Goal: Task Accomplishment & Management: Use online tool/utility

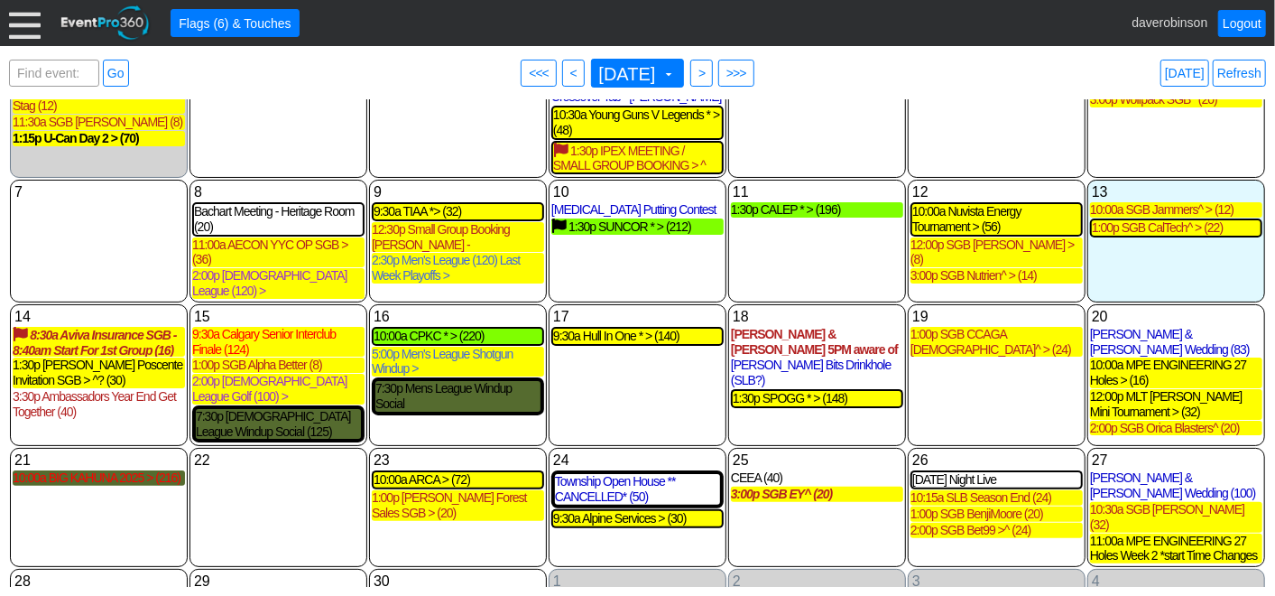
scroll to position [105, 0]
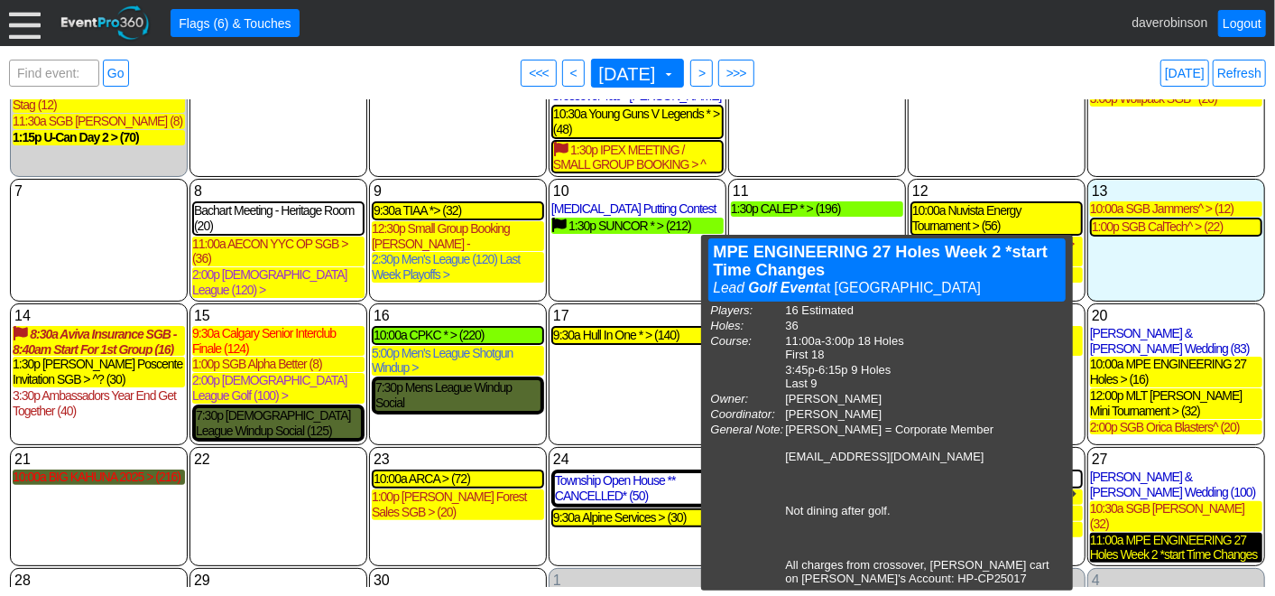
click at [1173, 532] on div "11:00a MPE ENGINEERING 27 Holes Week 2 *start Time Changes (16)" at bounding box center [1176, 547] width 172 height 31
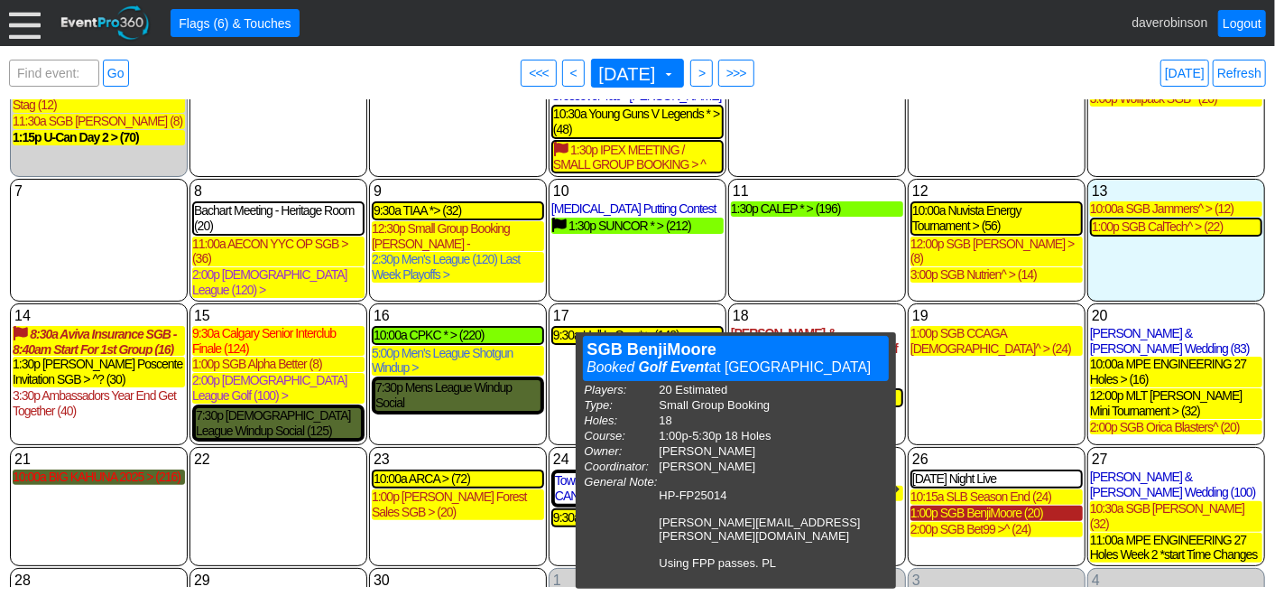
click at [978, 505] on div "1:00p SGB BenjiMoore (20)" at bounding box center [997, 512] width 172 height 15
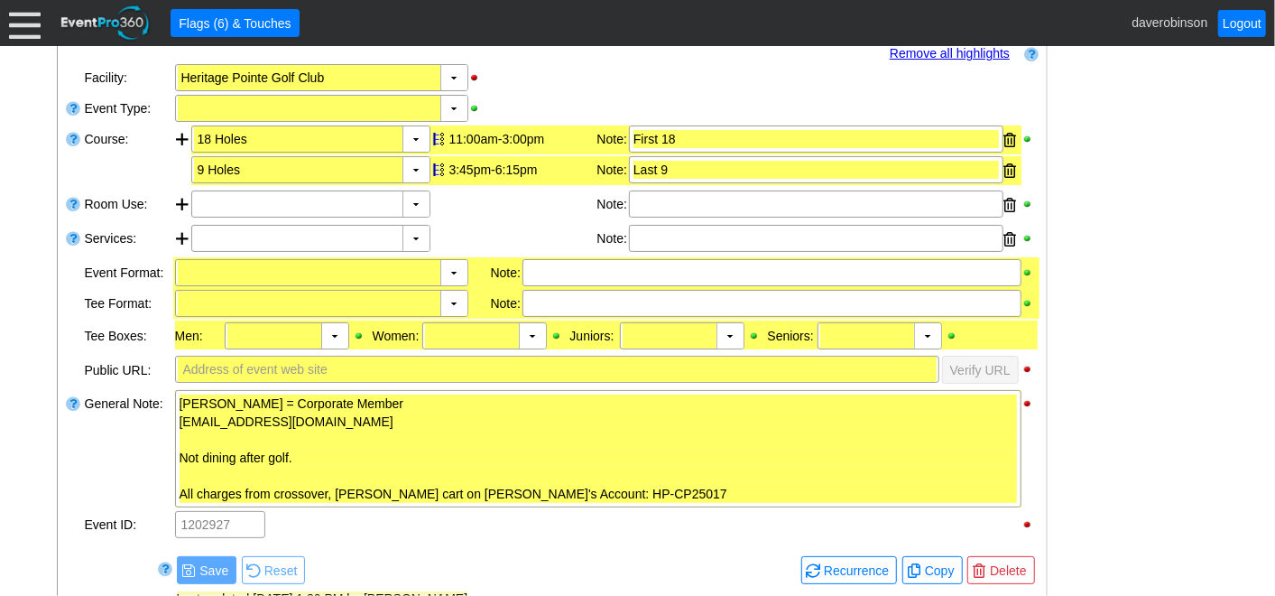
scroll to position [401, 0]
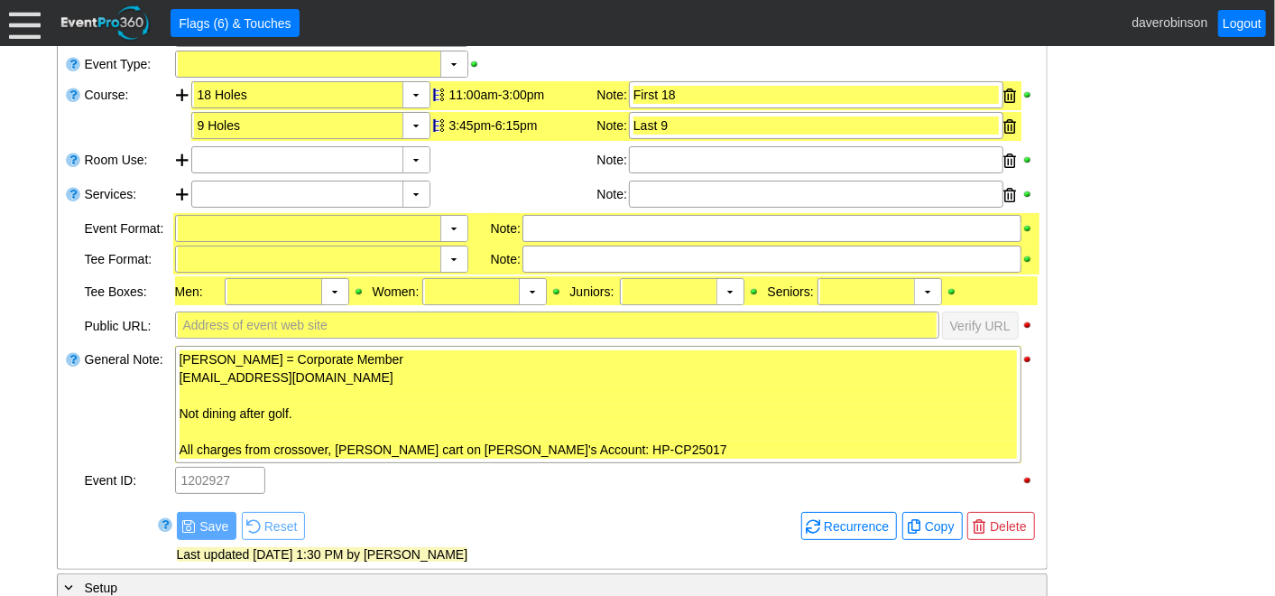
click at [1092, 345] on div "- General Information ▼ Loading.... Remove all highlights Facility: ▼ Χ Heritag…" at bounding box center [637, 444] width 1173 height 958
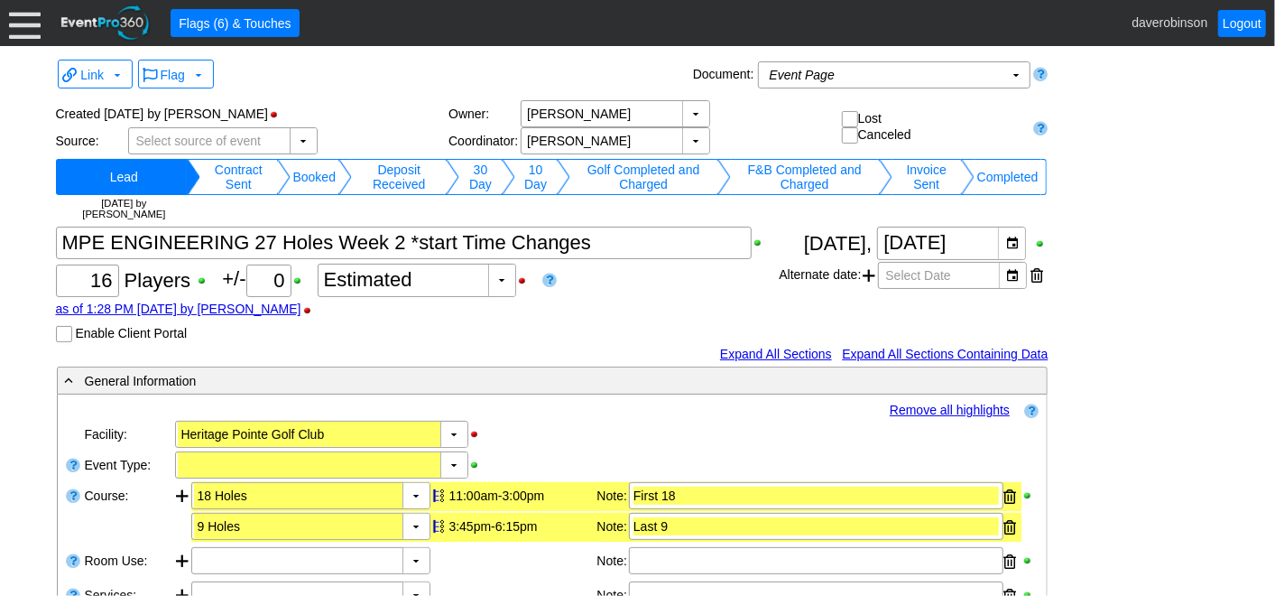
scroll to position [100, 0]
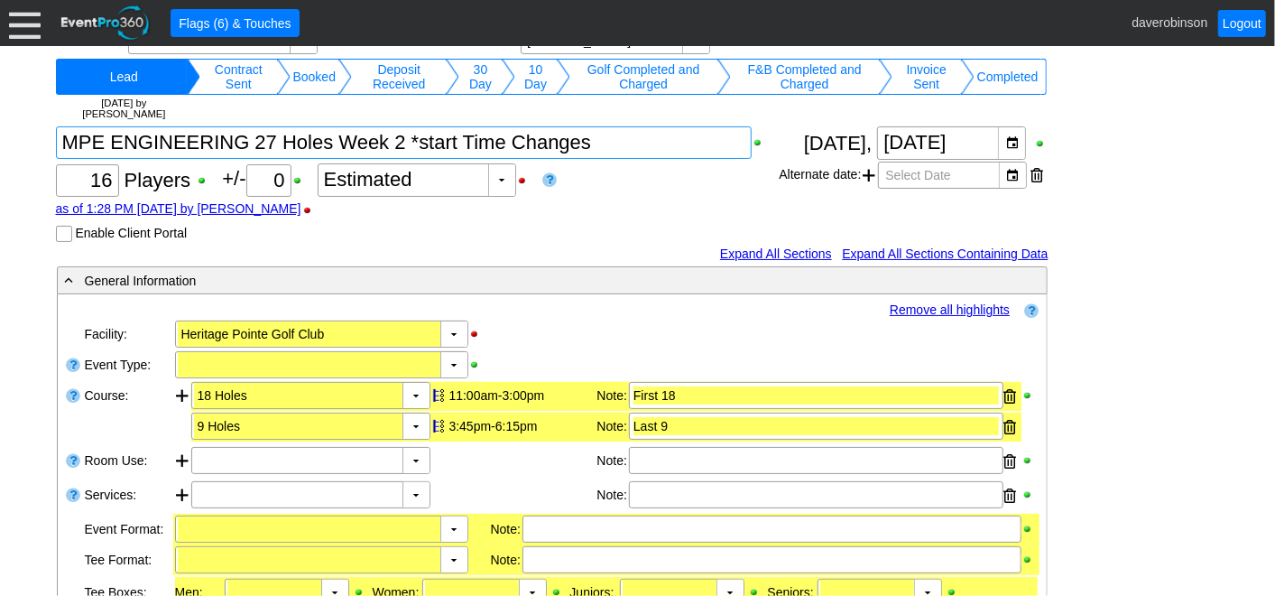
click at [632, 152] on textarea at bounding box center [404, 142] width 697 height 32
type textarea "MPE ENGINEERING 27 Holes >"
click at [668, 209] on div "as of 1:28 PM on Monday, 8/25/2025 by AdamBayne" at bounding box center [418, 208] width 724 height 14
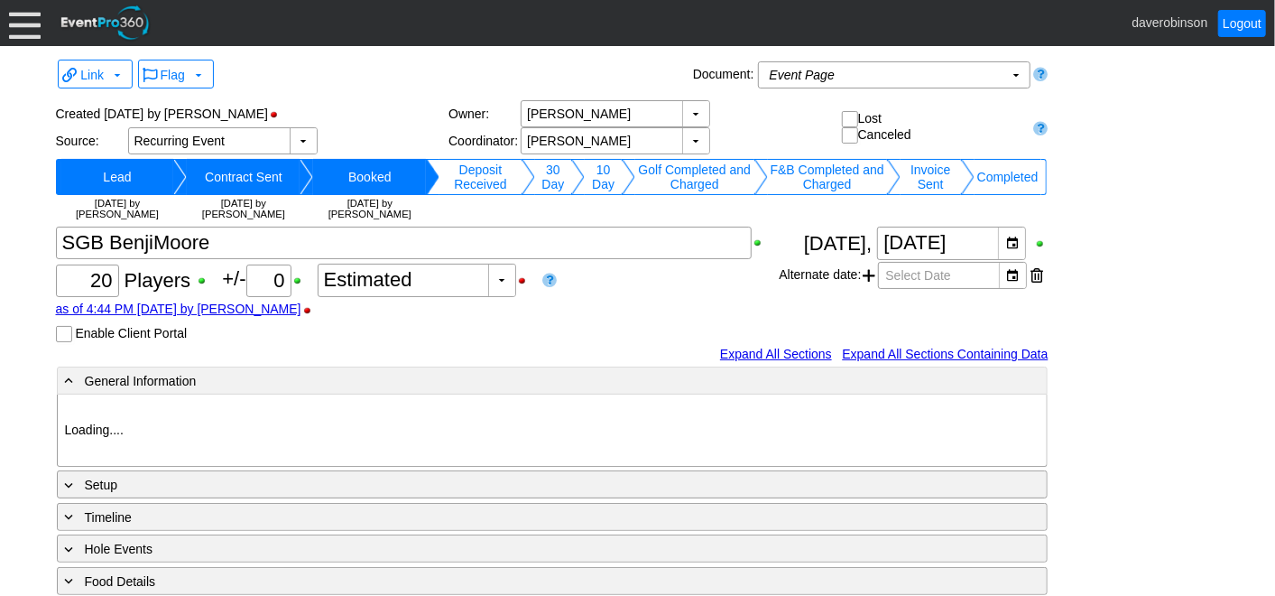
type input "Heritage Pointe Golf Club"
type input "Small Group Booking"
type input "1208050"
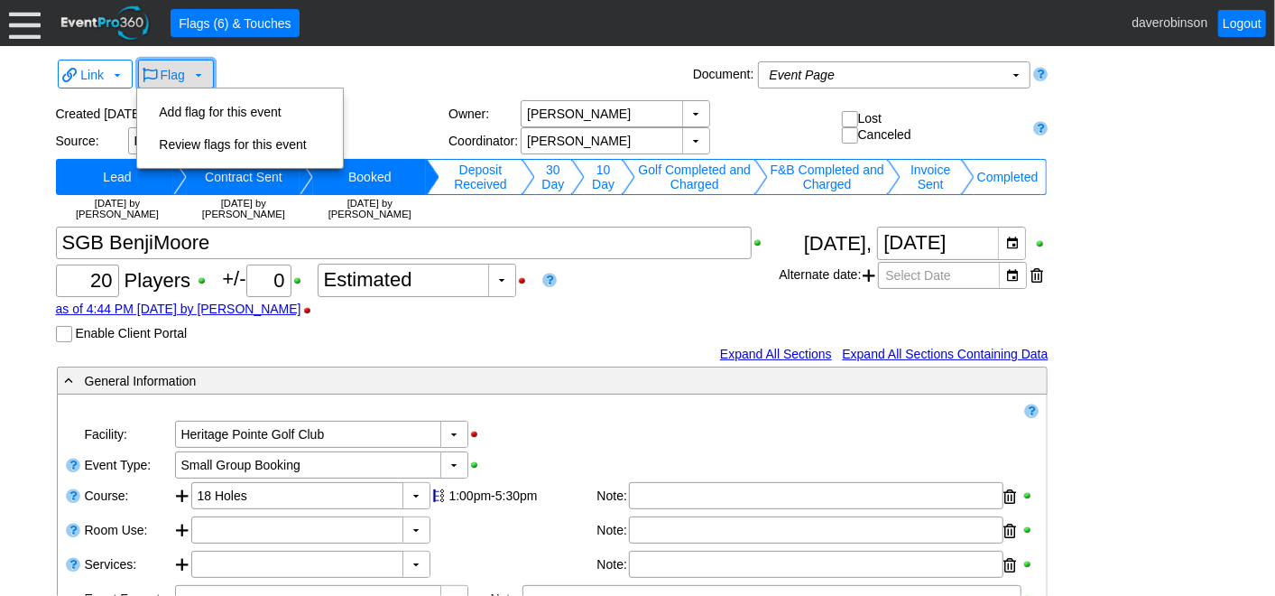
click at [200, 77] on span at bounding box center [198, 75] width 14 height 14
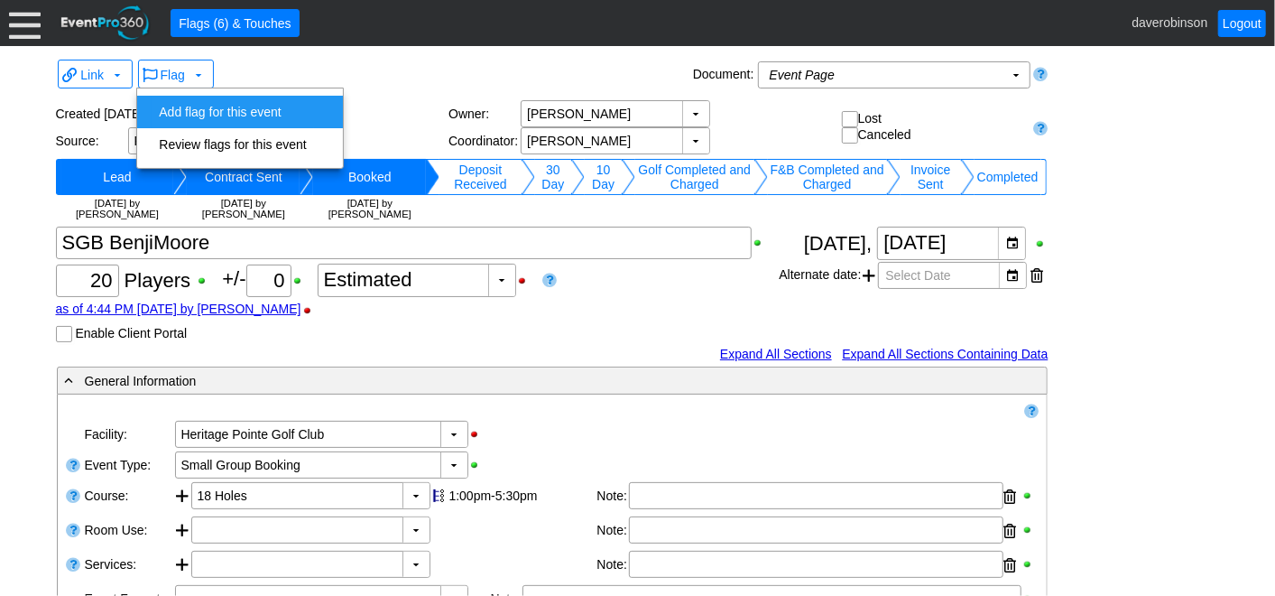
click at [223, 104] on td "Add flag for this event" at bounding box center [233, 112] width 162 height 32
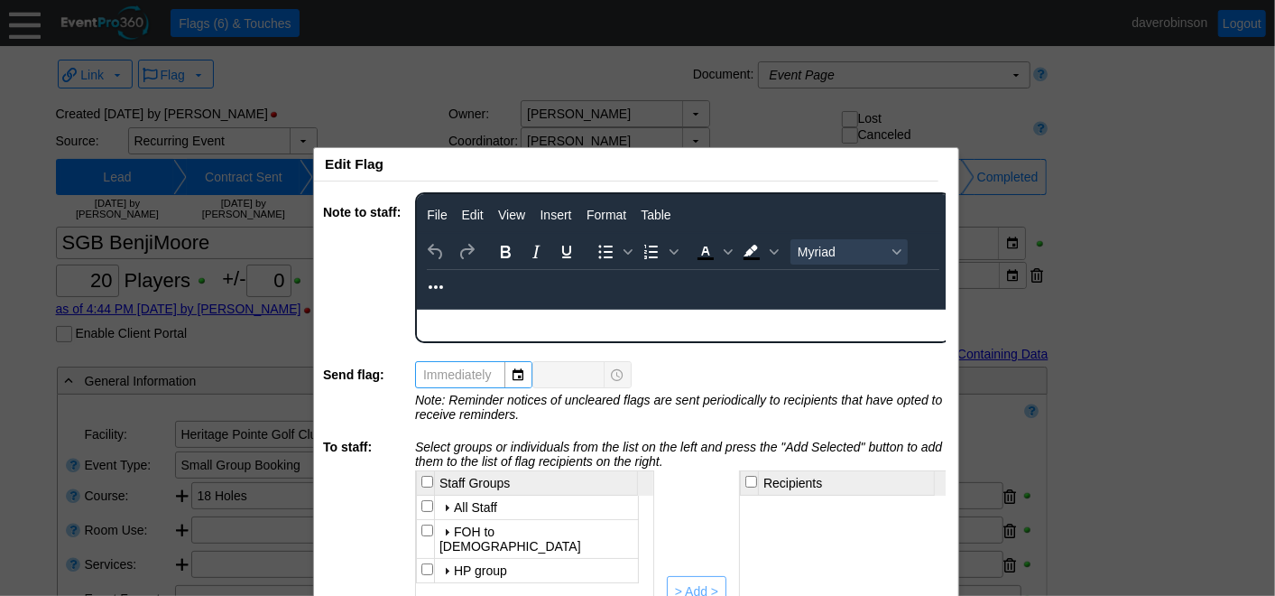
click at [475, 312] on div "Rich Text Area. Press ALT-0 for help." at bounding box center [682, 316] width 531 height 14
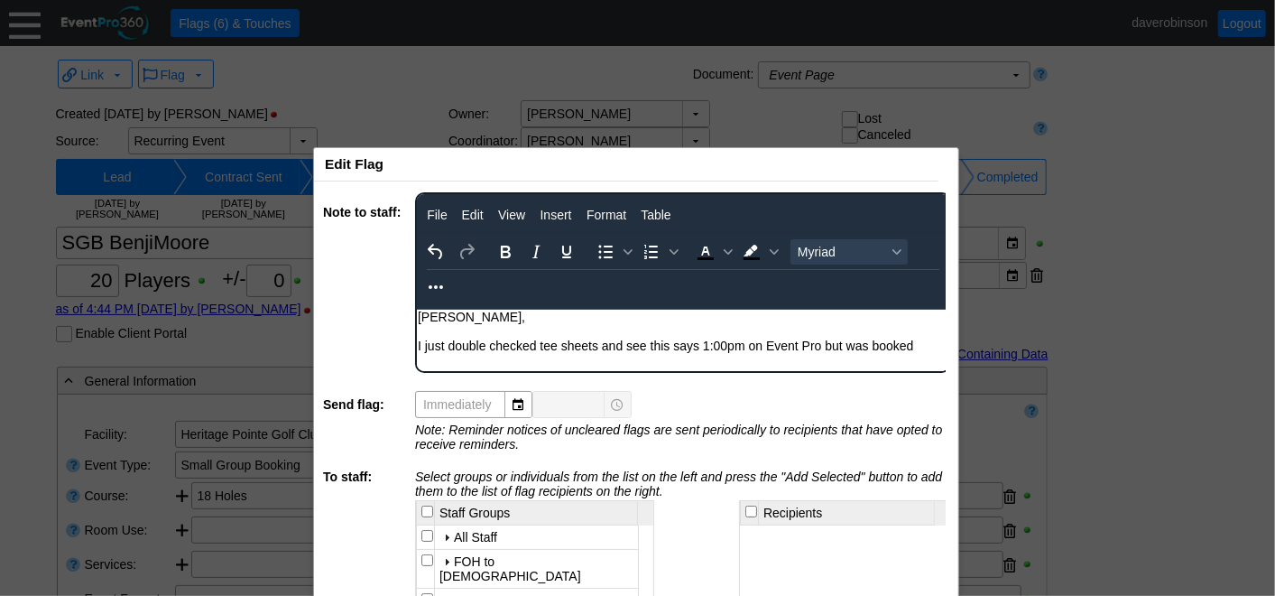
click at [921, 344] on div "I just double checked tee sheets and see this says 1:00pm on Event Pro but was …" at bounding box center [682, 345] width 531 height 14
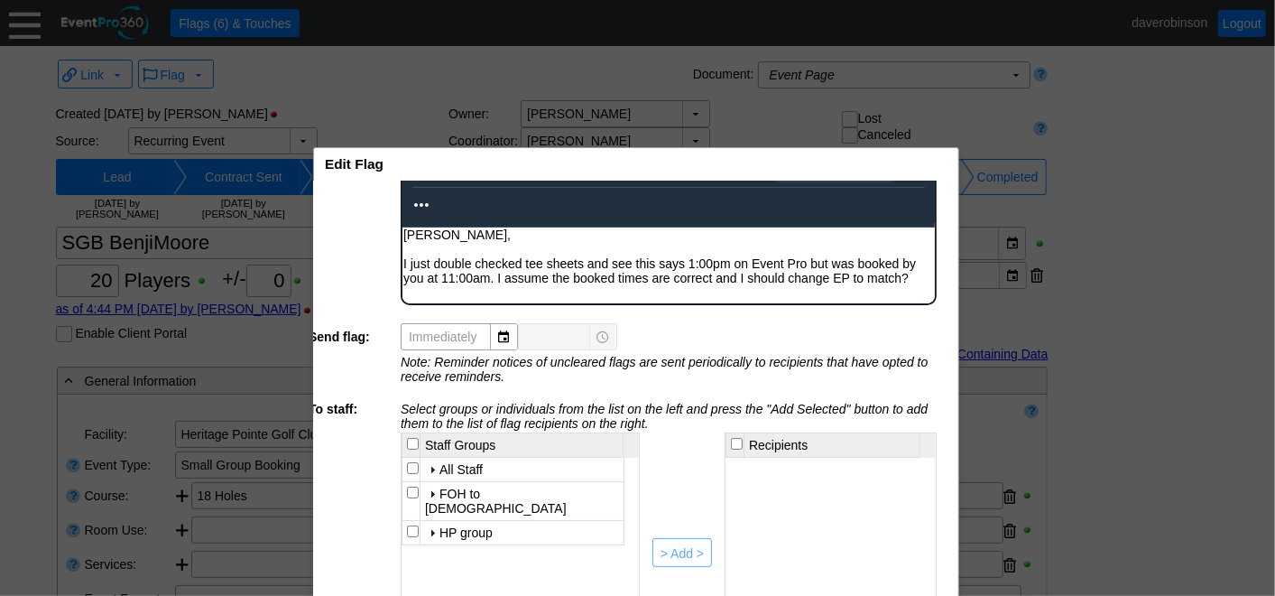
scroll to position [167, 15]
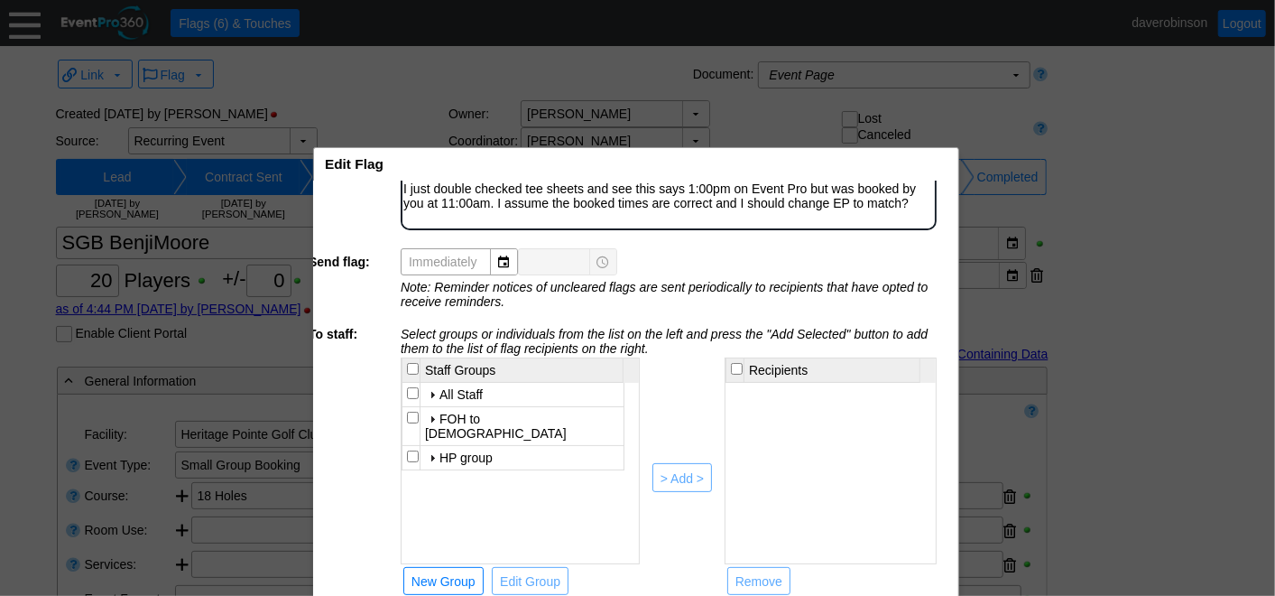
click at [430, 450] on div at bounding box center [432, 457] width 14 height 14
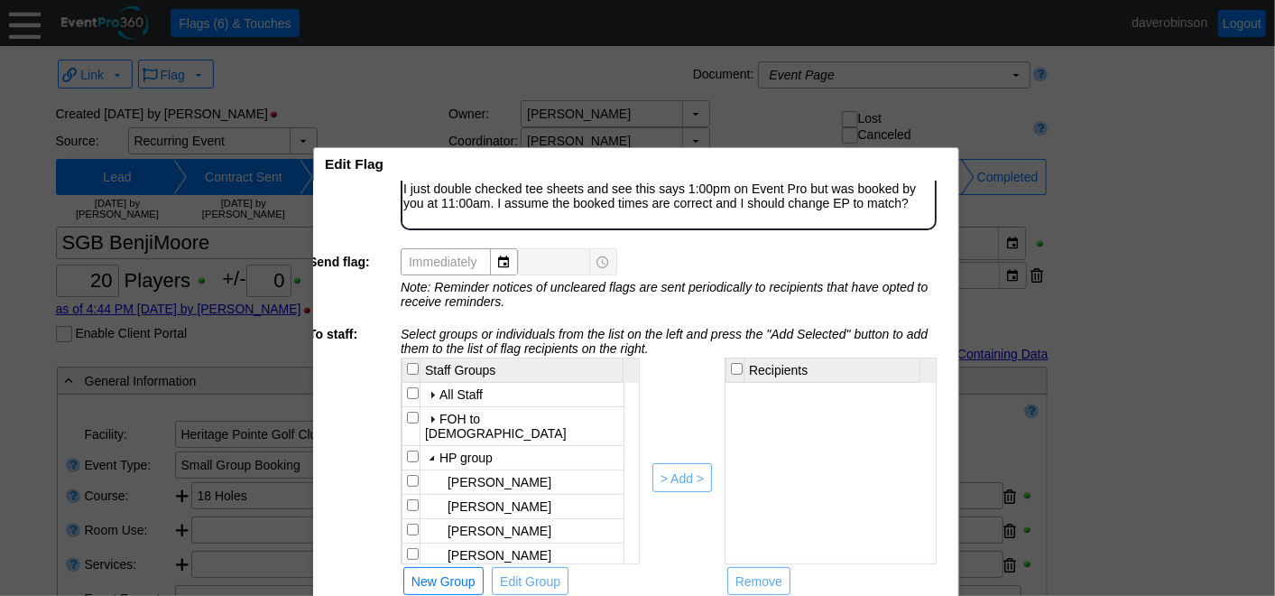
click at [421, 470] on td "Adam Bayne" at bounding box center [523, 482] width 204 height 24
click at [410, 475] on input "checkbox" at bounding box center [413, 481] width 12 height 12
checkbox input "true"
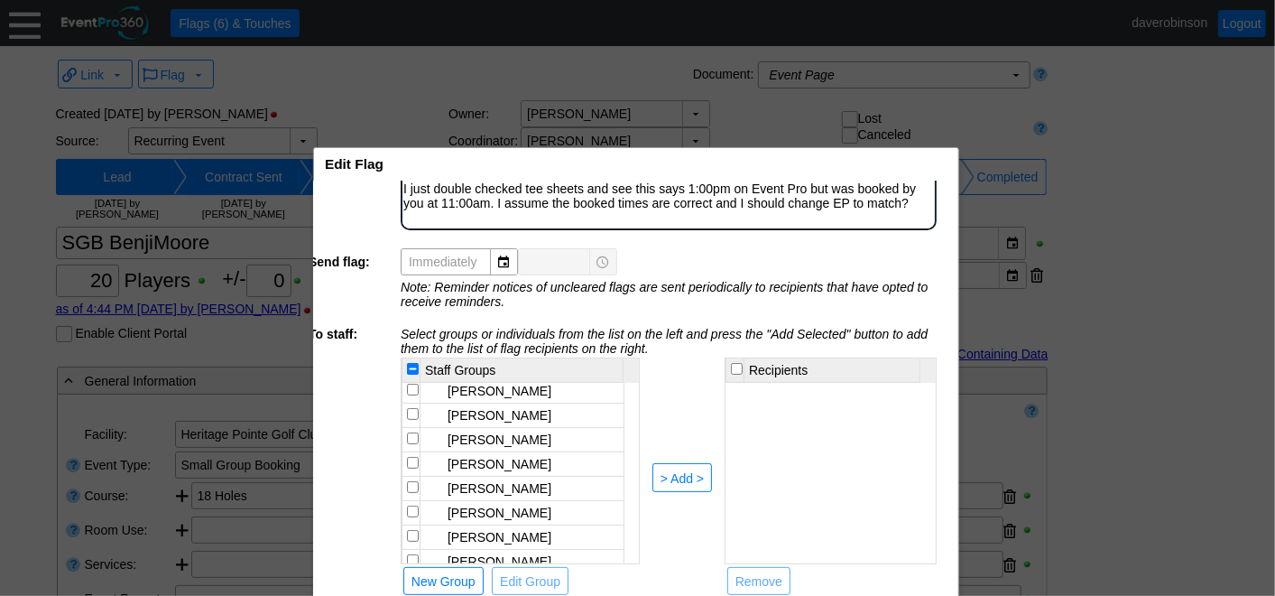
scroll to position [167, 0]
click at [411, 553] on input "checkbox" at bounding box center [413, 559] width 12 height 12
checkbox input "true"
click at [678, 469] on div "> Add >" at bounding box center [682, 478] width 43 height 18
checkbox input "false"
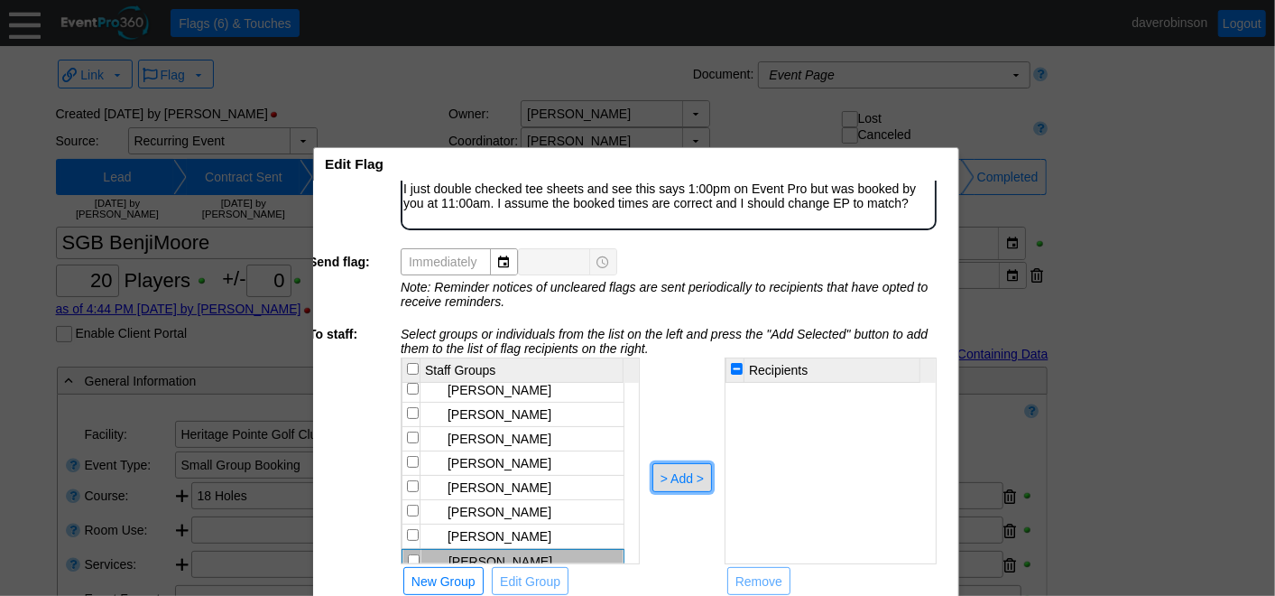
checkbox input "false"
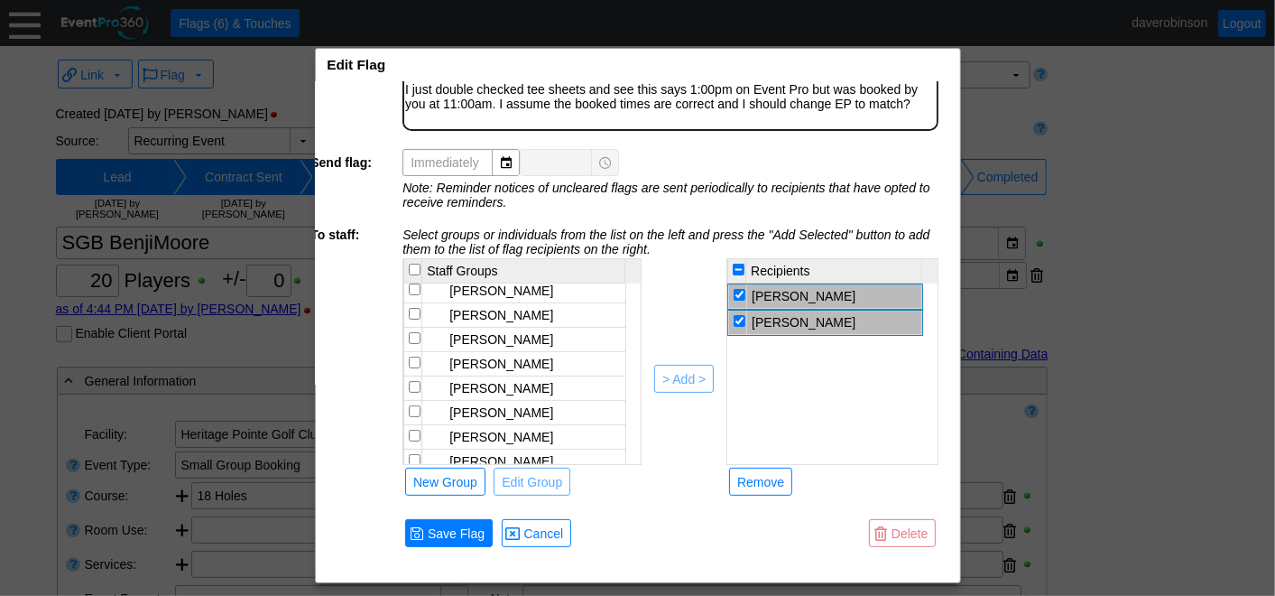
click at [699, 62] on div "Edit Flag x" at bounding box center [628, 65] width 625 height 33
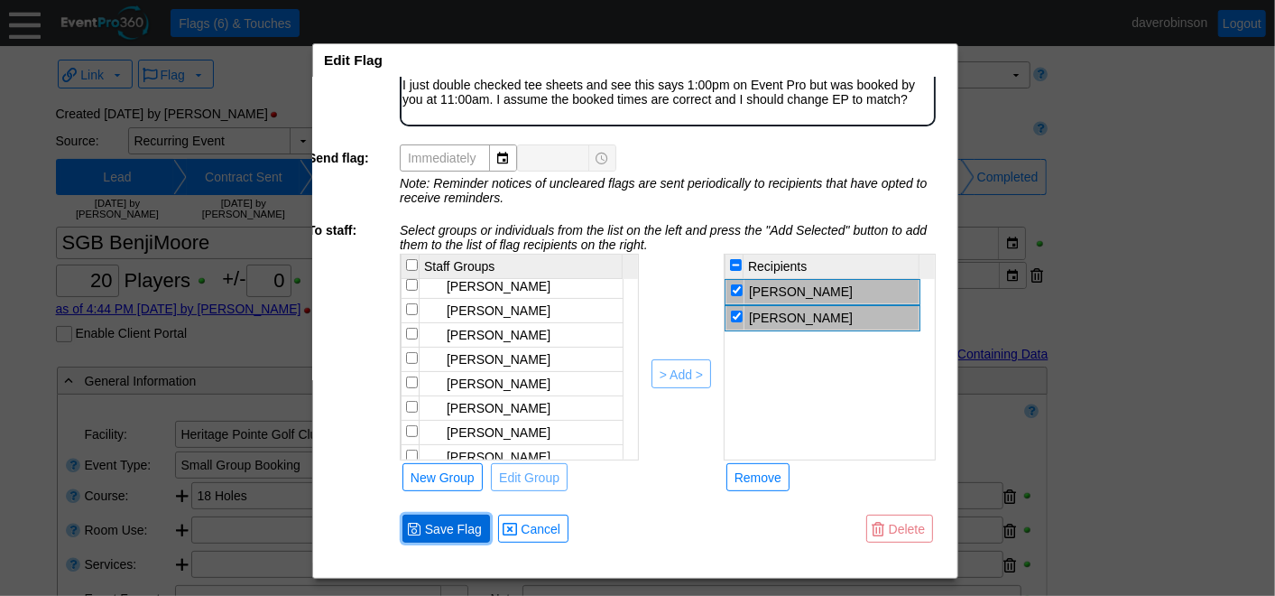
click at [462, 520] on span "Save Flag" at bounding box center [453, 529] width 64 height 18
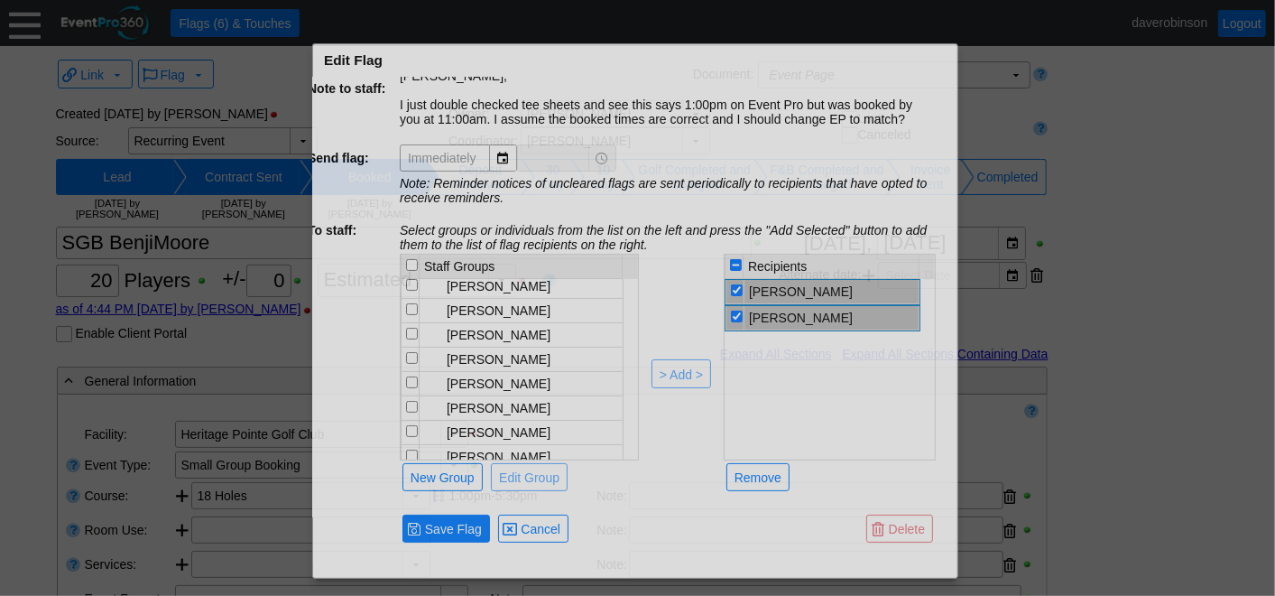
scroll to position [31, 15]
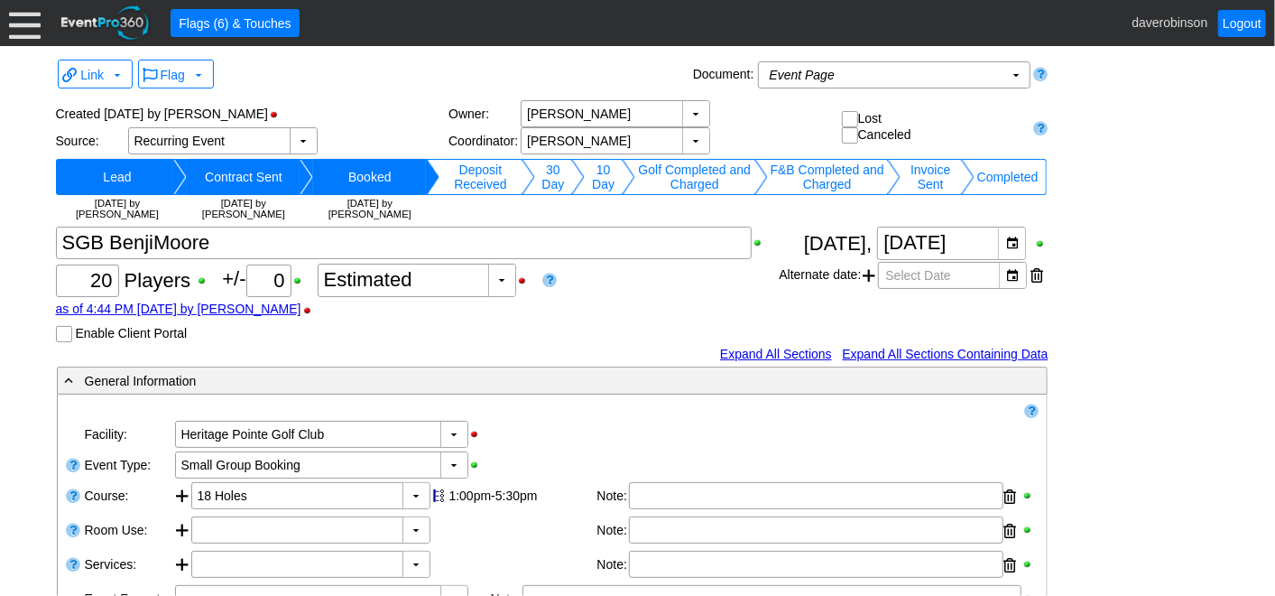
click at [31, 35] on div at bounding box center [25, 23] width 32 height 32
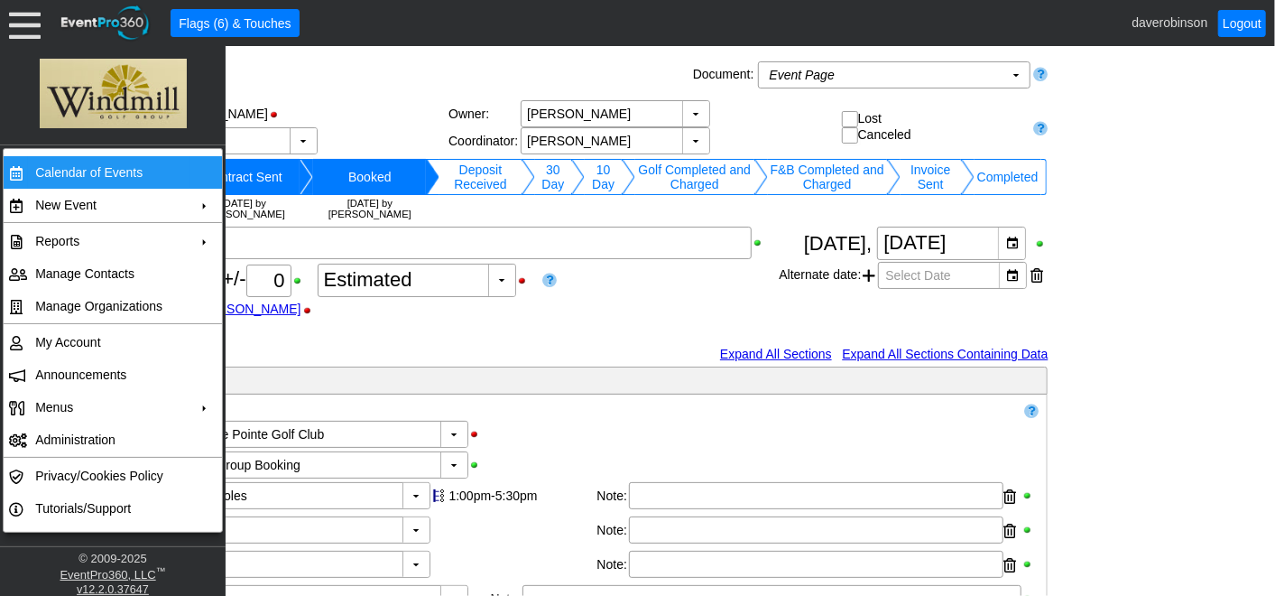
click at [118, 177] on td "Calendar of Events" at bounding box center [109, 172] width 162 height 32
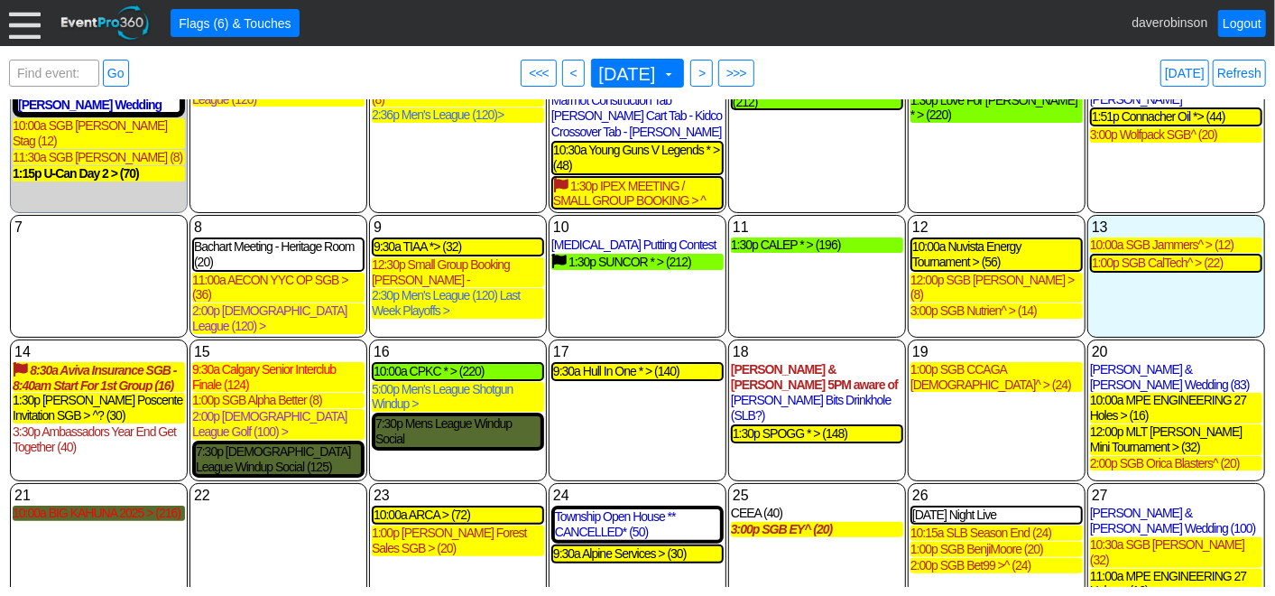
scroll to position [100, 0]
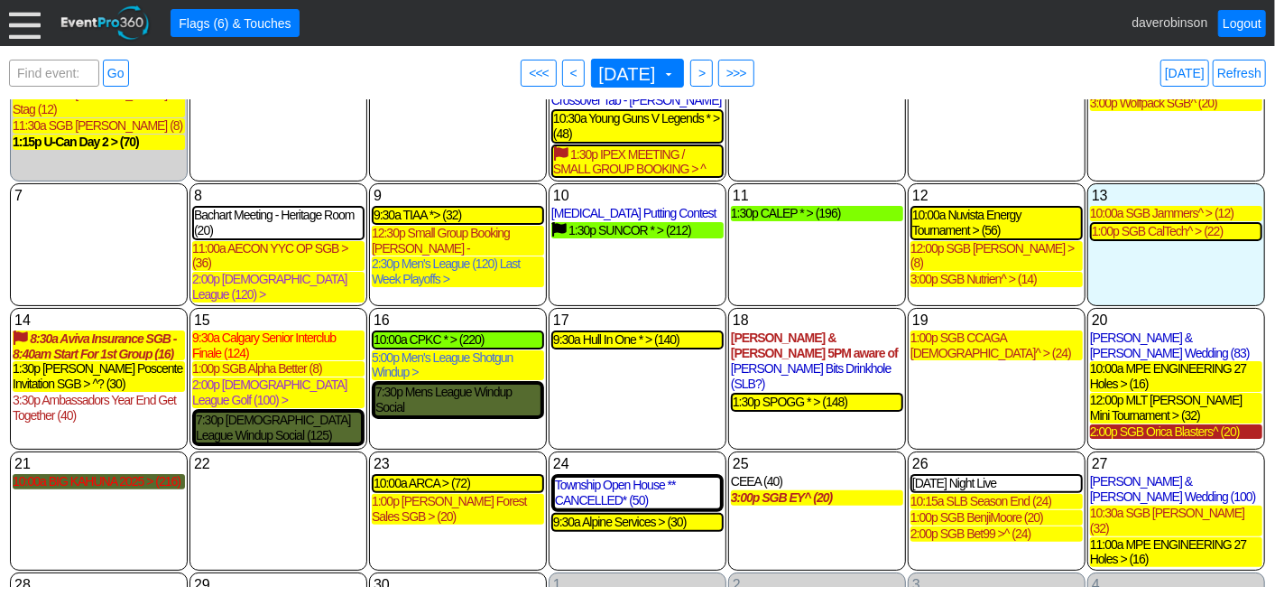
click at [1170, 424] on div "2:00p SGB Orica Blasters^ (20)" at bounding box center [1176, 431] width 172 height 15
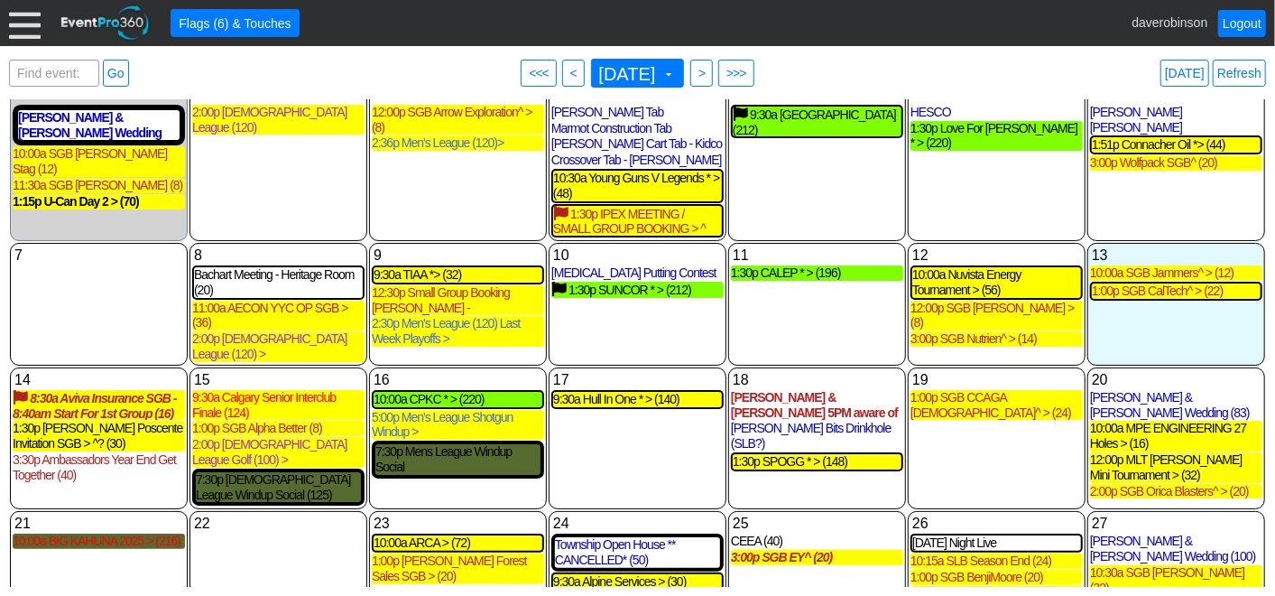
scroll to position [105, 0]
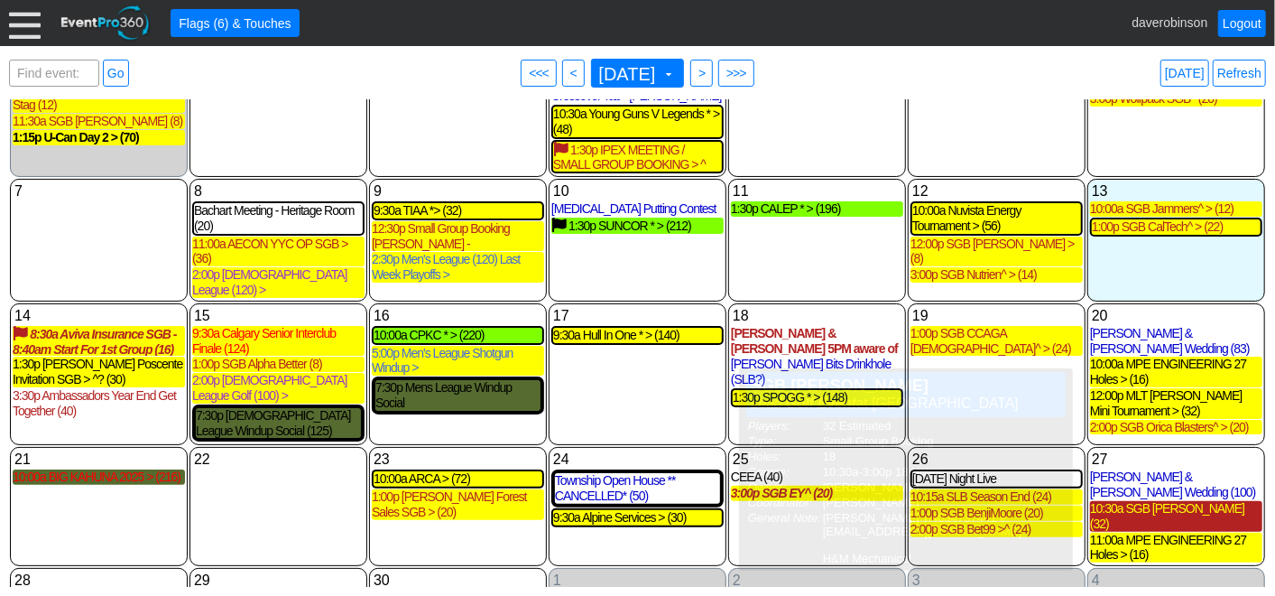
click at [1152, 501] on div "10:30a SGB Rory Turnbull (32)" at bounding box center [1176, 516] width 172 height 31
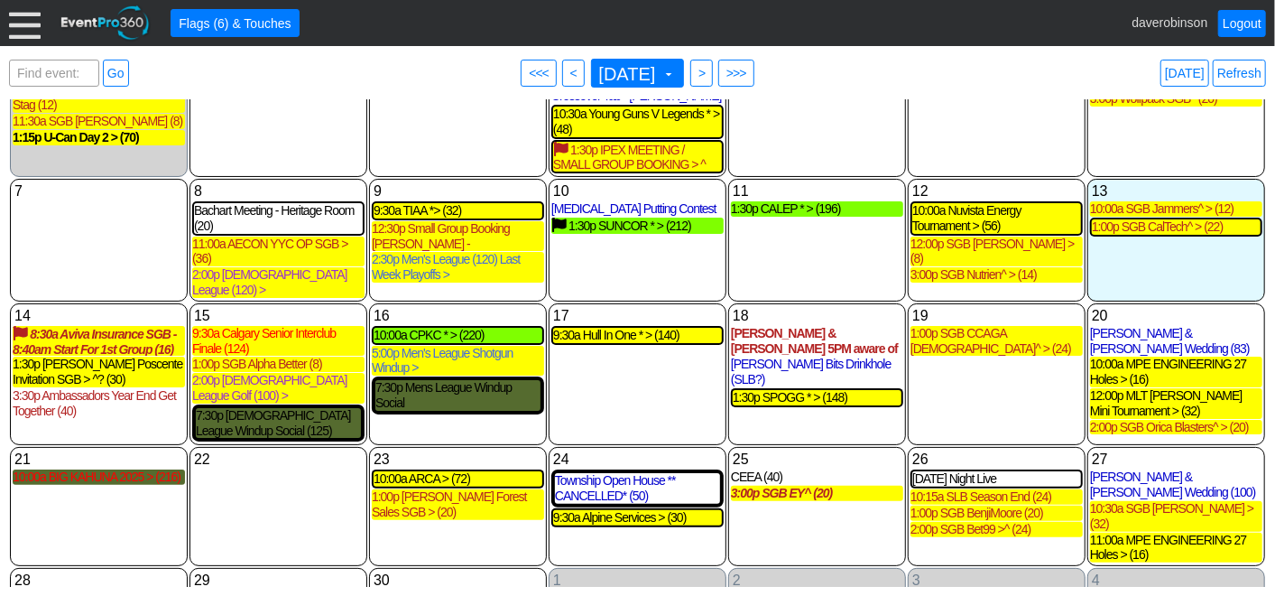
scroll to position [46, 0]
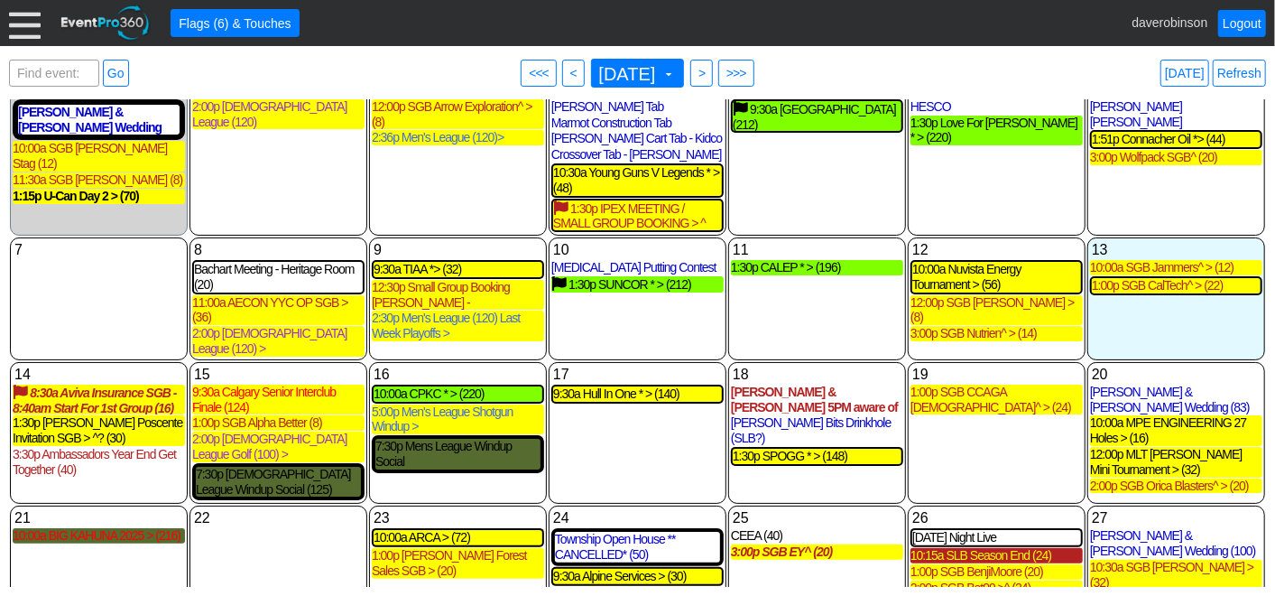
click at [972, 548] on div "10:15a SLB Season End (24)" at bounding box center [997, 555] width 172 height 15
click at [979, 564] on div "1:00p SGB BenjiMoore (20)" at bounding box center [997, 571] width 172 height 15
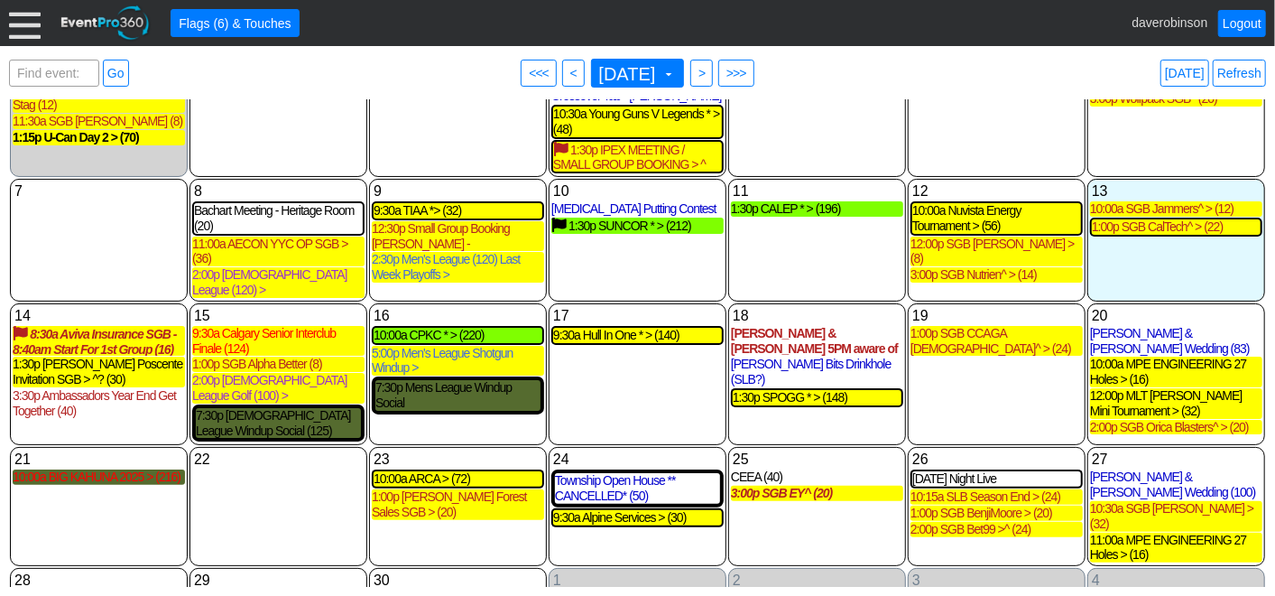
click at [140, 590] on div "12:30p SGB Battle Of The Bow (32)" at bounding box center [99, 597] width 172 height 15
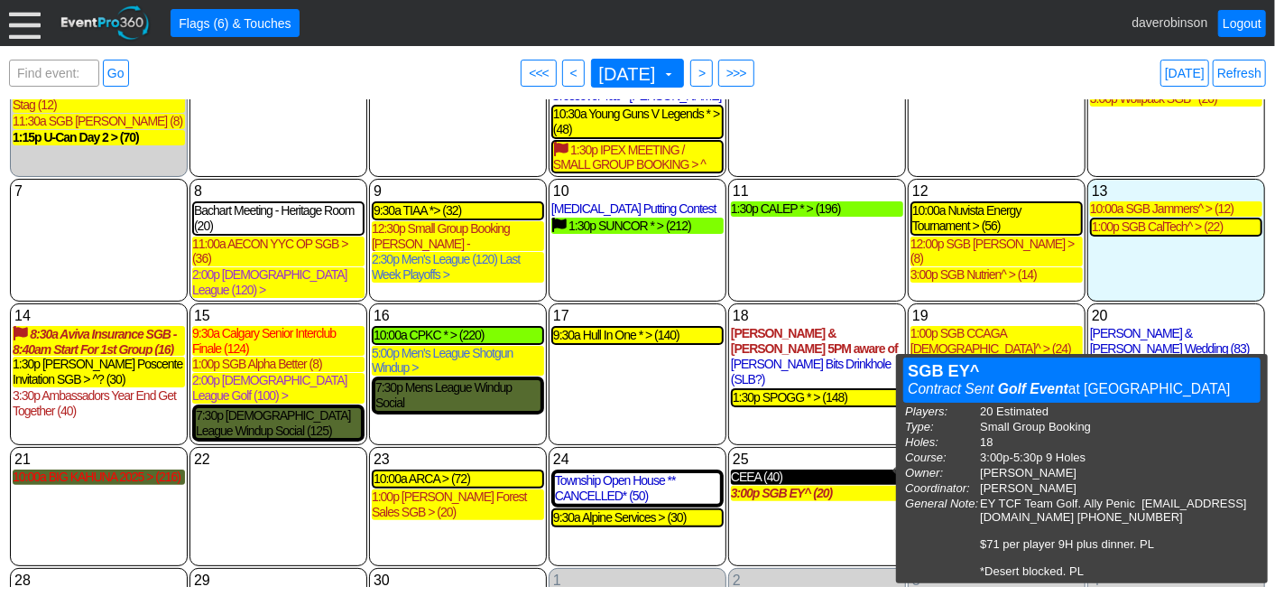
click at [775, 469] on div "CEEA (40)" at bounding box center [817, 476] width 172 height 15
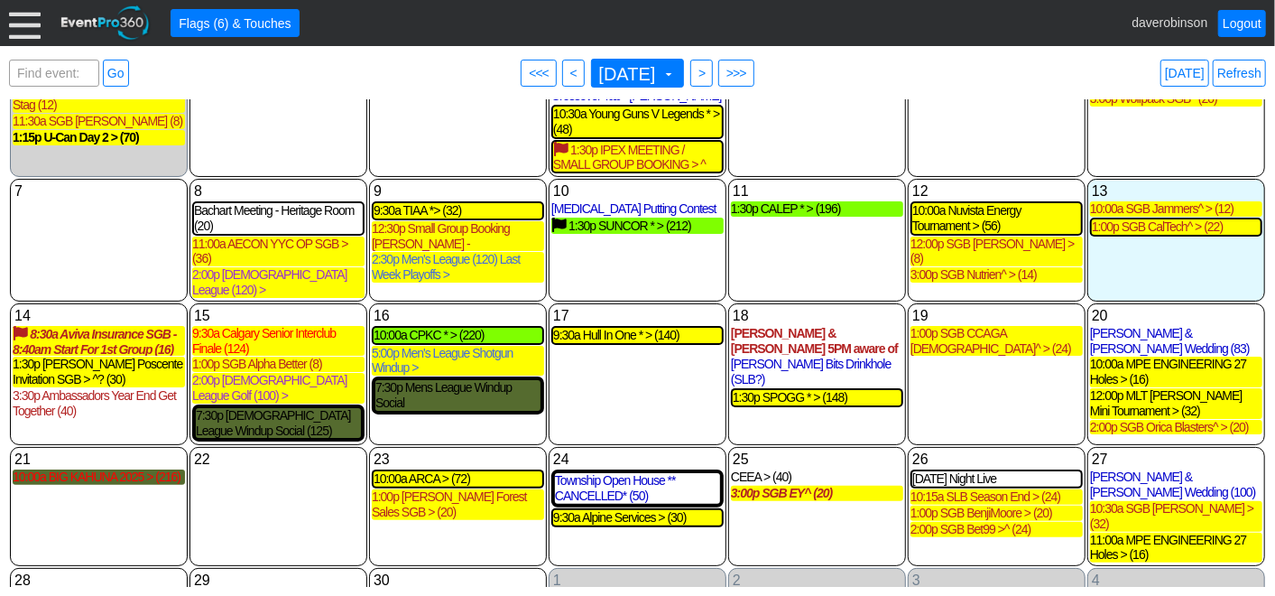
scroll to position [46, 0]
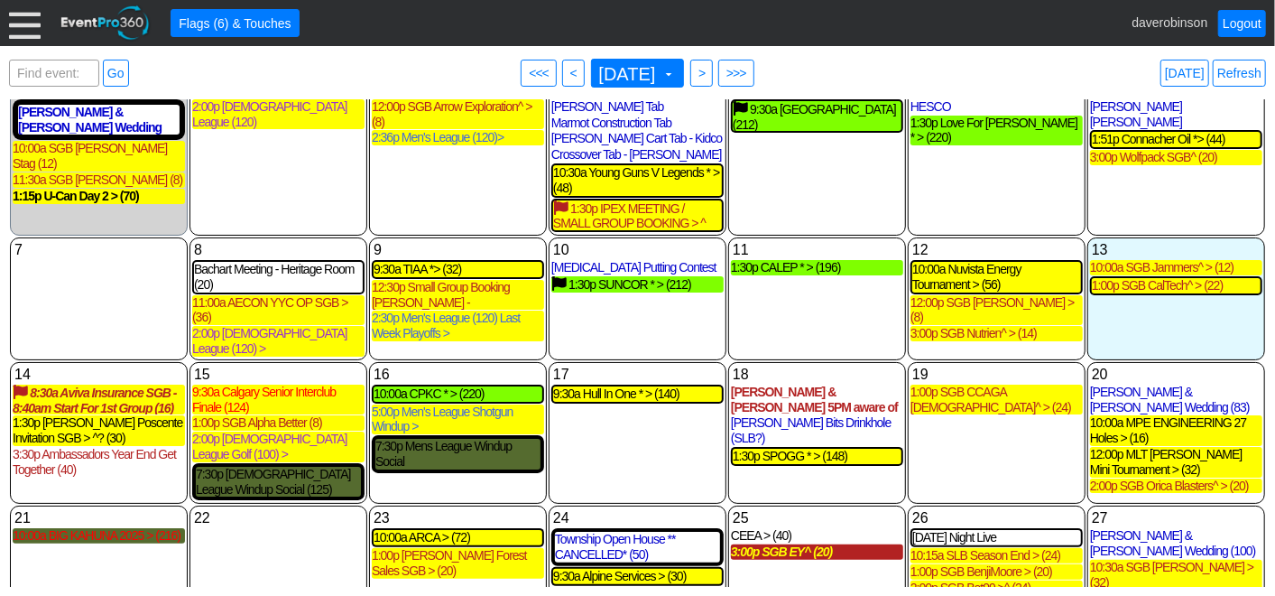
click at [798, 544] on div "3:00p SGB EY^ (20)" at bounding box center [817, 551] width 172 height 15
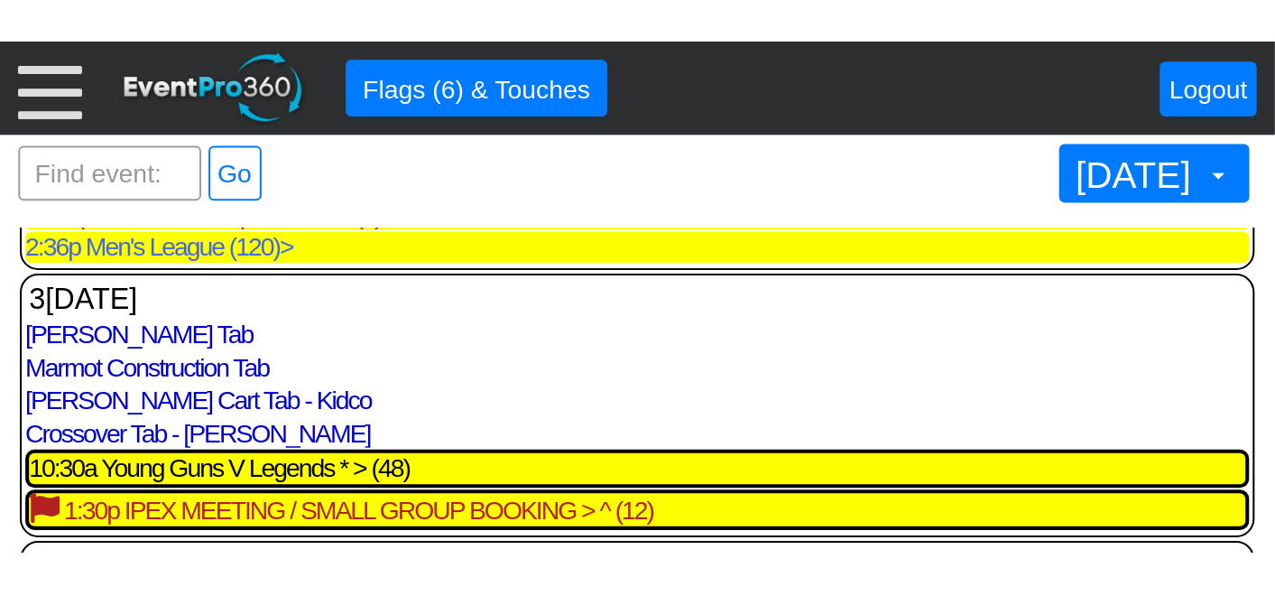
scroll to position [105, 0]
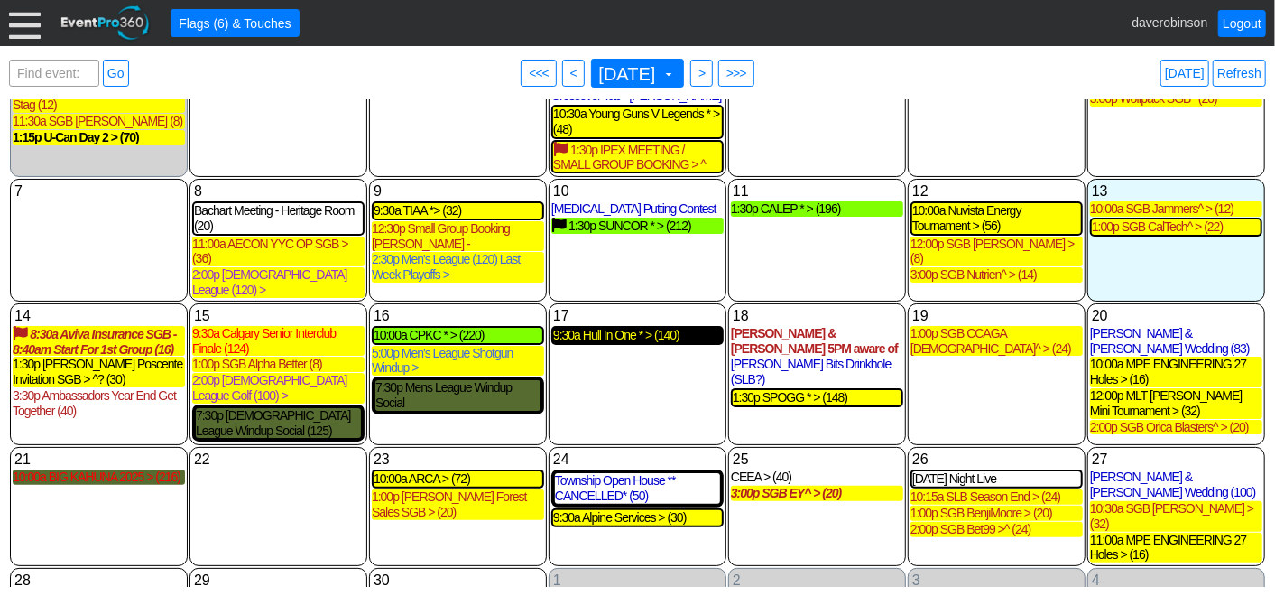
click at [634, 328] on div "9:30a Hull In One * > (140)" at bounding box center [637, 335] width 169 height 15
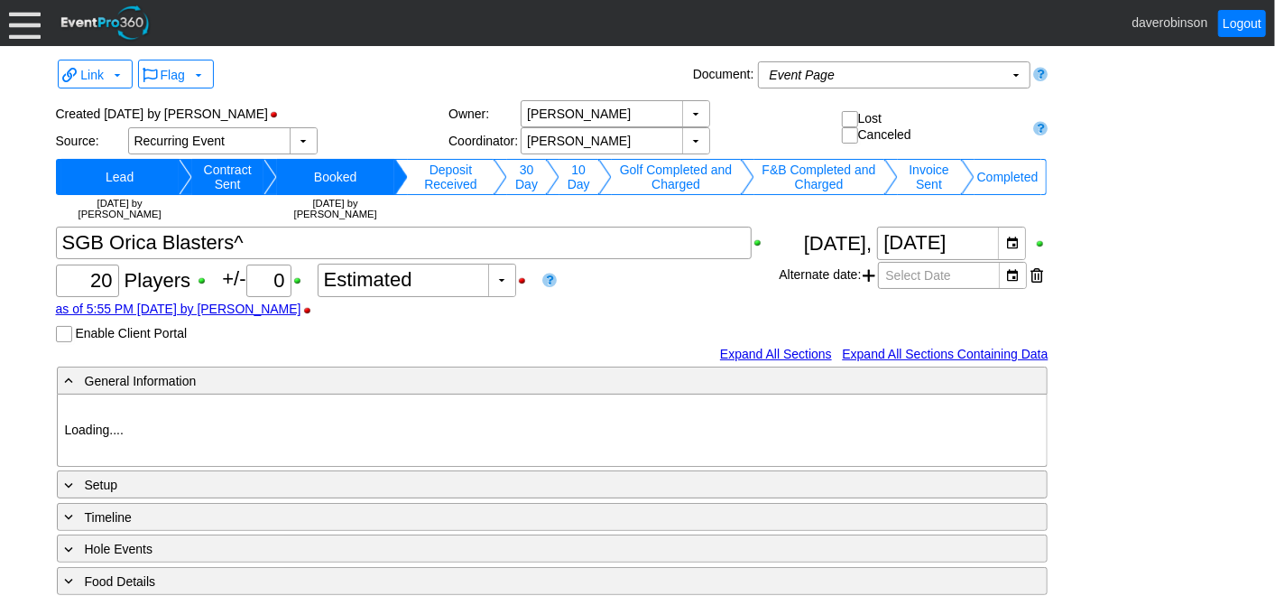
type input "Heritage Pointe Golf Club"
type input "Small Group Booking"
type input "1204712"
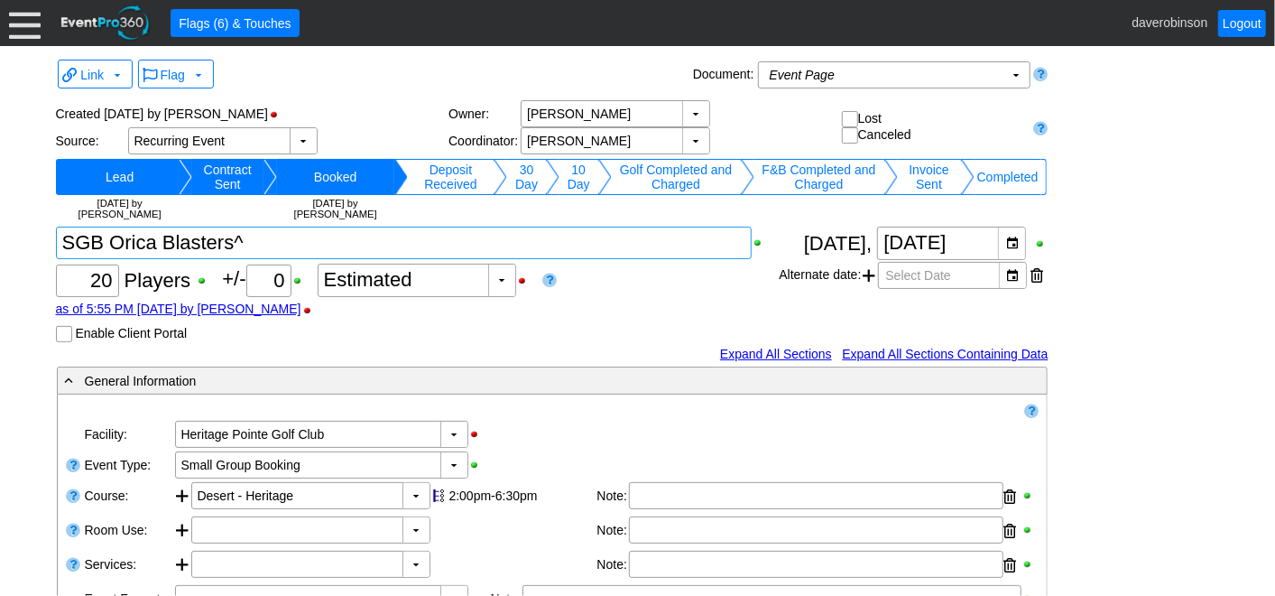
click at [295, 249] on textarea at bounding box center [404, 243] width 697 height 32
type textarea "SGB Orica Blasters^ >"
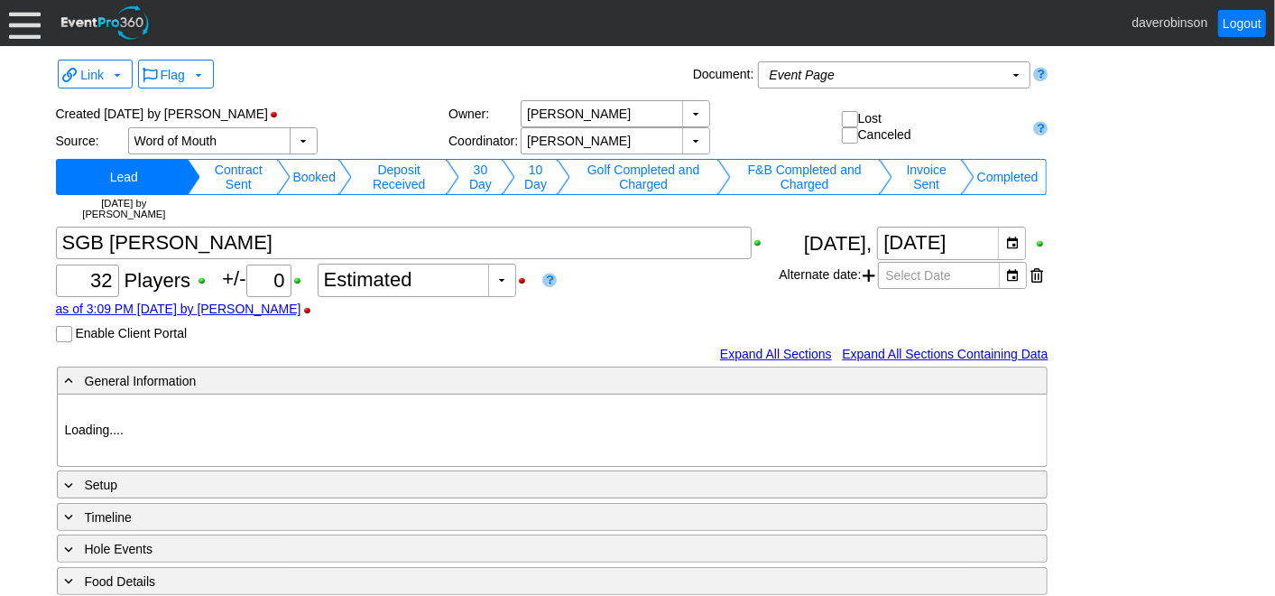
type input "Heritage Pointe Golf Club"
type input "Small Group Booking"
type input "1201555"
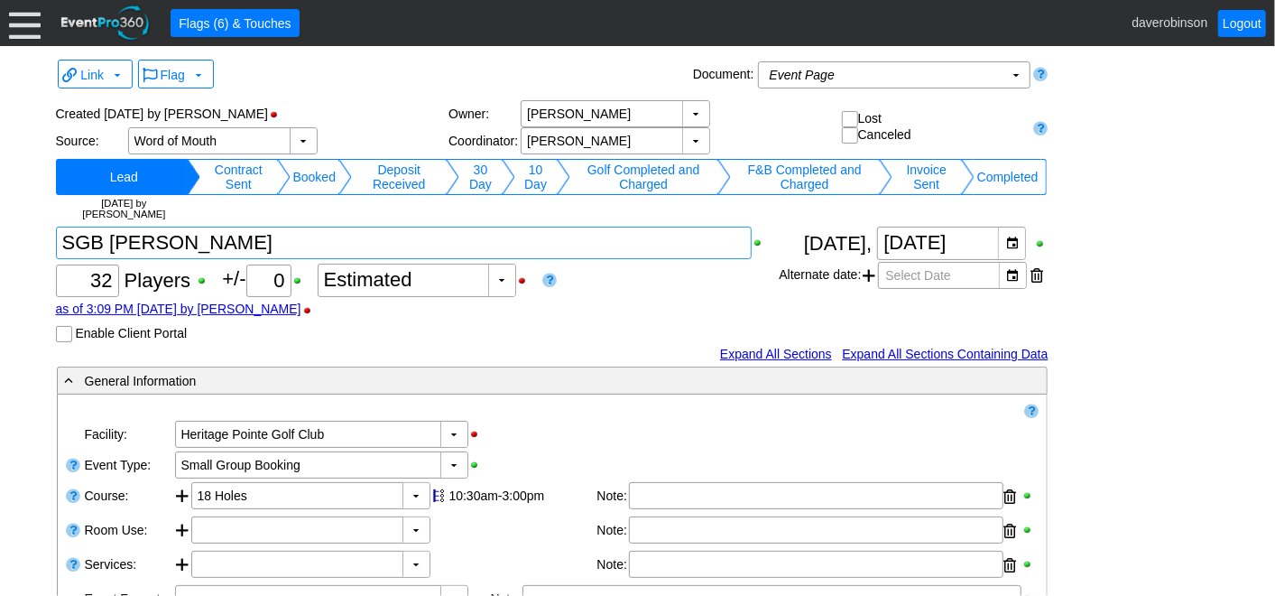
click at [291, 246] on textarea at bounding box center [404, 243] width 697 height 32
type textarea "SGB [PERSON_NAME] >"
click at [597, 319] on div "Χ 32 Players +/- Χ 0 ▼ Χ Estimated as of 3:09 PM [DATE] by [PERSON_NAME] Enable…" at bounding box center [418, 285] width 724 height 116
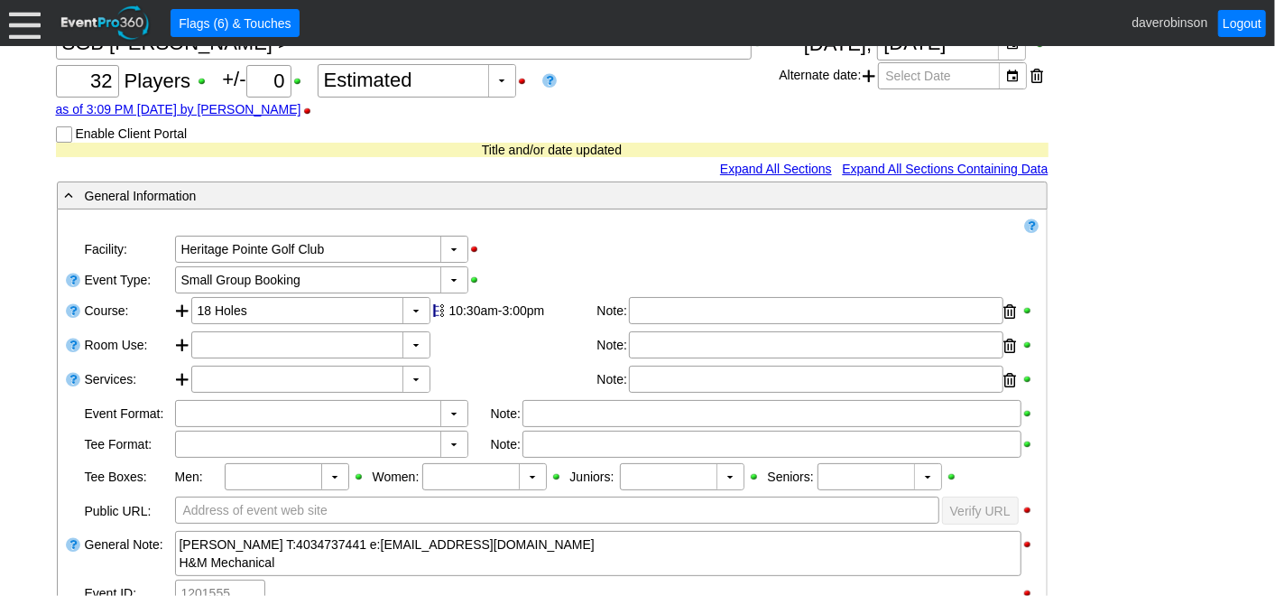
scroll to position [200, 0]
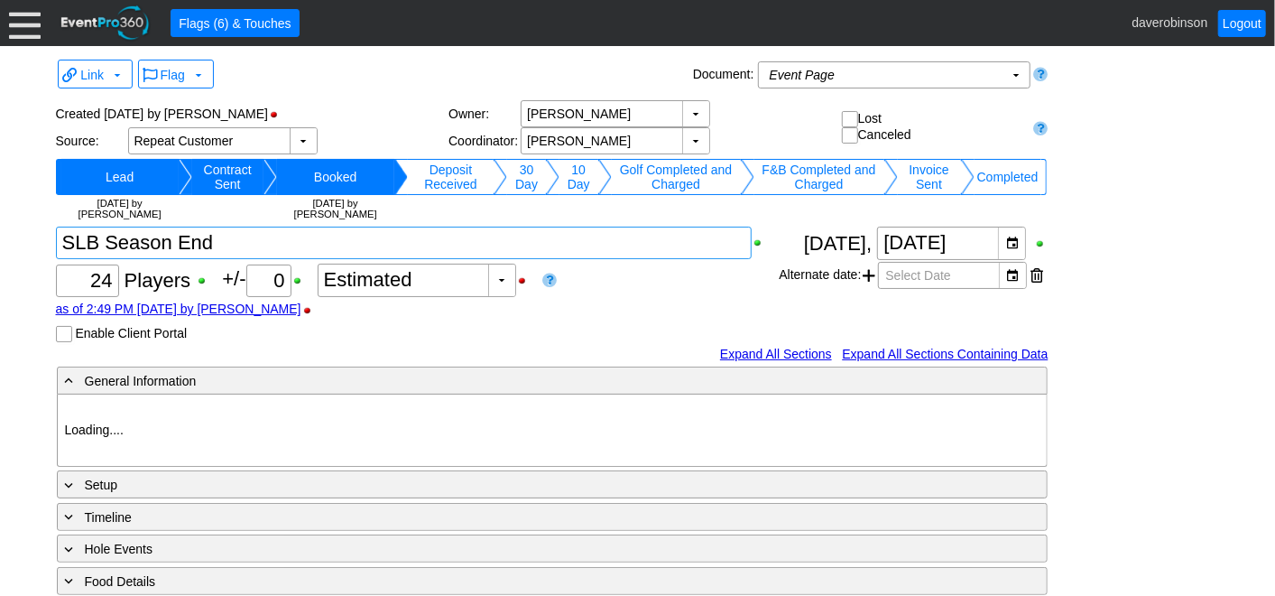
type input "Heritage Pointe Golf Club"
type input "Small Group Booking"
type input "1212266"
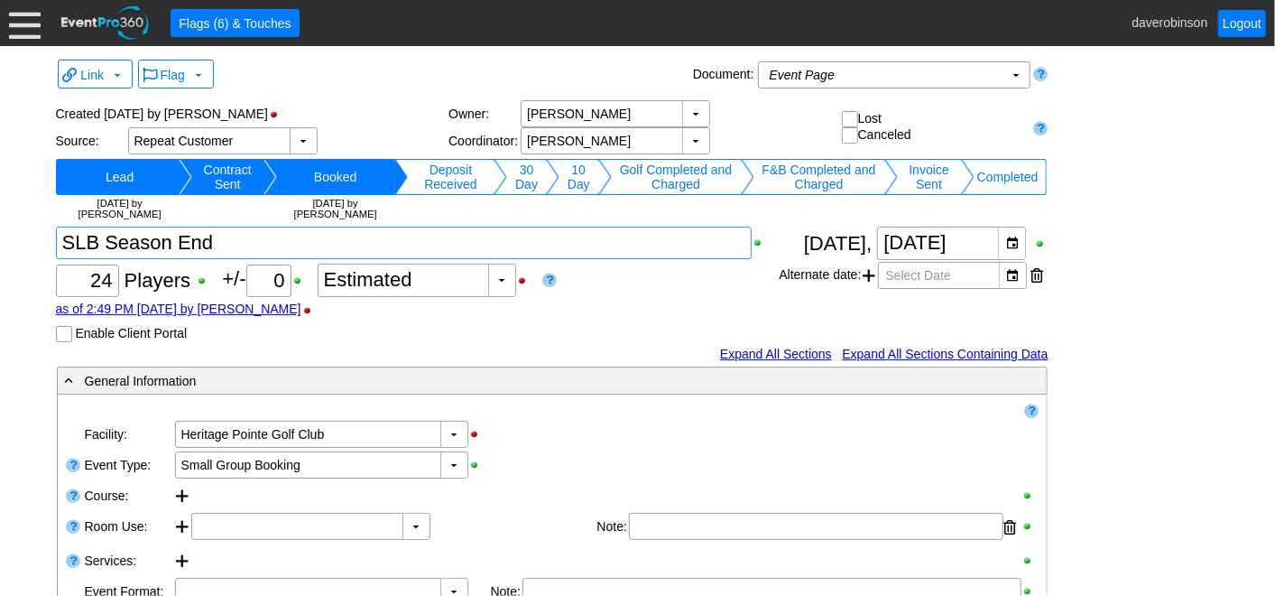
click at [293, 252] on textarea at bounding box center [404, 243] width 697 height 32
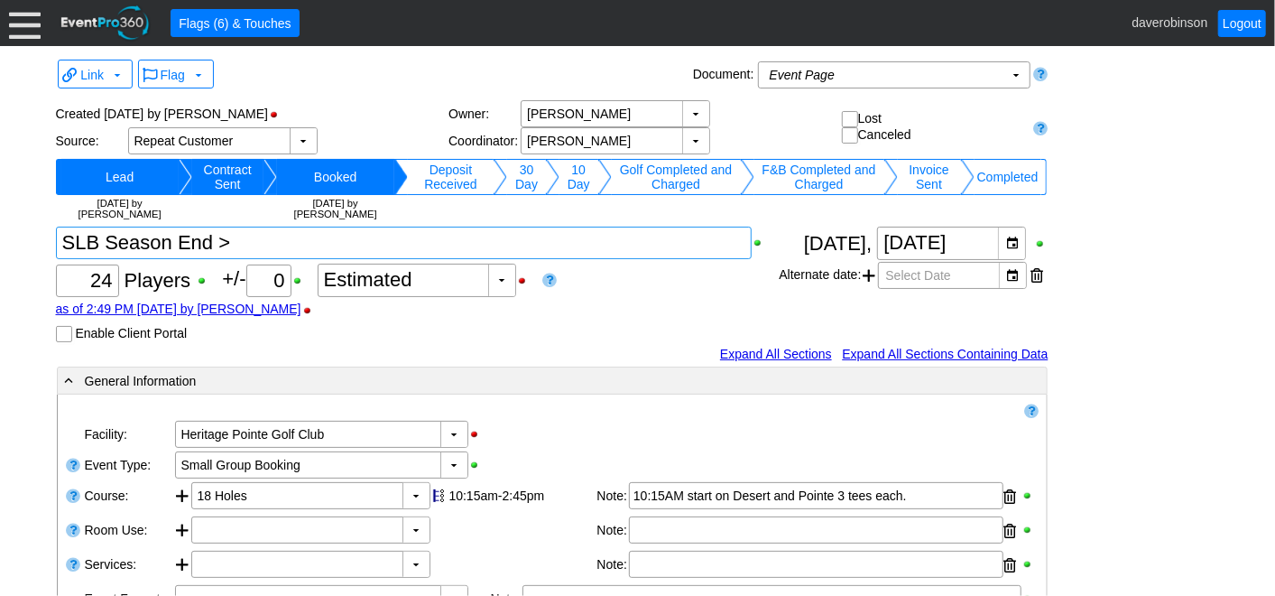
type textarea "SLB Season End >"
click at [606, 289] on div "Χ 24 Players +/- Χ 0 ▼ Χ Estimated as of 2:49 PM on Thursday, 9/11/2025 by Adam…" at bounding box center [418, 285] width 724 height 116
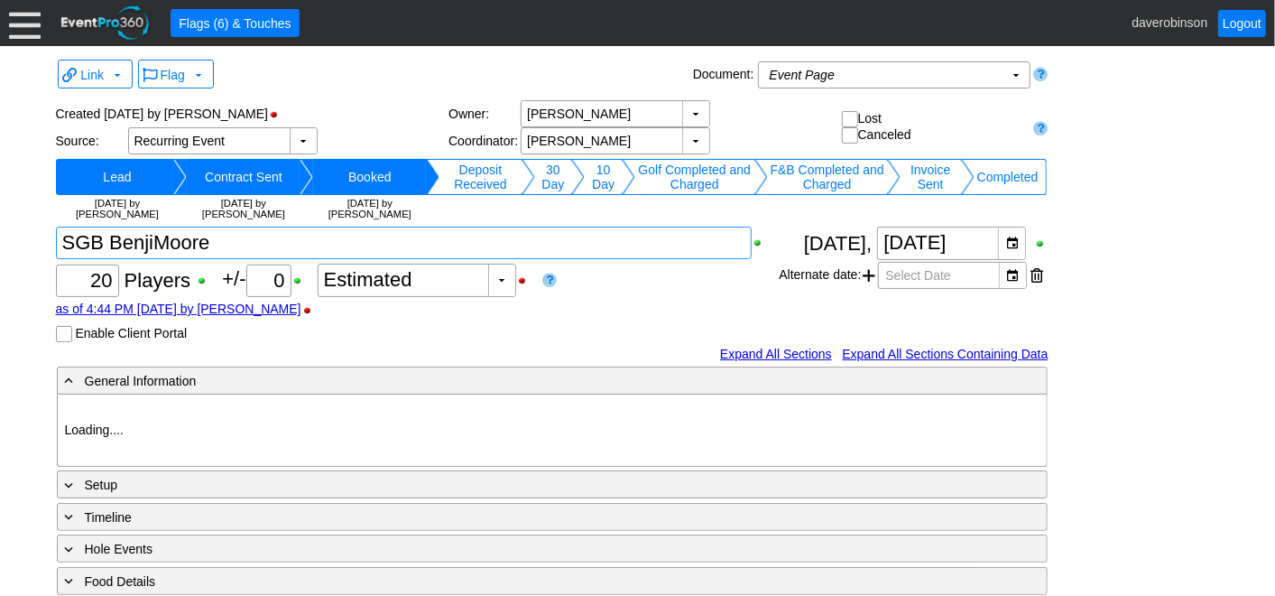
type input "Heritage Pointe Golf Club"
type input "Small Group Booking"
type input "1208050"
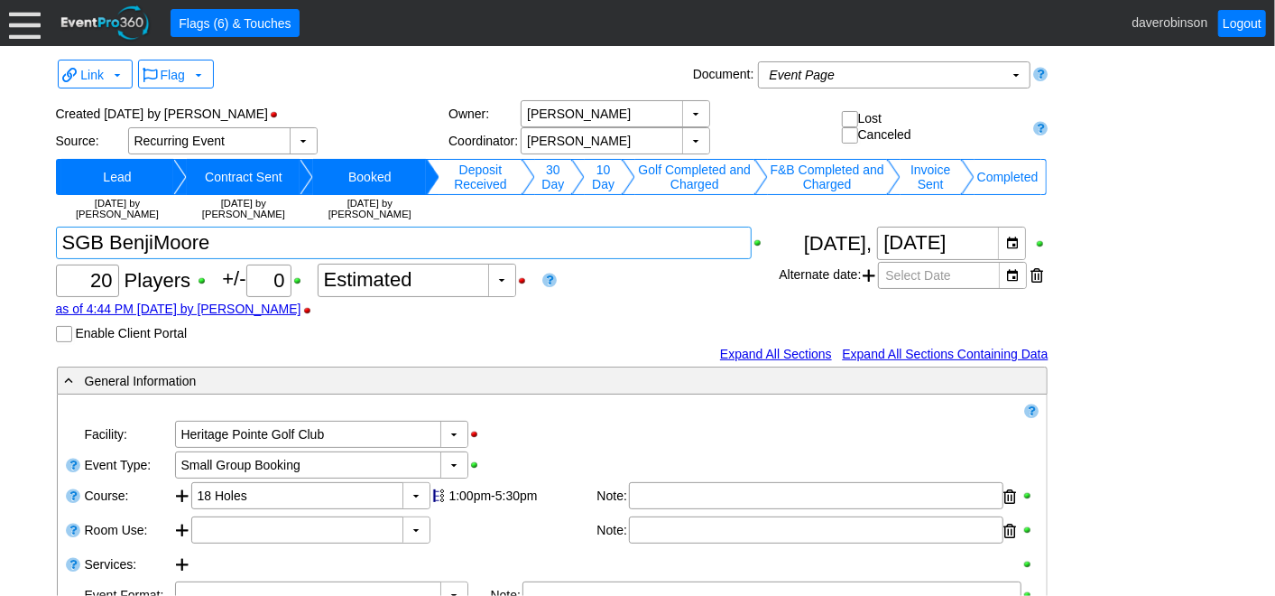
click at [323, 251] on textarea at bounding box center [404, 243] width 697 height 32
type textarea "SGB BenjiMoore >"
click at [438, 64] on div "Flag ▼" at bounding box center [412, 75] width 554 height 34
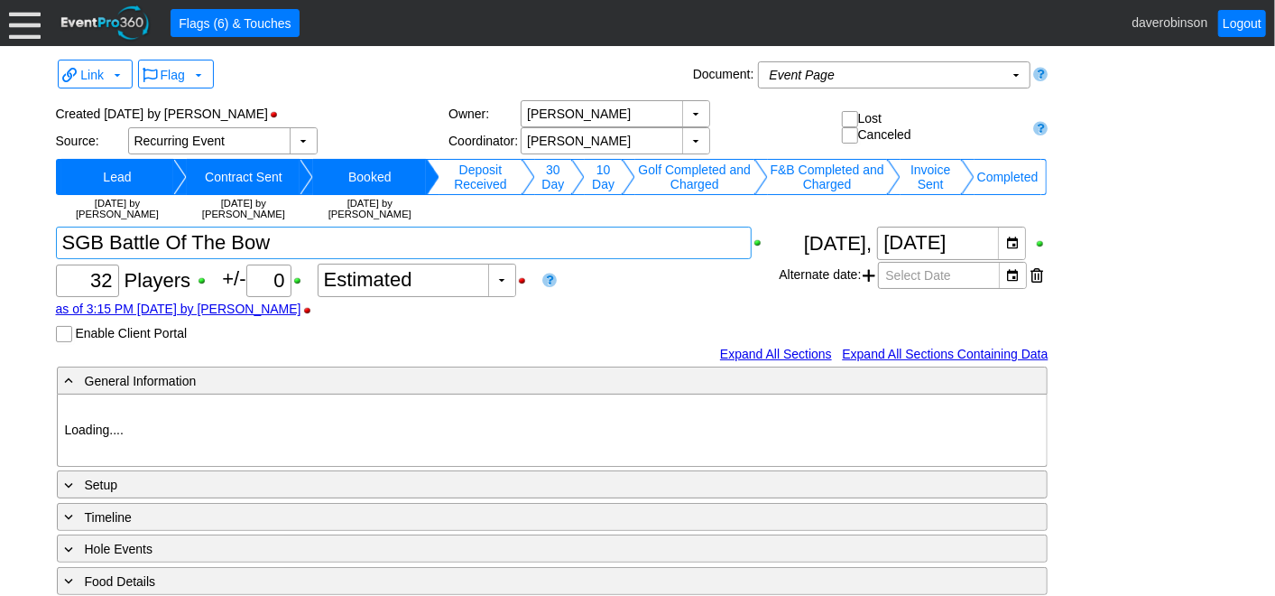
type input "Heritage Pointe Golf Club"
type input "Small Group Booking"
type input "Other"
type input "1204746"
click at [324, 250] on textarea at bounding box center [404, 243] width 697 height 32
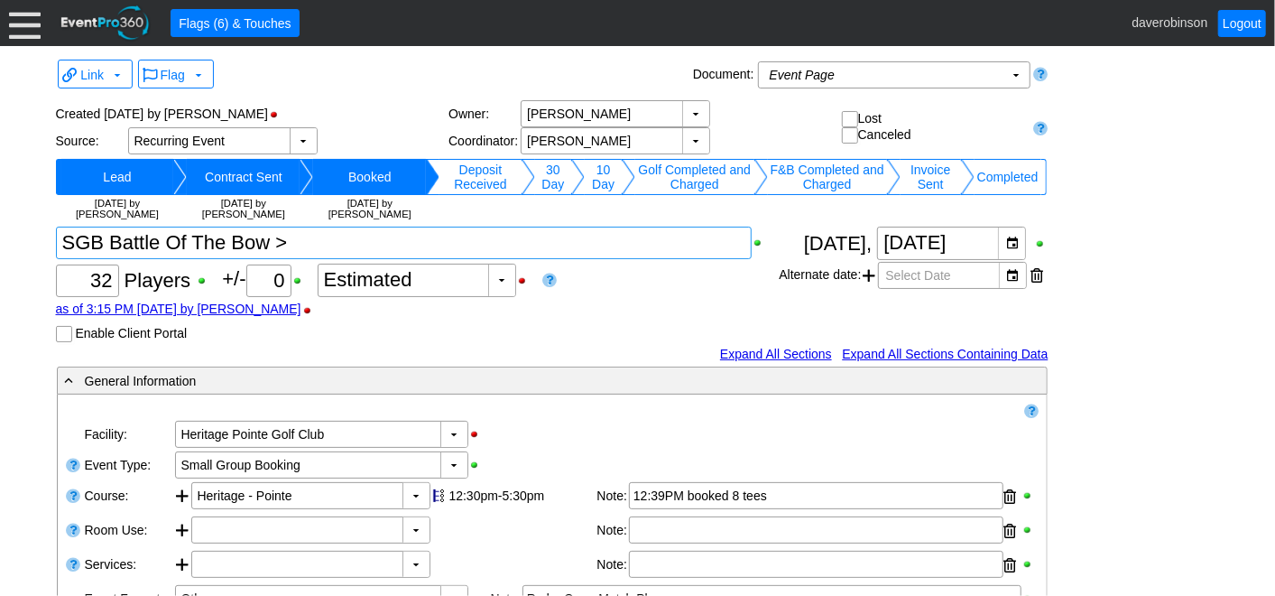
type textarea "SGB Battle Of The Bow >"
click at [646, 311] on div "as of 3:15 PM on Thursday, 9/4/2025 by AdamBayne" at bounding box center [418, 308] width 724 height 14
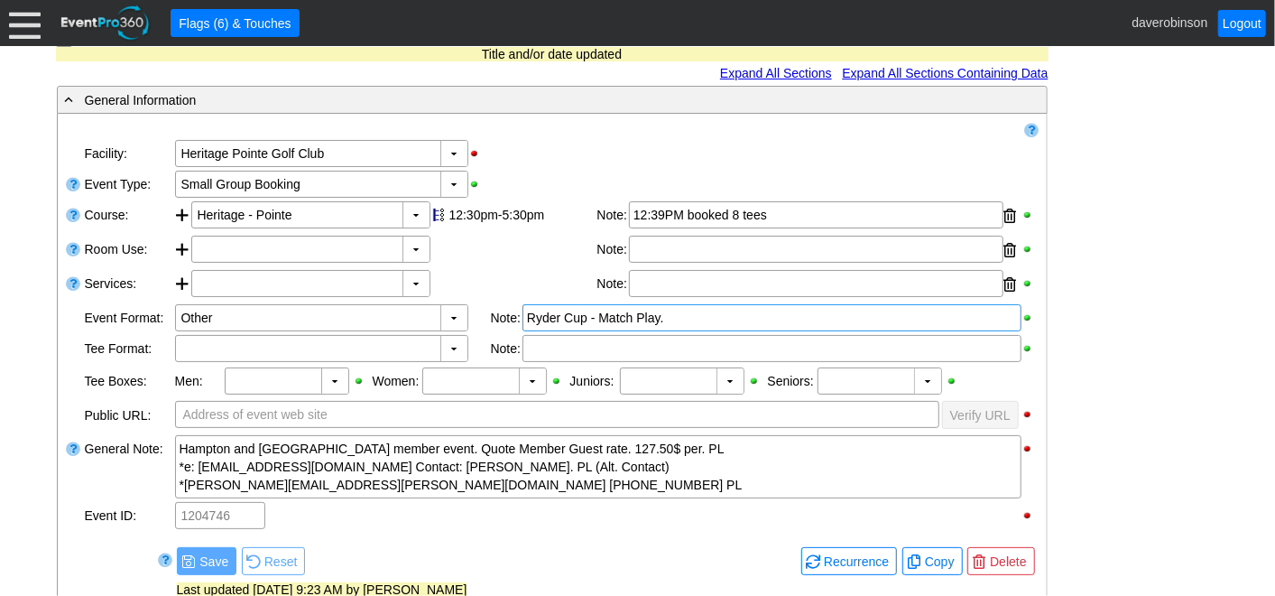
scroll to position [301, 0]
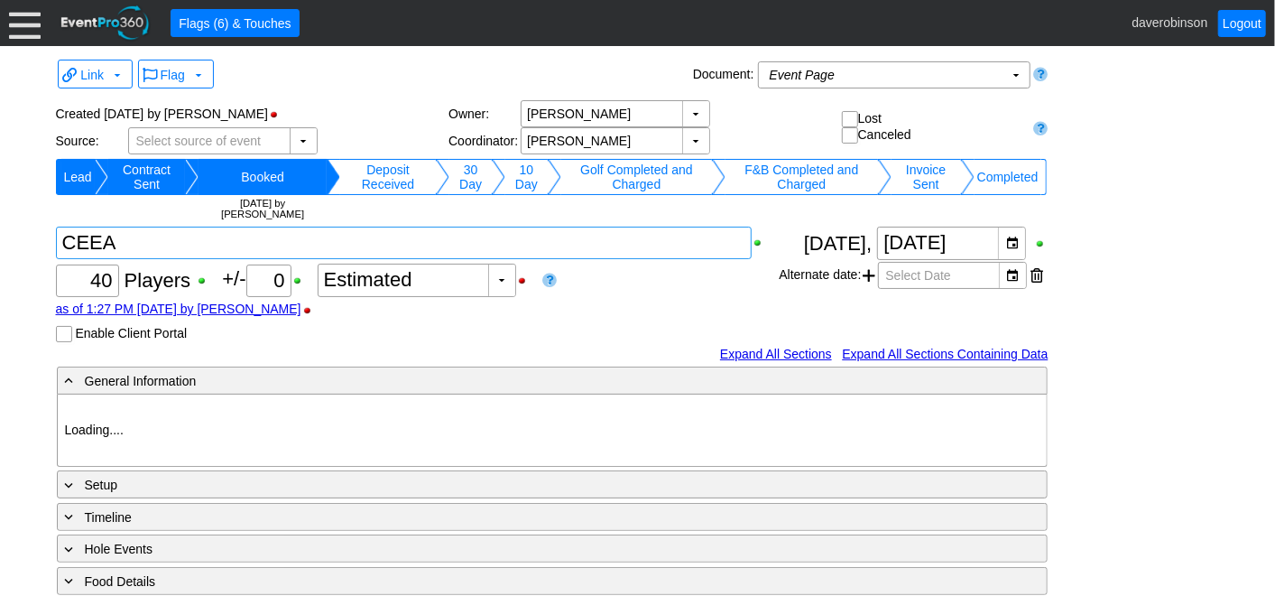
click at [209, 242] on textarea at bounding box center [404, 243] width 697 height 32
type input "Heritage Pointe Golf Club"
type input "Corporate Tournament"
type input "1127815"
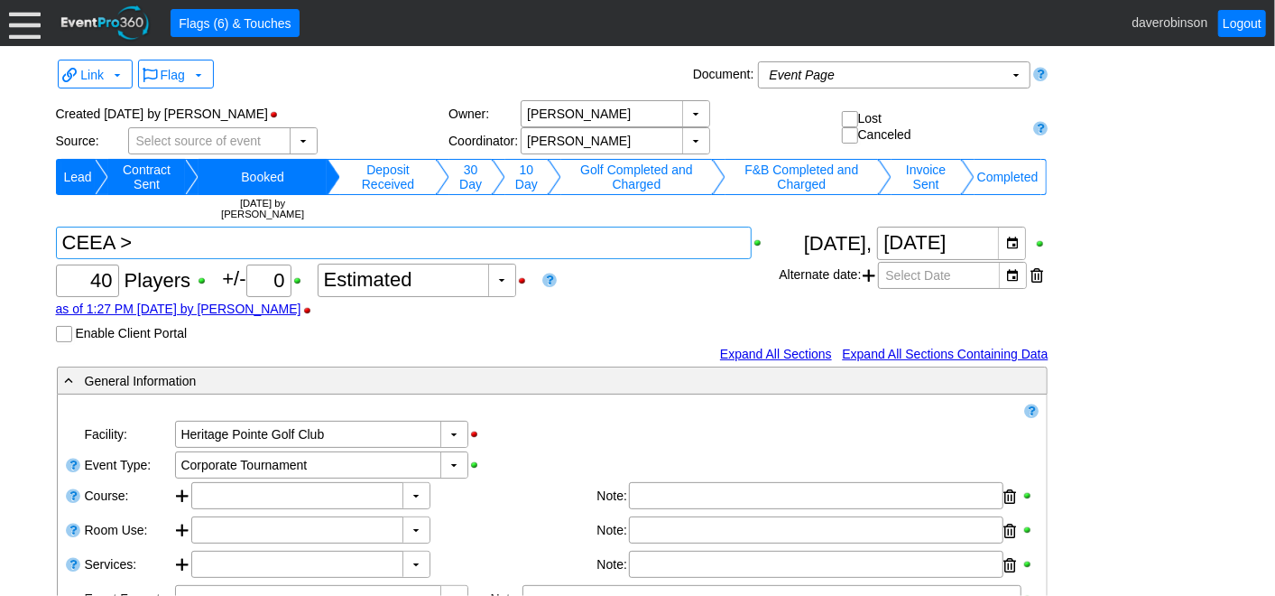
type textarea "CEEA >"
click at [379, 80] on div "Flag ▼" at bounding box center [412, 75] width 554 height 34
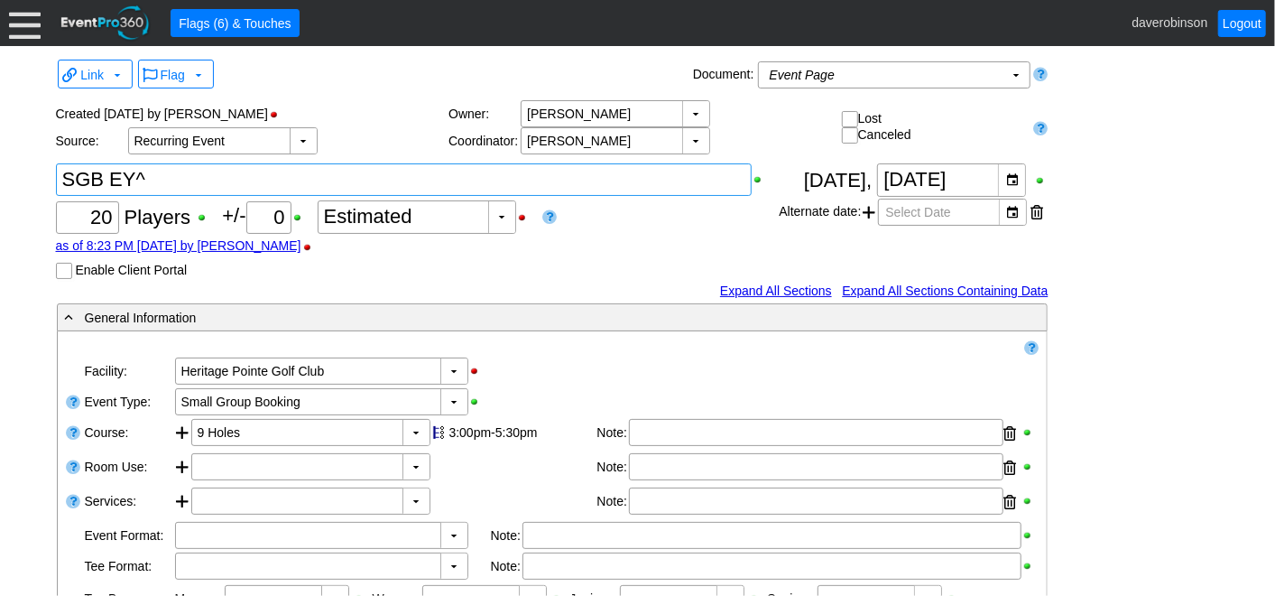
click at [211, 180] on textarea at bounding box center [404, 179] width 697 height 32
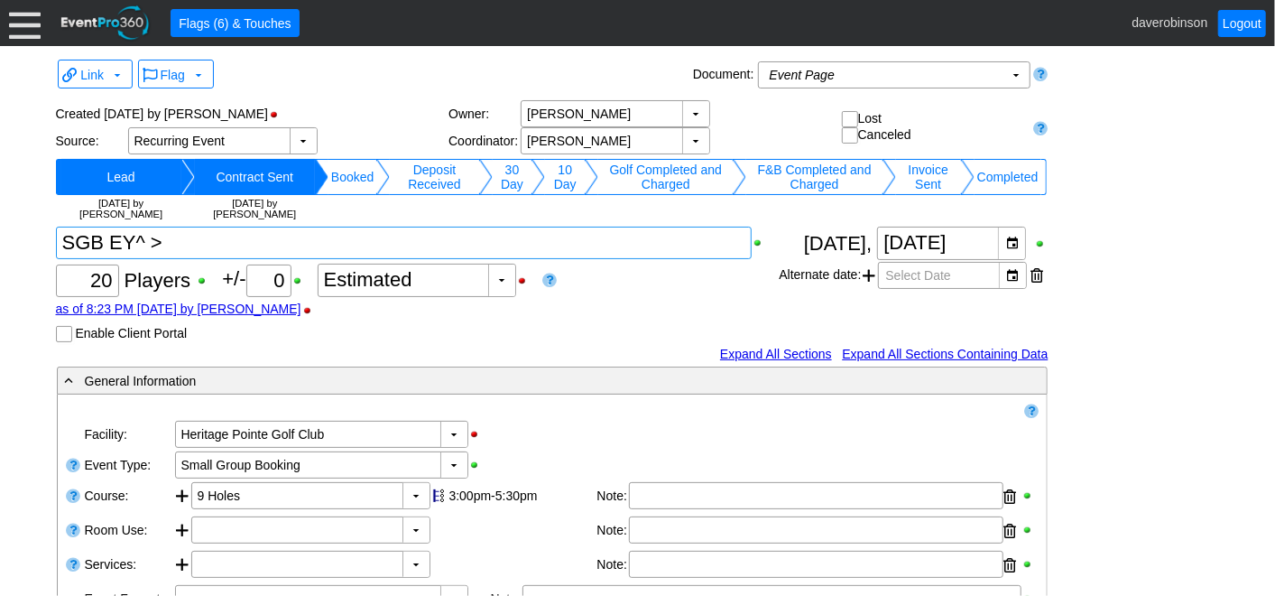
type textarea "SGB EY^ >"
click at [383, 75] on div "Flag ▼" at bounding box center [412, 75] width 554 height 34
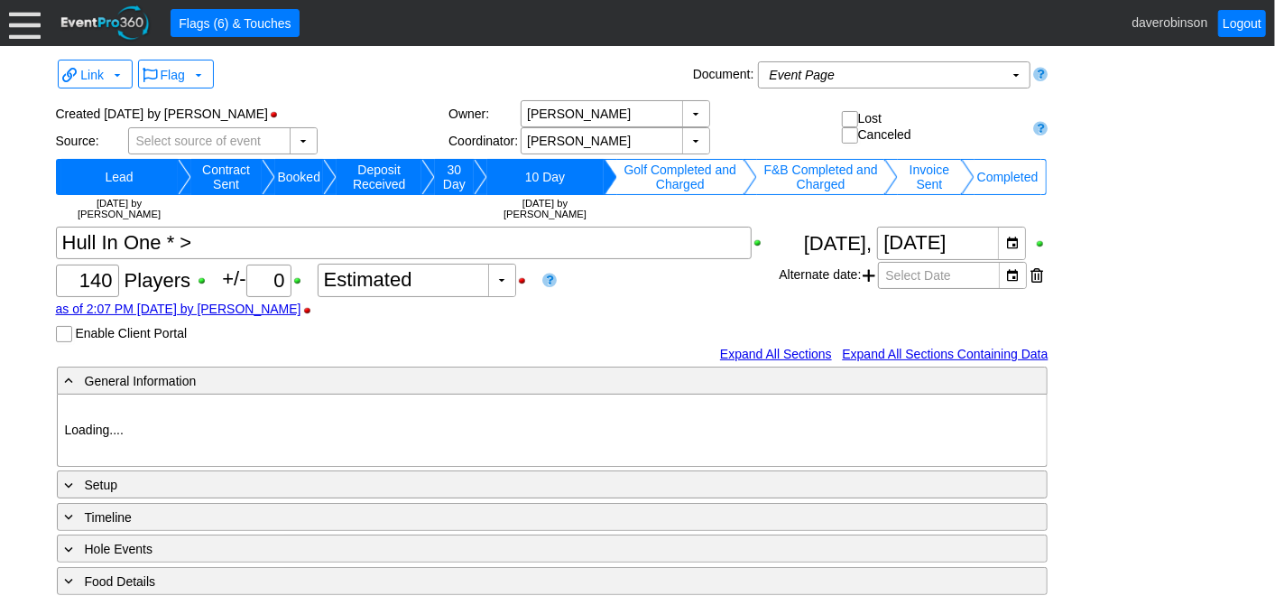
type input "Heritage Pointe Golf Club"
type input "Corporate Tournament"
type input "Scramble"
type input "Shotgun"
type input "Black"
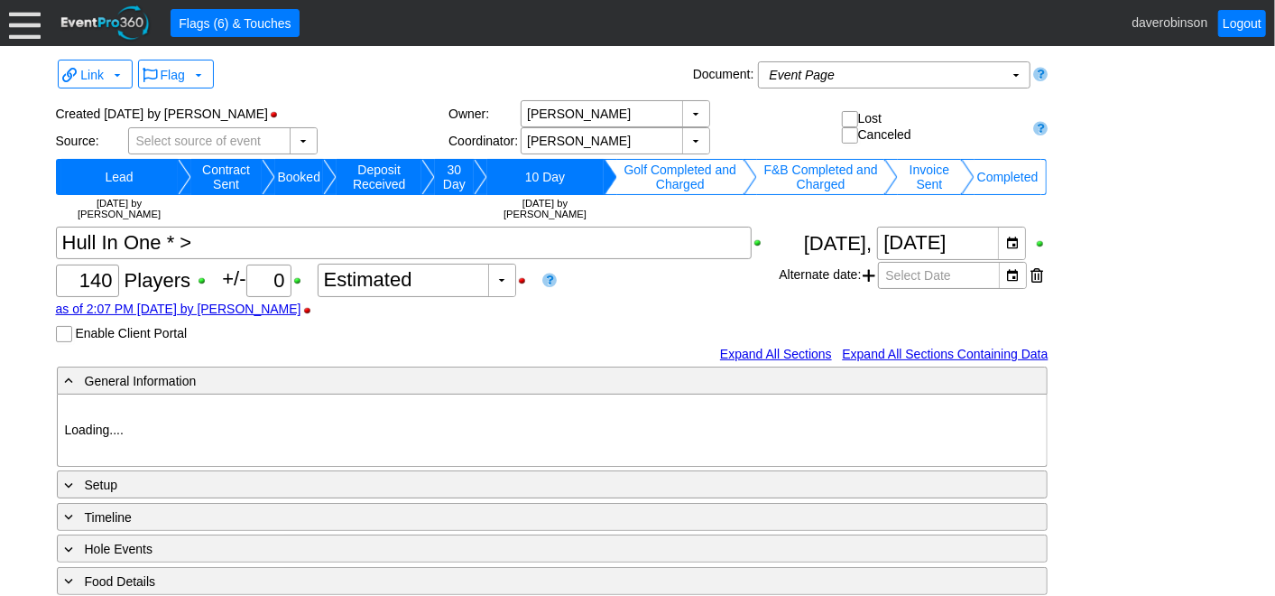
type input "Red"
type input "1054800"
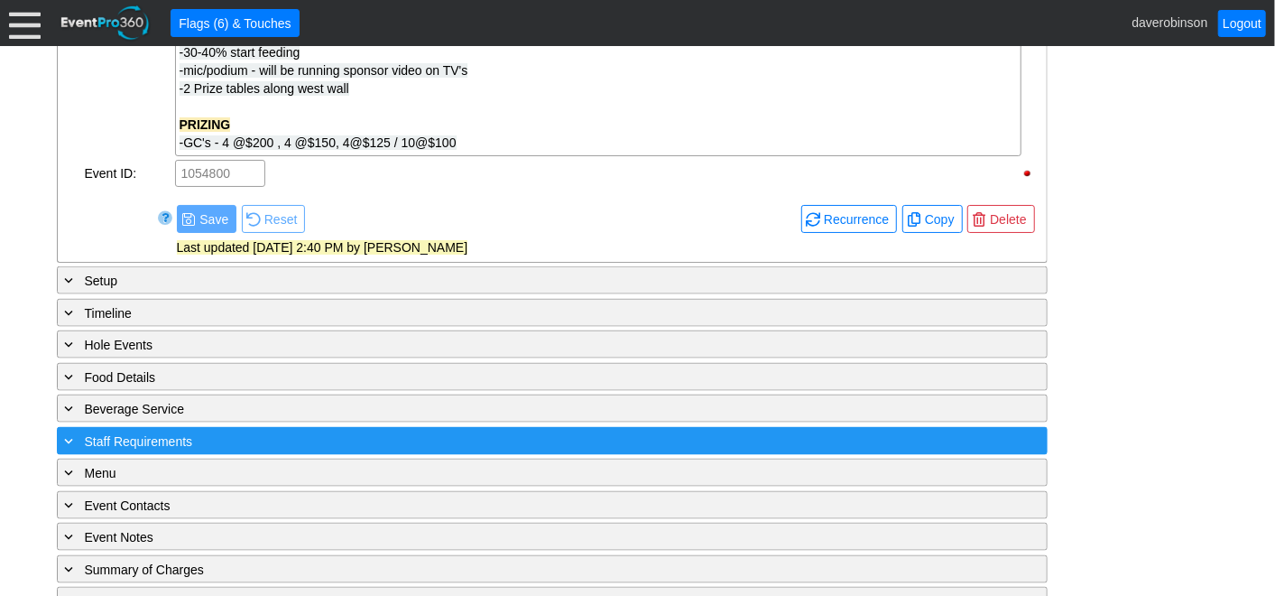
scroll to position [1317, 0]
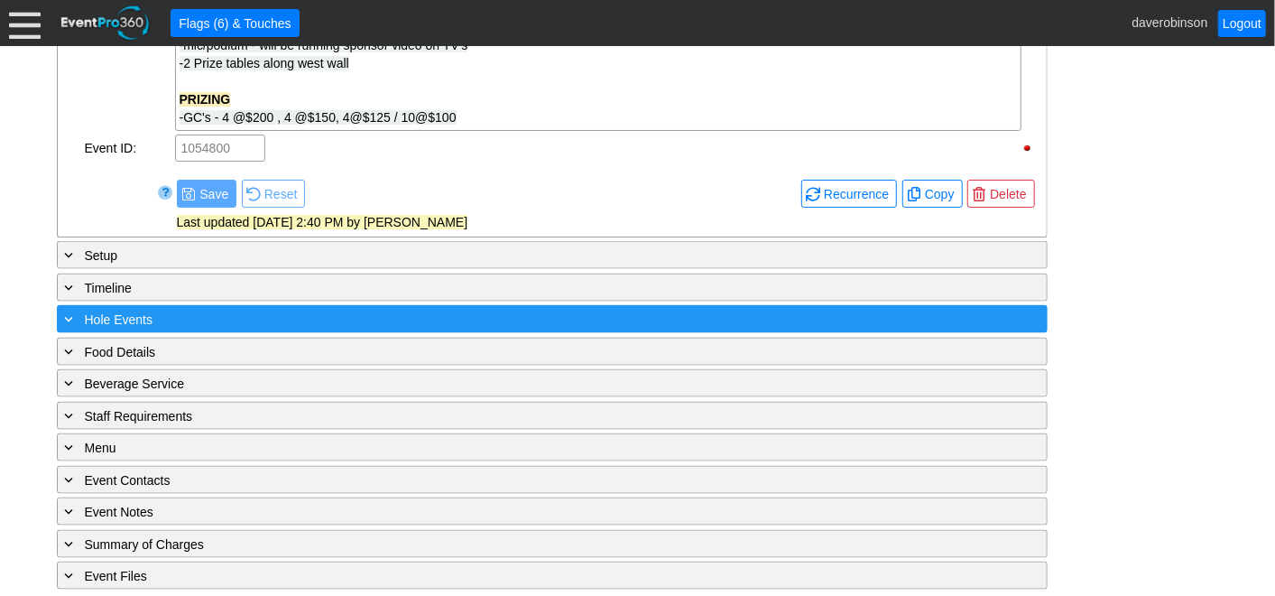
click at [99, 314] on span "Hole Events" at bounding box center [119, 319] width 68 height 14
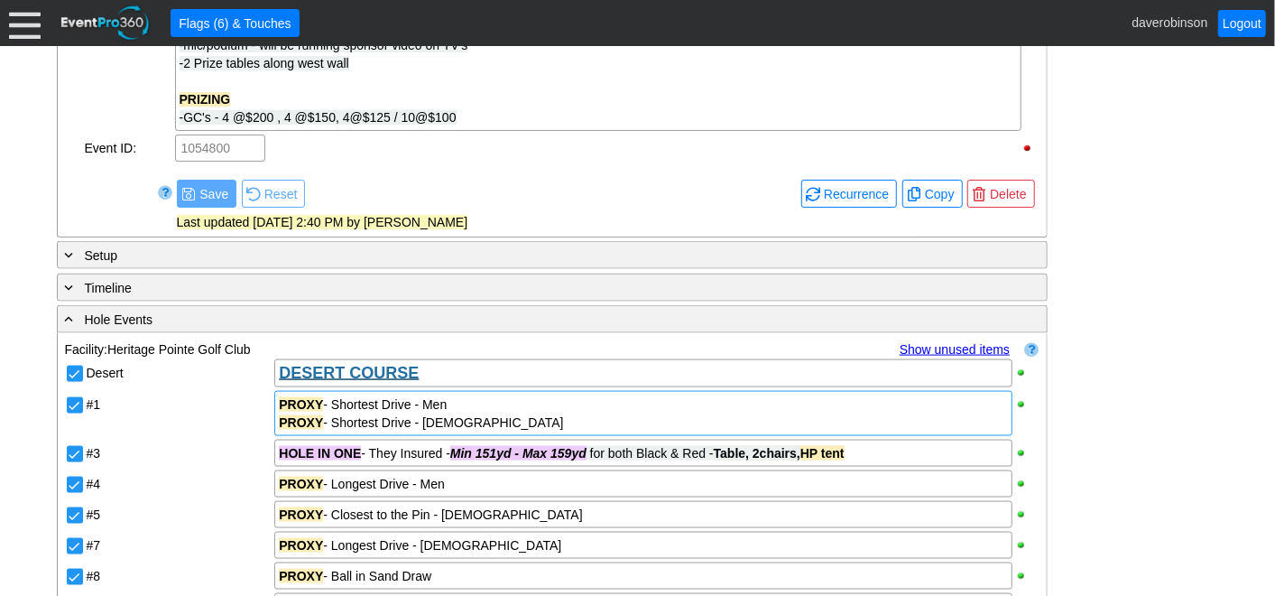
scroll to position [1417, 0]
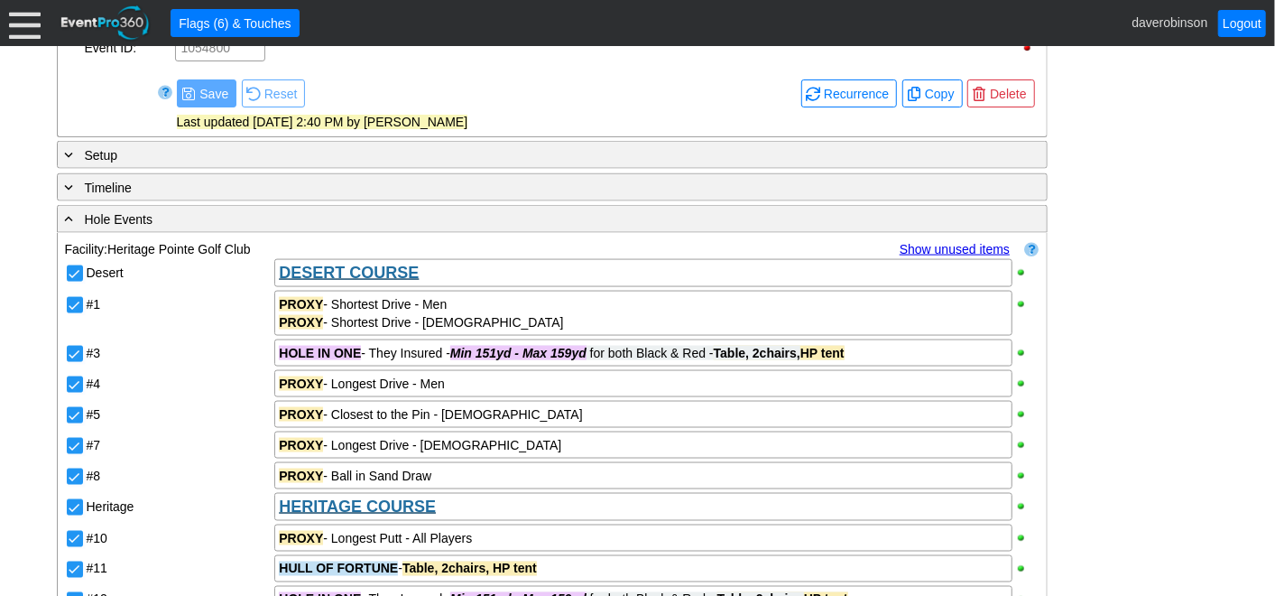
click at [941, 245] on link "Show unused items" at bounding box center [955, 249] width 110 height 14
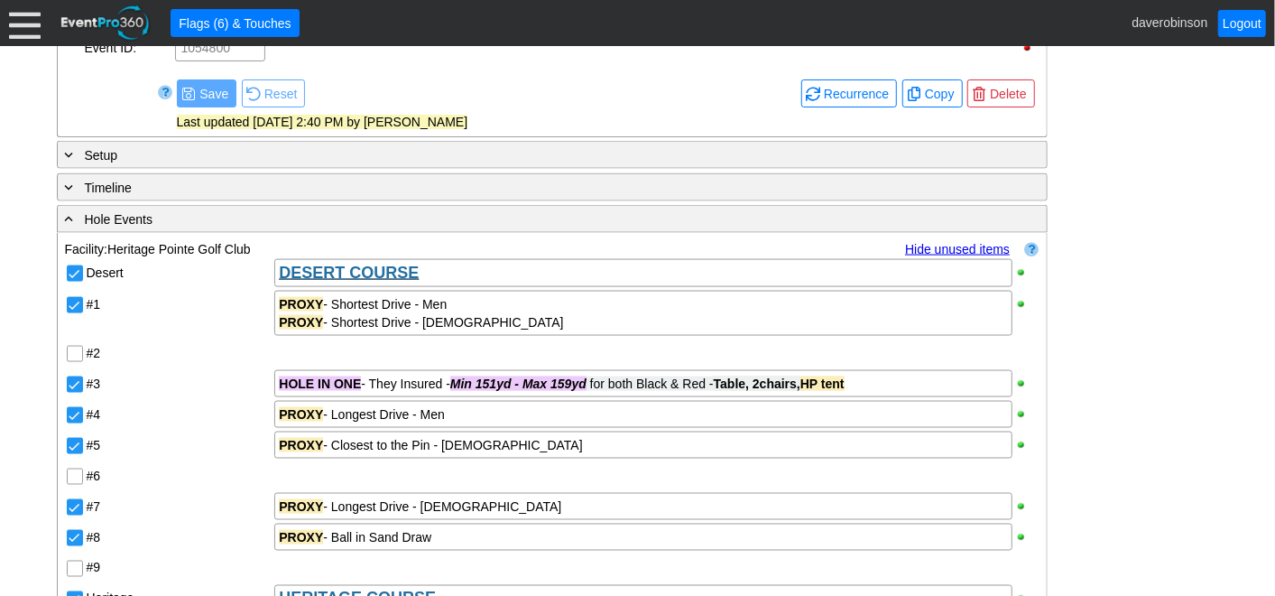
click at [77, 352] on input "#2" at bounding box center [77, 356] width 18 height 18
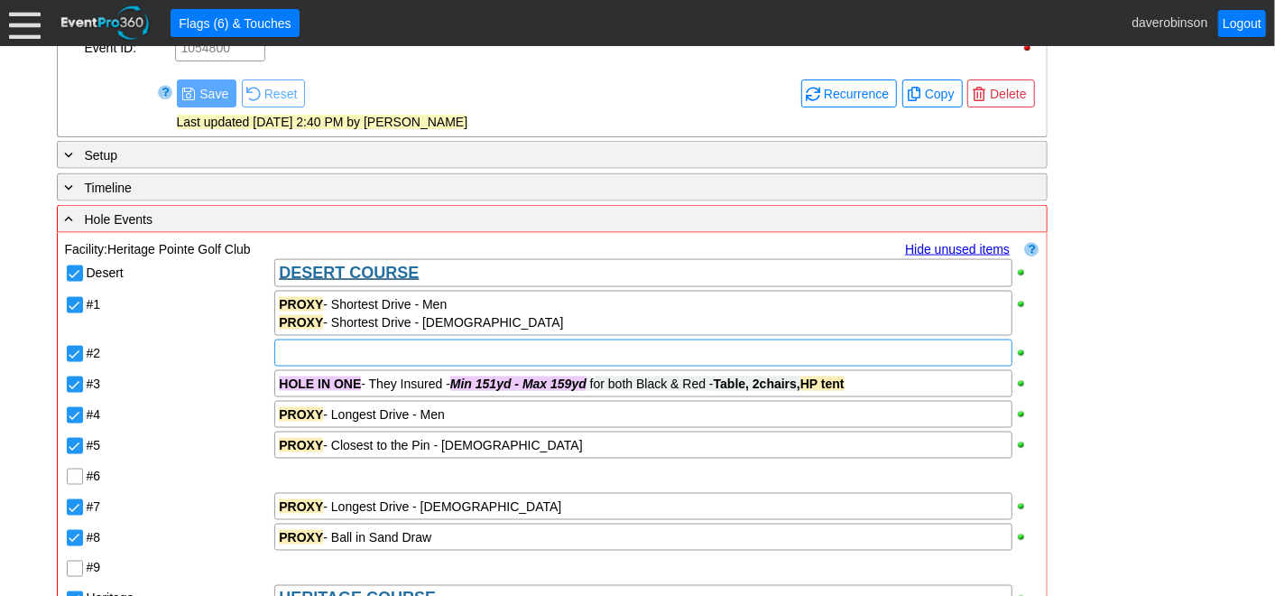
click at [333, 351] on div at bounding box center [642, 352] width 737 height 27
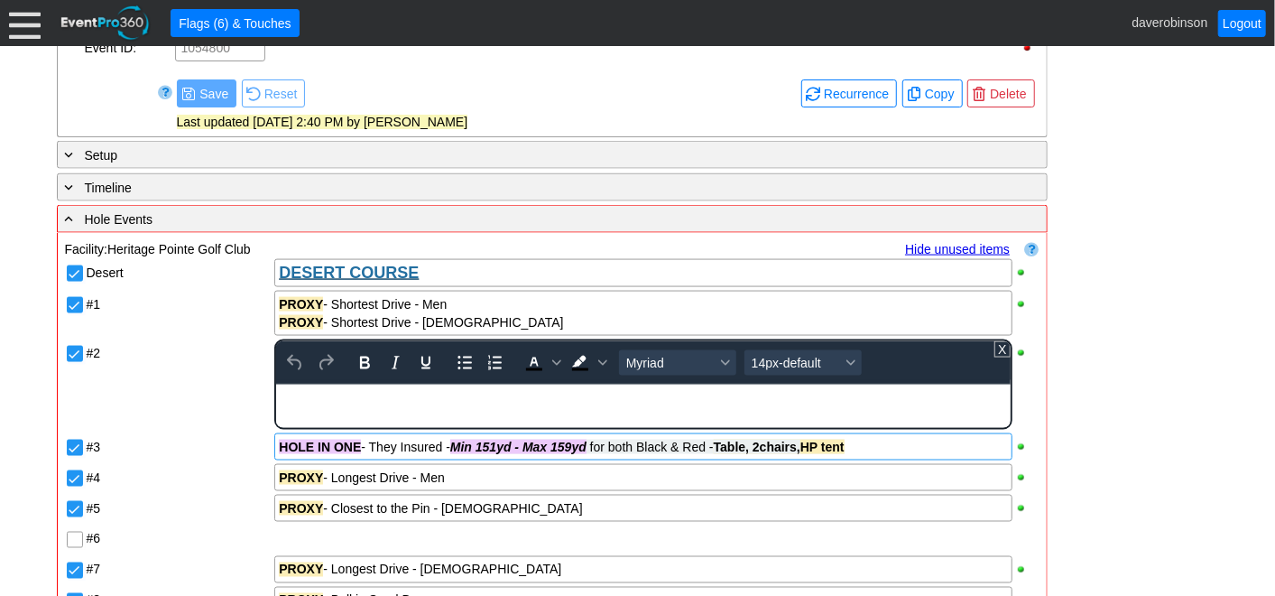
scroll to position [0, 0]
drag, startPoint x: 277, startPoint y: 389, endPoint x: 427, endPoint y: 392, distance: 149.8
click at [427, 392] on div "GUESSING JAR - ACERA - Table, 2 chairs, own tent" at bounding box center [643, 391] width 732 height 14
click at [603, 358] on icon "Background color Black" at bounding box center [602, 362] width 9 height 9
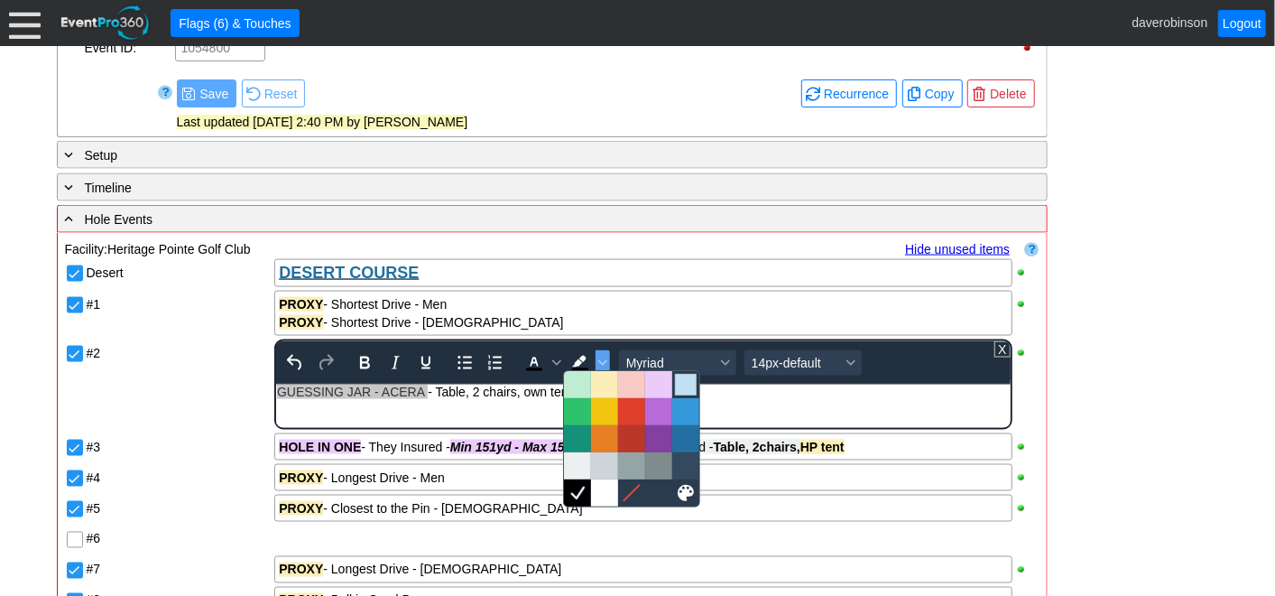
click at [695, 377] on div at bounding box center [686, 385] width 22 height 22
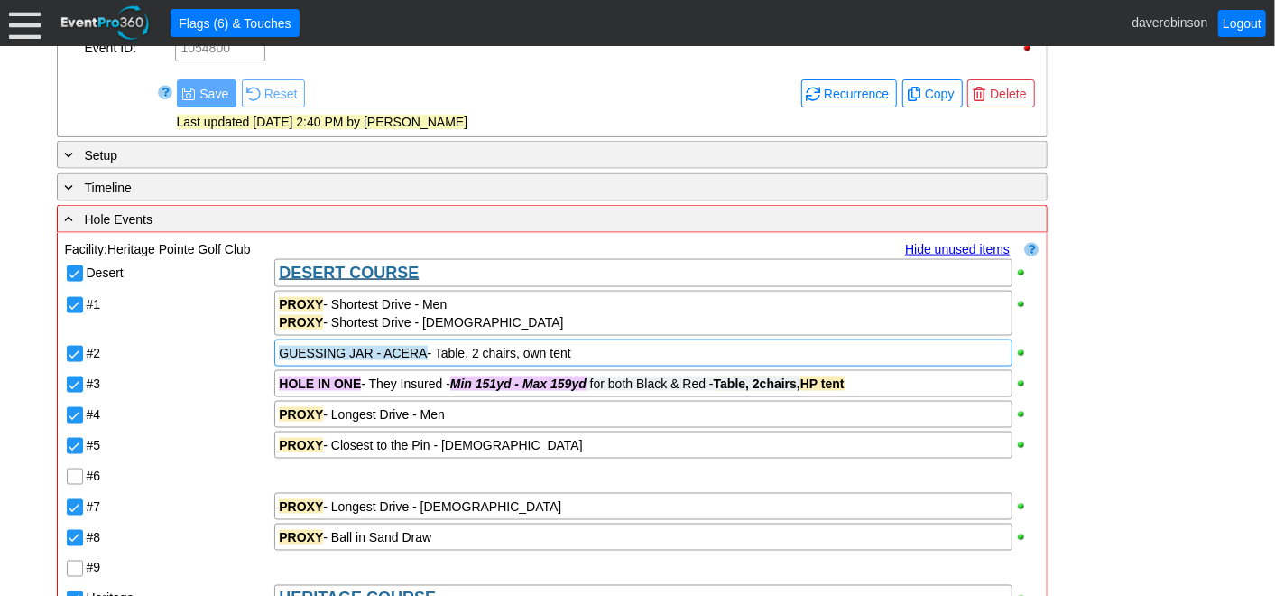
click at [250, 382] on div "Desert DESERT COURSE #1 PROXY - Shortest Drive - Men PROXY - Shortest Drive - […" at bounding box center [552, 598] width 975 height 682
click at [374, 379] on div "HOLE IN ONE - They Insured - Min 151yd - Max 159yd for both Black & Red - Table…" at bounding box center [643, 384] width 728 height 18
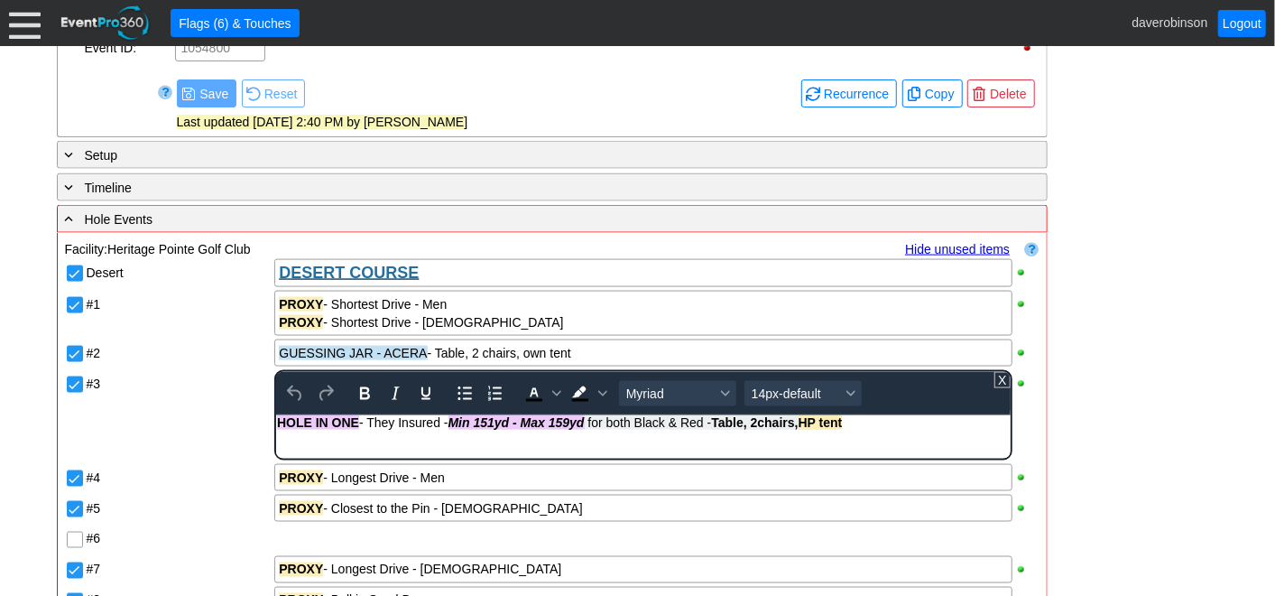
click at [369, 420] on div "HOLE IN ONE - They Insured - Min 151yd - Max 159yd for both Black & Red - Table…" at bounding box center [643, 422] width 732 height 14
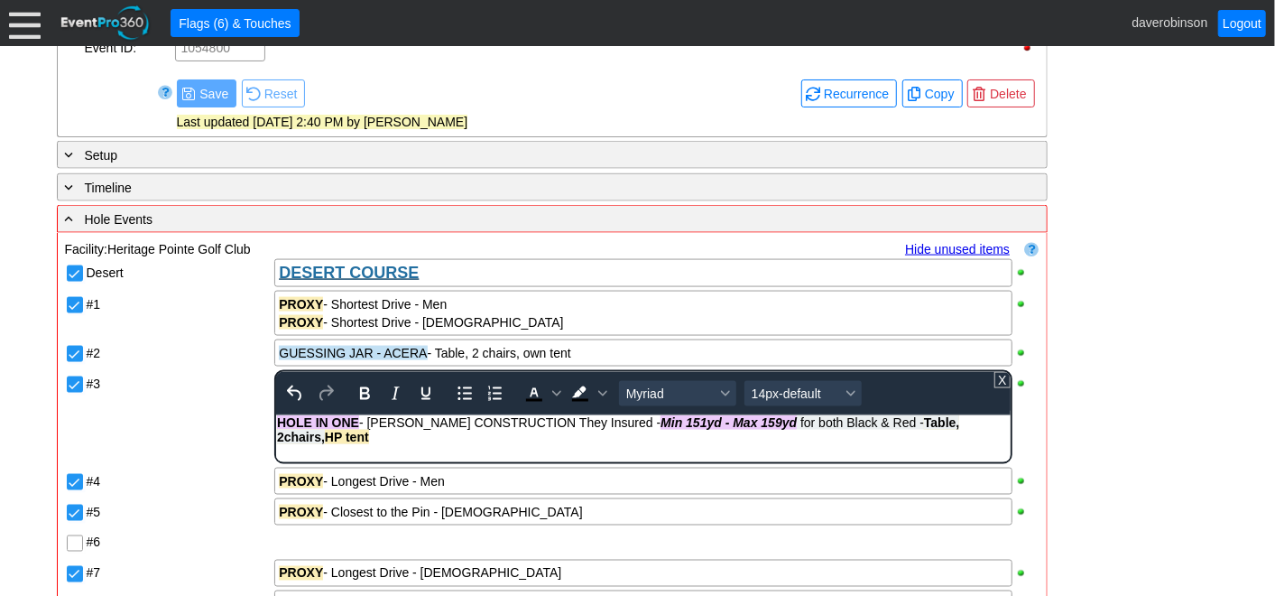
click at [891, 421] on span "Min 151yd - Max 159yd for both Black & Red - Table, 2chairs, HP tent" at bounding box center [618, 429] width 682 height 29
click at [385, 439] on span "Table, 2chairs, HP tent" at bounding box center [342, 437] width 131 height 14
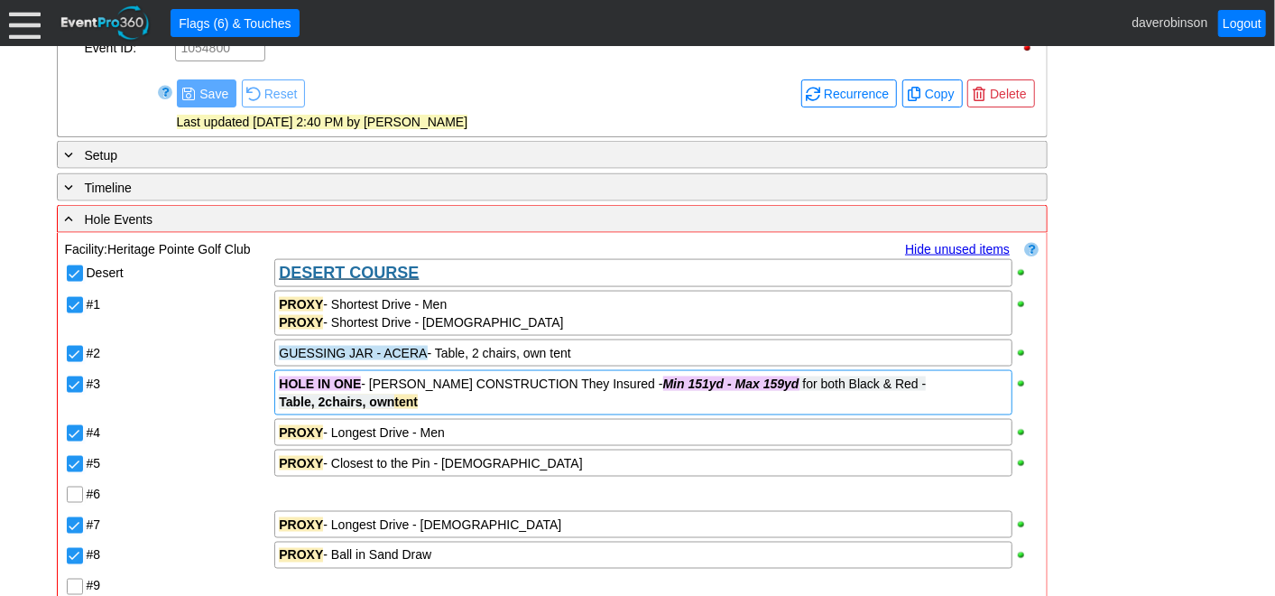
click at [434, 403] on div "Table, 2chairs, own tent" at bounding box center [643, 402] width 728 height 18
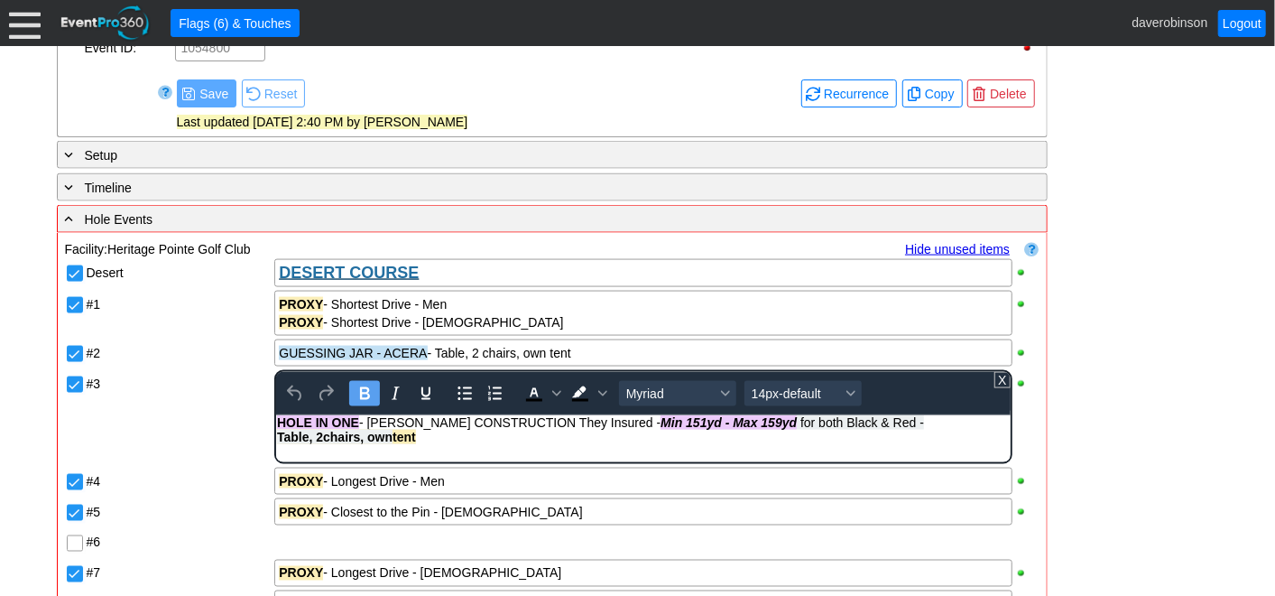
drag, startPoint x: 435, startPoint y: 436, endPoint x: 395, endPoint y: 440, distance: 39.9
click at [395, 440] on div "Table, 2chairs, own tent" at bounding box center [643, 437] width 732 height 14
click at [598, 389] on icon "Background color Black" at bounding box center [602, 393] width 9 height 9
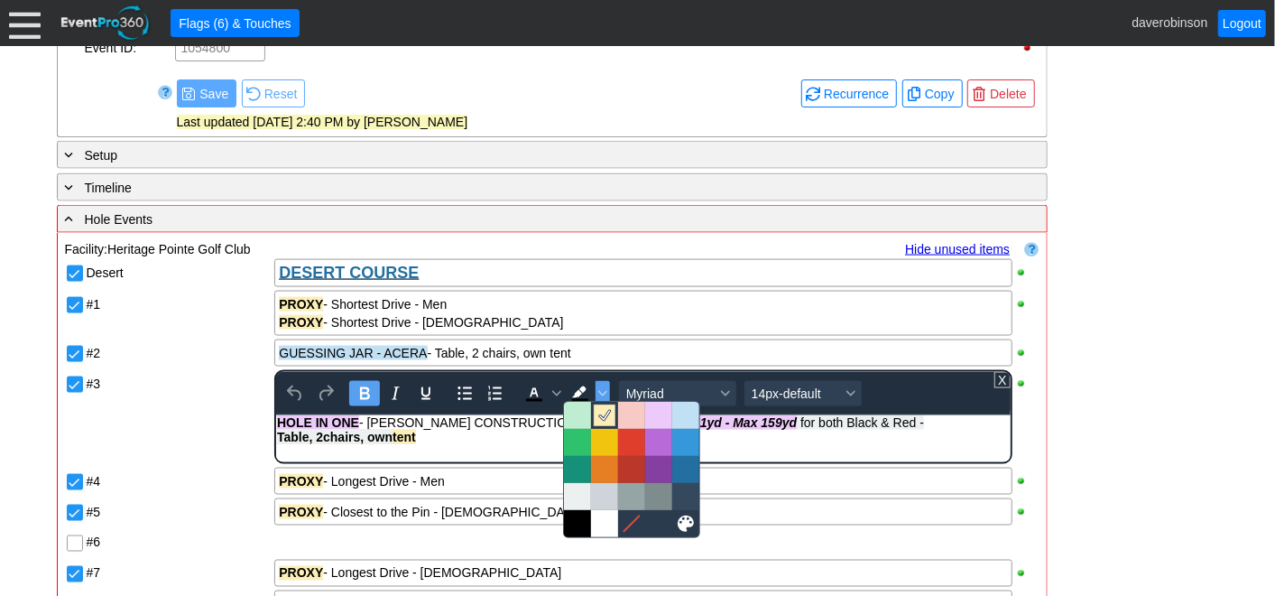
click at [599, 414] on icon at bounding box center [604, 415] width 17 height 17
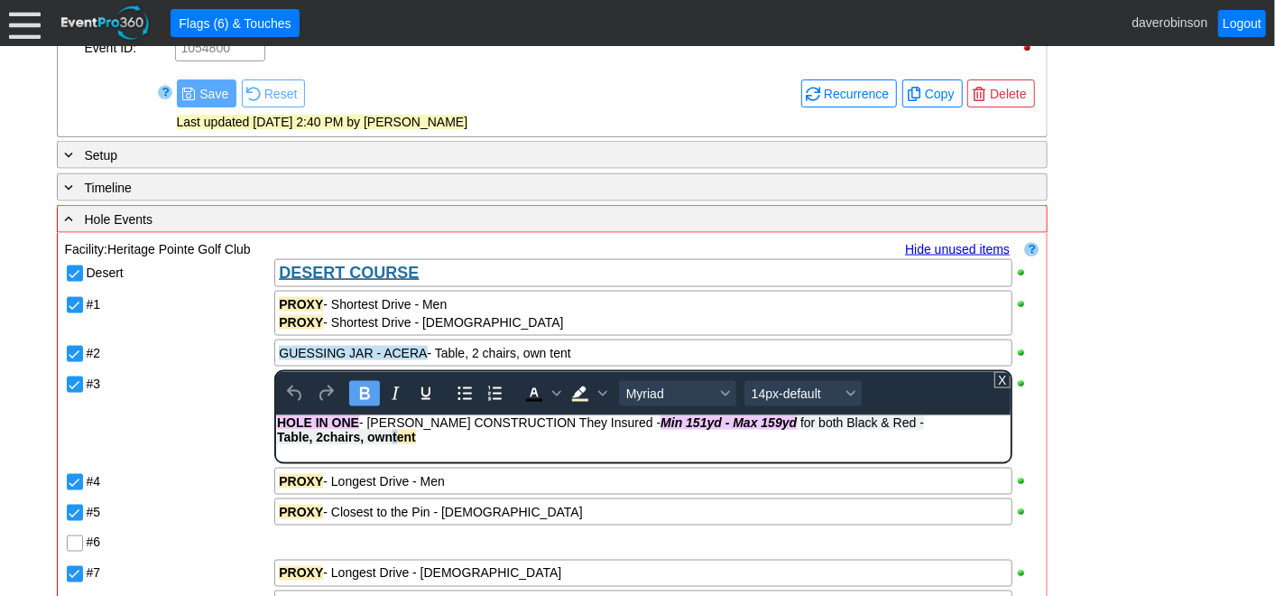
click at [519, 451] on body "HOLE IN ONE - [PERSON_NAME] CONSTRUCTION They Insured - Min 151yd - Max 159yd f…" at bounding box center [643, 434] width 734 height 38
drag, startPoint x: 391, startPoint y: 434, endPoint x: 534, endPoint y: 420, distance: 144.2
click at [434, 443] on div "Table, 2chairs, own tent" at bounding box center [643, 437] width 732 height 14
click at [597, 394] on span "Background color Light Yellow" at bounding box center [603, 393] width 14 height 25
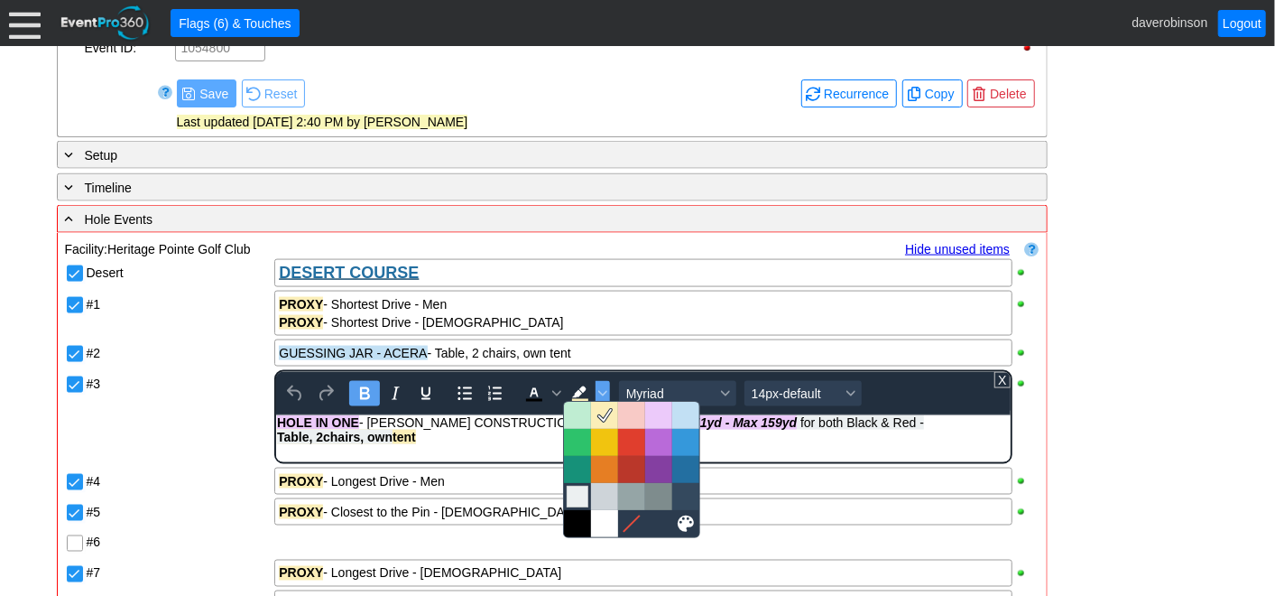
click at [581, 497] on div at bounding box center [578, 497] width 22 height 22
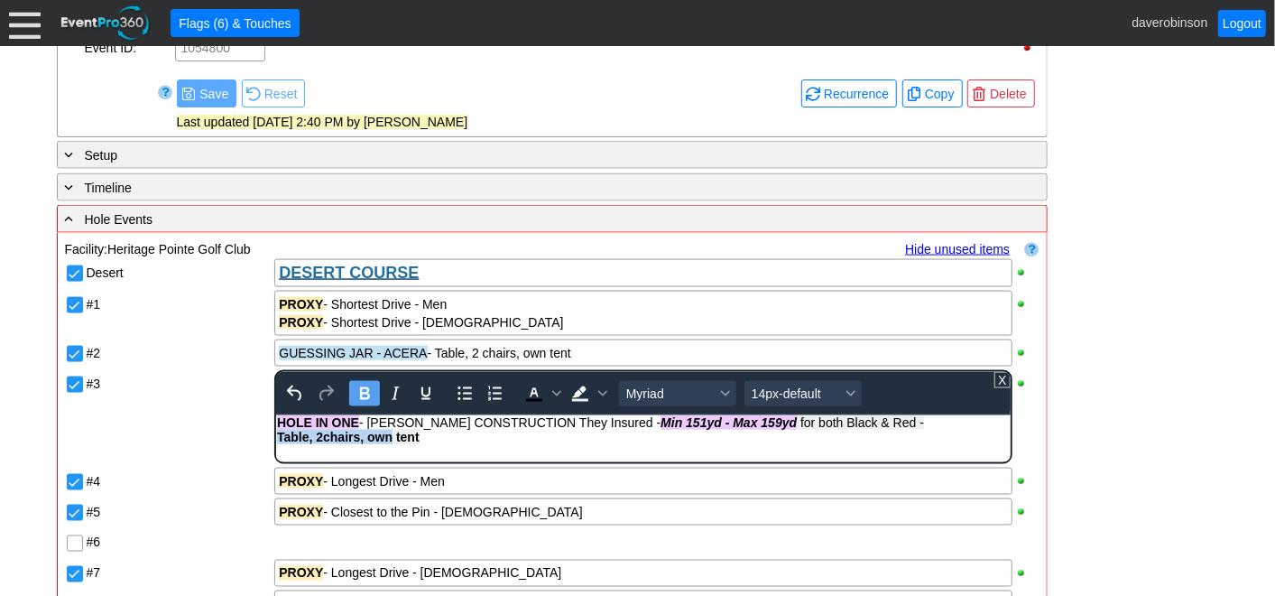
click at [473, 440] on div "Table, 2chairs, own tent" at bounding box center [643, 437] width 732 height 14
drag, startPoint x: 280, startPoint y: 435, endPoint x: 423, endPoint y: 443, distance: 143.7
click at [423, 443] on div "Table, 2chairs, own tent" at bounding box center [643, 437] width 732 height 14
click at [361, 385] on icon "Bold" at bounding box center [365, 394] width 22 height 22
click at [384, 449] on body "HOLE IN ONE - [PERSON_NAME] CONSTRUCTION They Insured - Min 151yd - Max 159yd f…" at bounding box center [643, 434] width 734 height 38
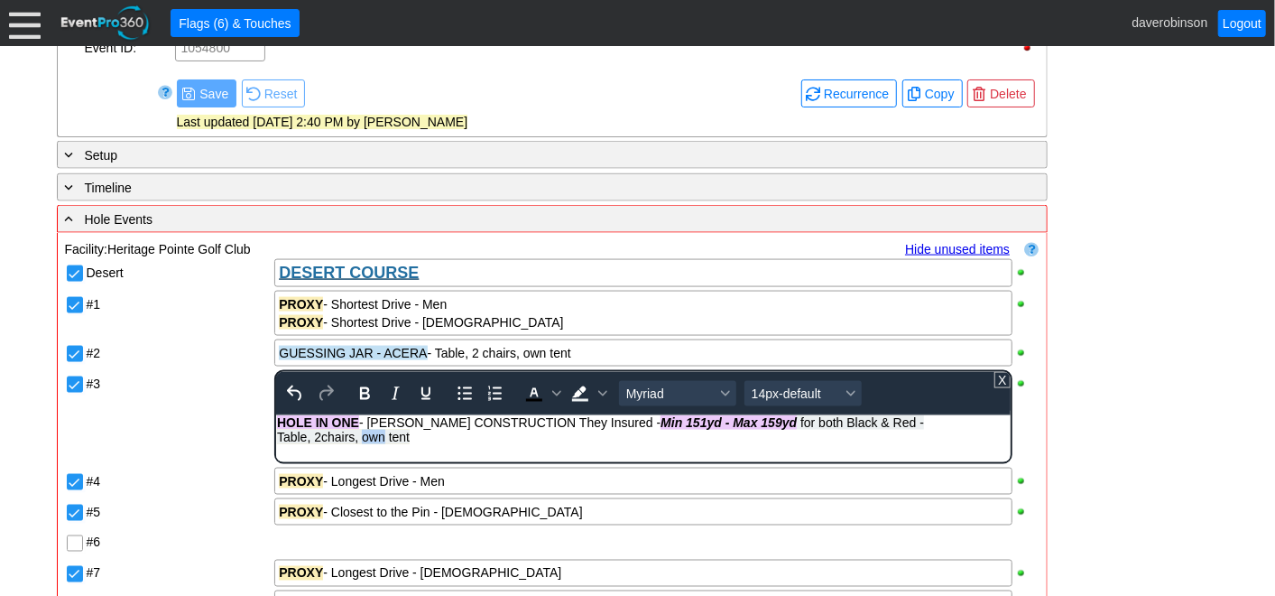
drag, startPoint x: 364, startPoint y: 440, endPoint x: 384, endPoint y: 443, distance: 20.2
click at [384, 443] on span "Table, 2chairs, own tent" at bounding box center [343, 437] width 133 height 14
click at [370, 385] on icon "Bold" at bounding box center [365, 394] width 22 height 22
click at [442, 437] on div "Table, 2chairs, own tent" at bounding box center [643, 437] width 732 height 14
click at [906, 425] on div "HOLE IN ONE - [PERSON_NAME] CONSTRUCTION They Insured - Min 151yd - Max 159yd f…" at bounding box center [643, 422] width 732 height 14
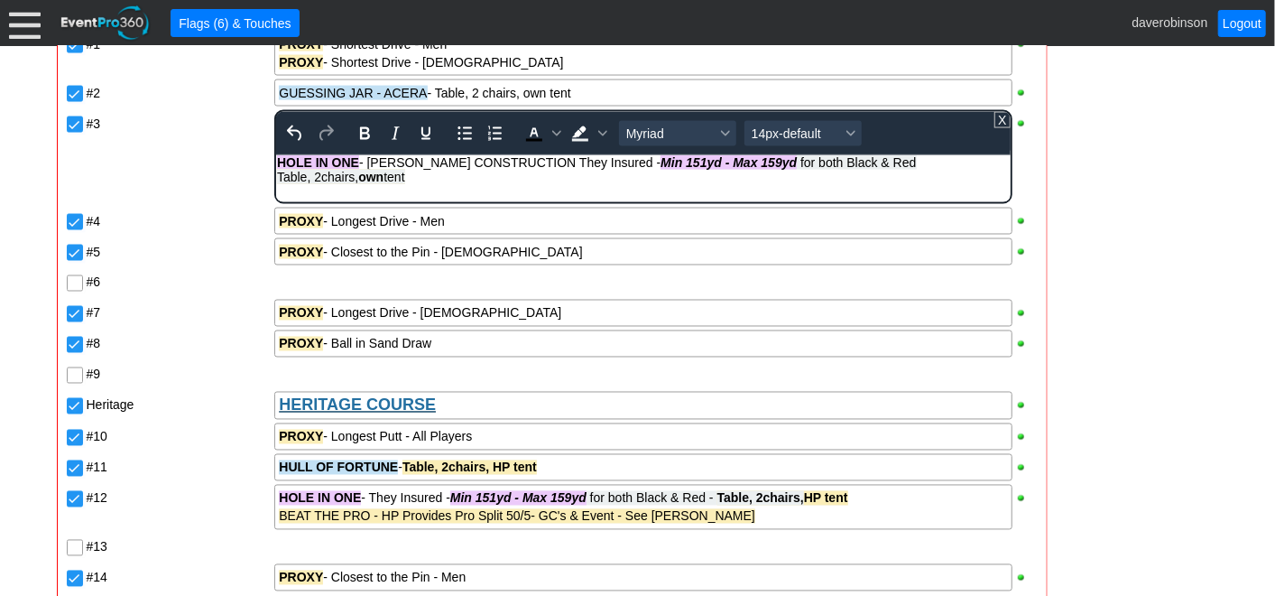
scroll to position [1717, 0]
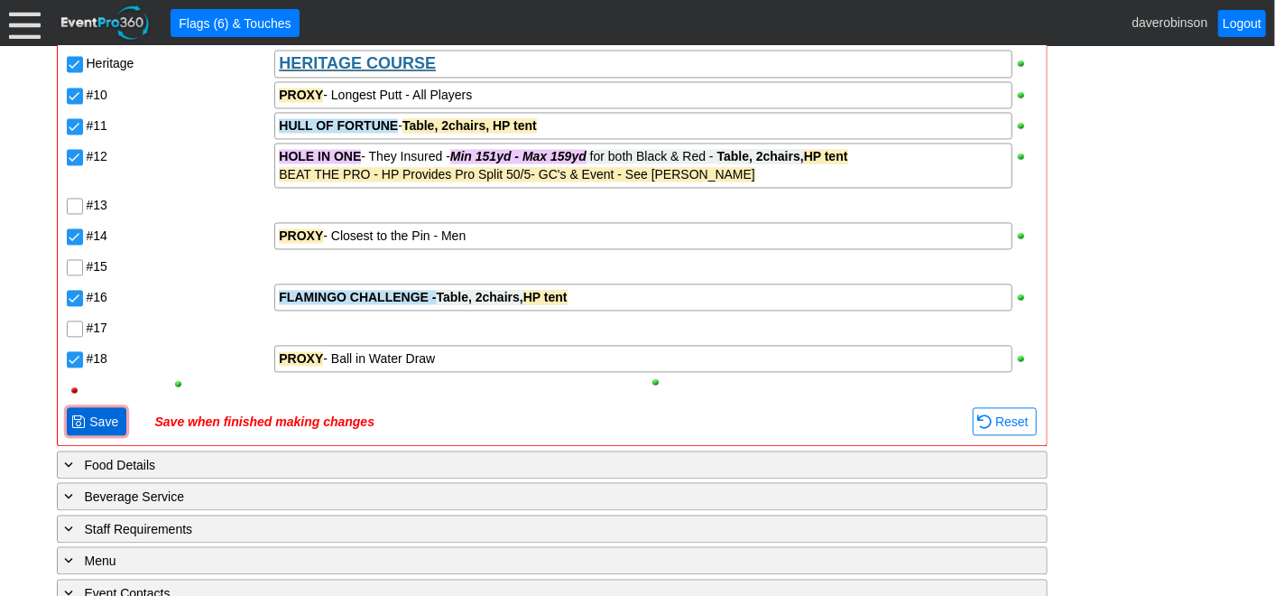
click at [100, 407] on span "● Save" at bounding box center [97, 421] width 60 height 28
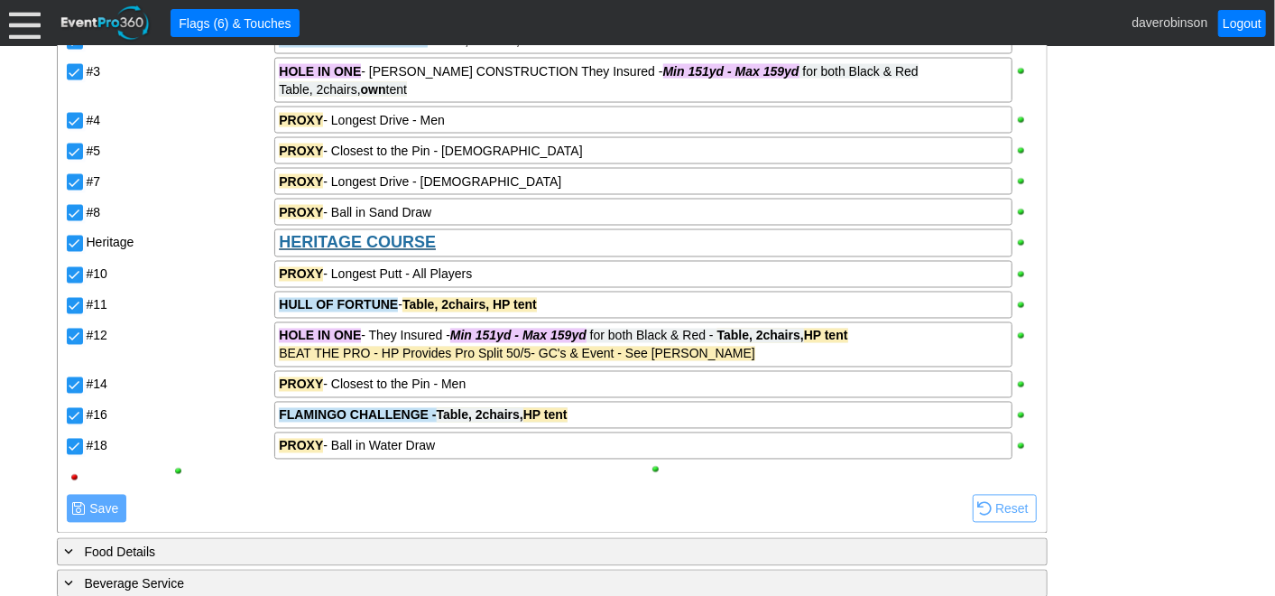
scroll to position [1727, 0]
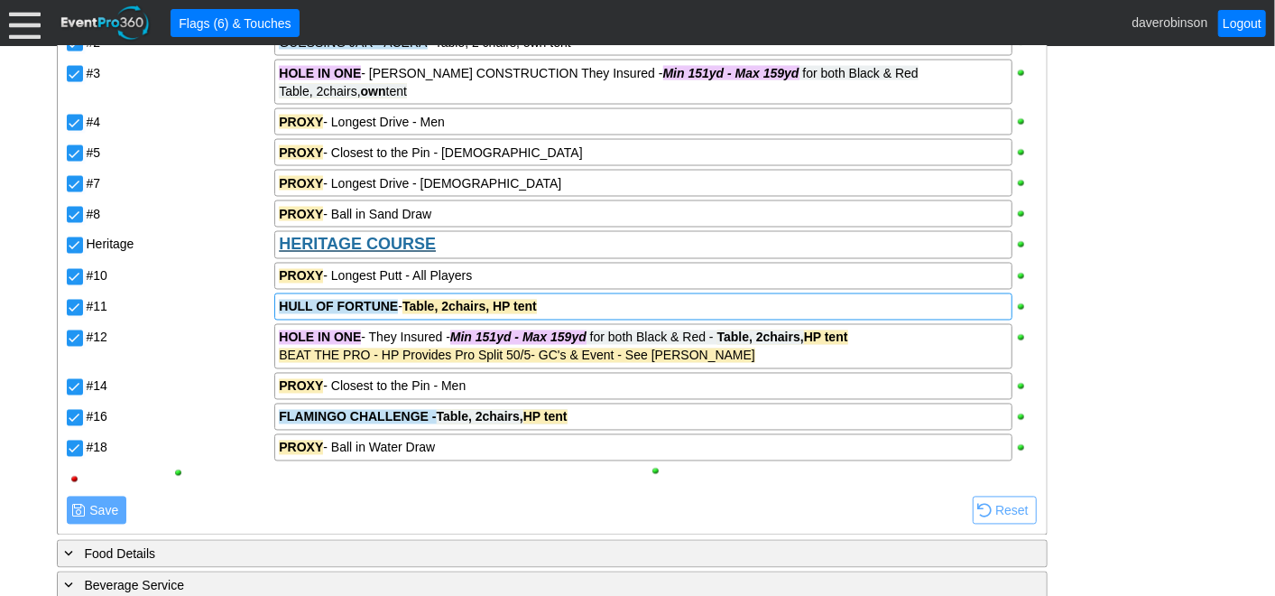
click at [407, 303] on strong "Table, 2chairs, HP tent" at bounding box center [470, 307] width 134 height 14
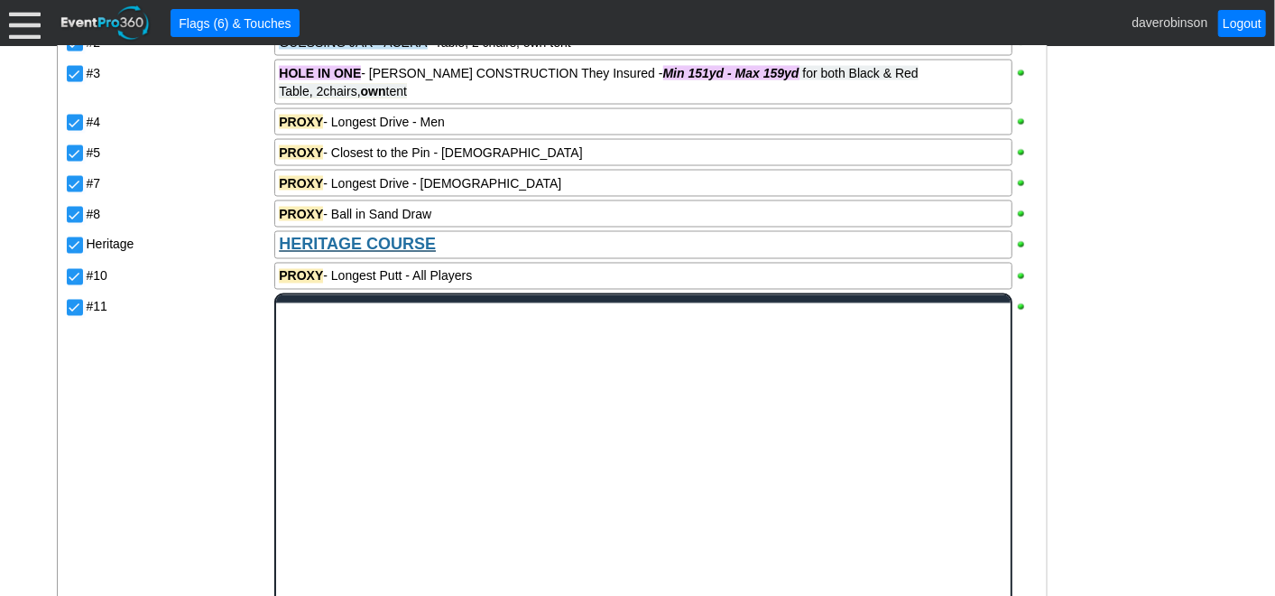
scroll to position [0, 0]
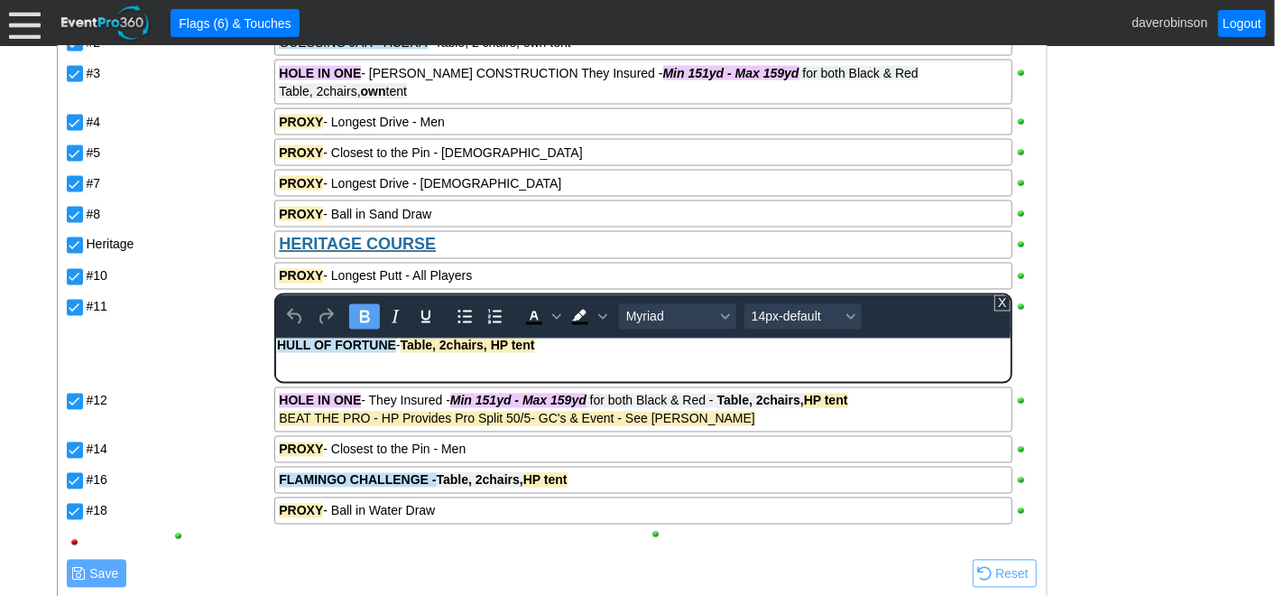
drag, startPoint x: 406, startPoint y: 347, endPoint x: 547, endPoint y: 361, distance: 141.4
click at [547, 361] on body "HULL OF FORTUNE - Table, 2chairs, HP tent" at bounding box center [643, 349] width 734 height 23
click at [366, 314] on icon "Bold" at bounding box center [365, 316] width 10 height 13
click at [599, 315] on span "Background color Black" at bounding box center [603, 316] width 14 height 25
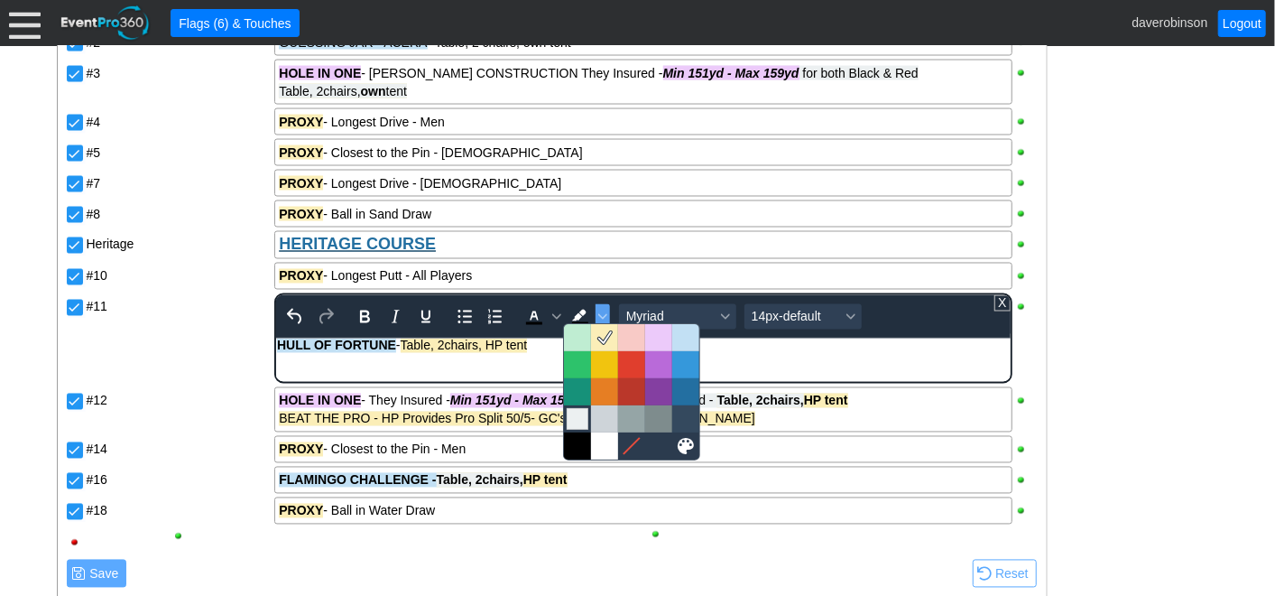
click at [579, 417] on div at bounding box center [578, 419] width 22 height 22
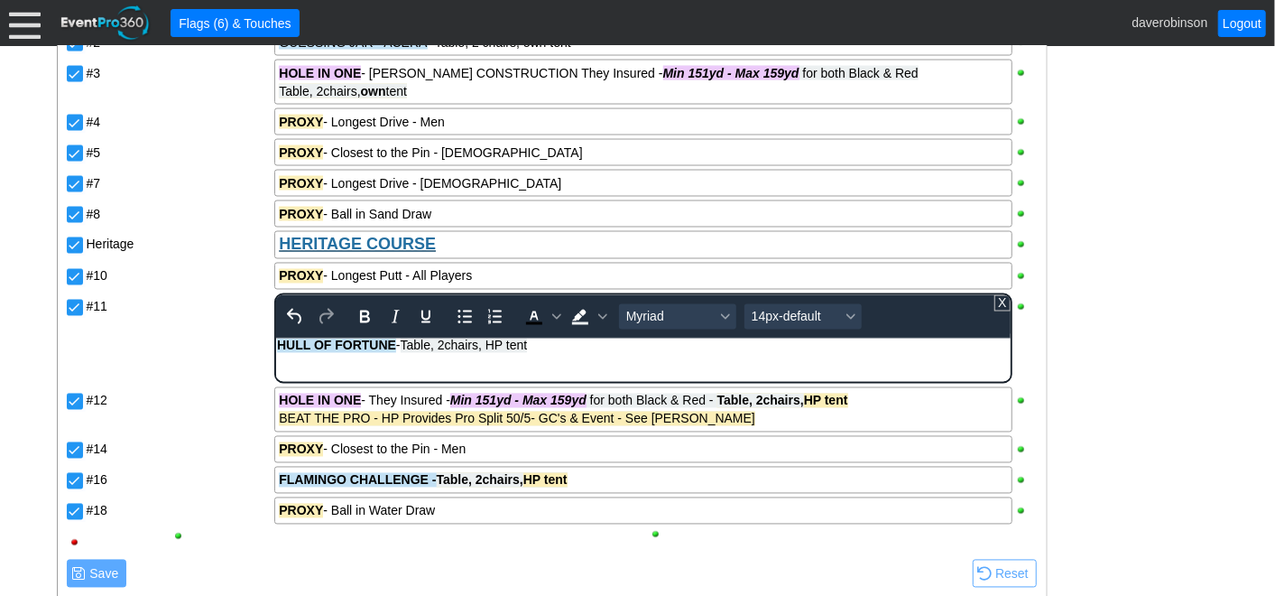
click at [554, 362] on html "HULL OF FORTUNE - Table, 2chairs, HP tent" at bounding box center [643, 349] width 734 height 23
click at [504, 346] on span "Table, 2chairs, HP tent" at bounding box center [464, 345] width 127 height 14
drag, startPoint x: 492, startPoint y: 345, endPoint x: 650, endPoint y: 663, distance: 355.6
click at [513, 347] on span "Table, 2chairs, Hull tent" at bounding box center [467, 345] width 132 height 14
click at [360, 315] on icon "Bold" at bounding box center [365, 316] width 10 height 13
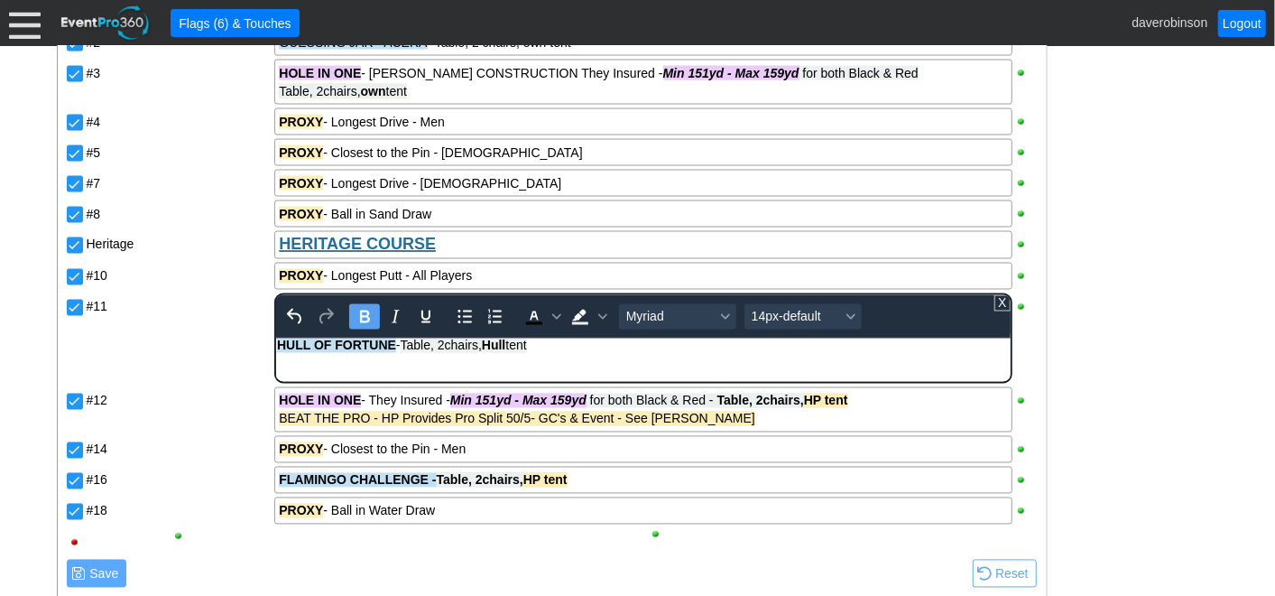
click at [186, 328] on div "Desert DESERT COURSE #1 PROXY - Shortest Drive - Men PROXY - Shortest Drive - […" at bounding box center [552, 252] width 975 height 610
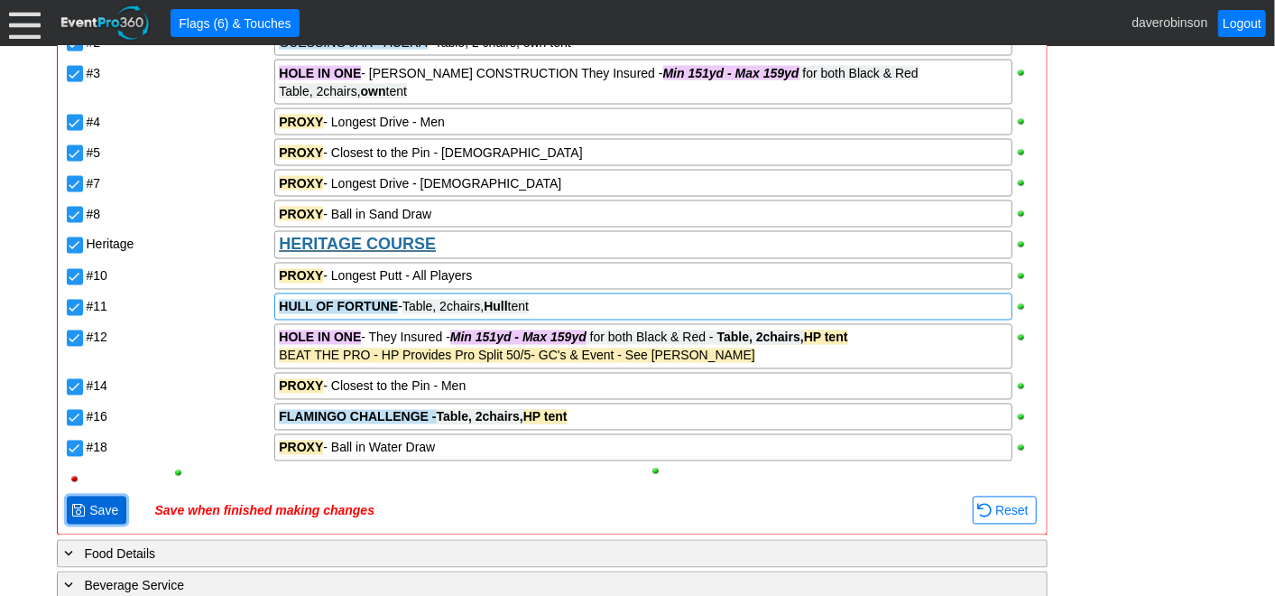
click at [99, 502] on span "Save" at bounding box center [104, 511] width 36 height 18
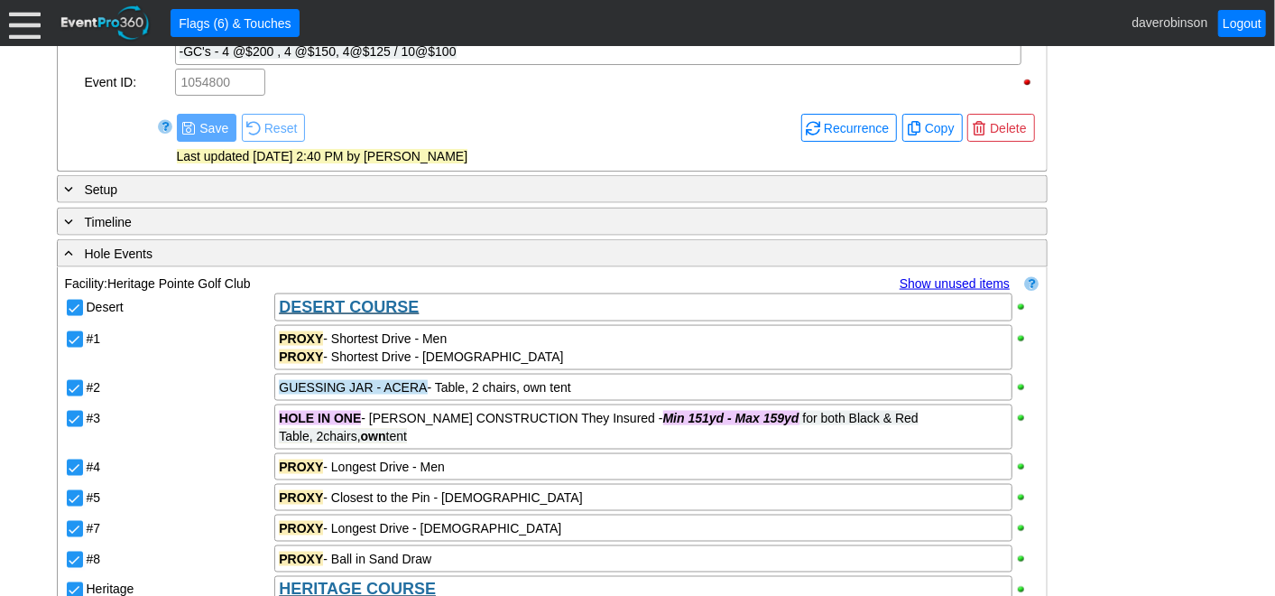
scroll to position [1727, 0]
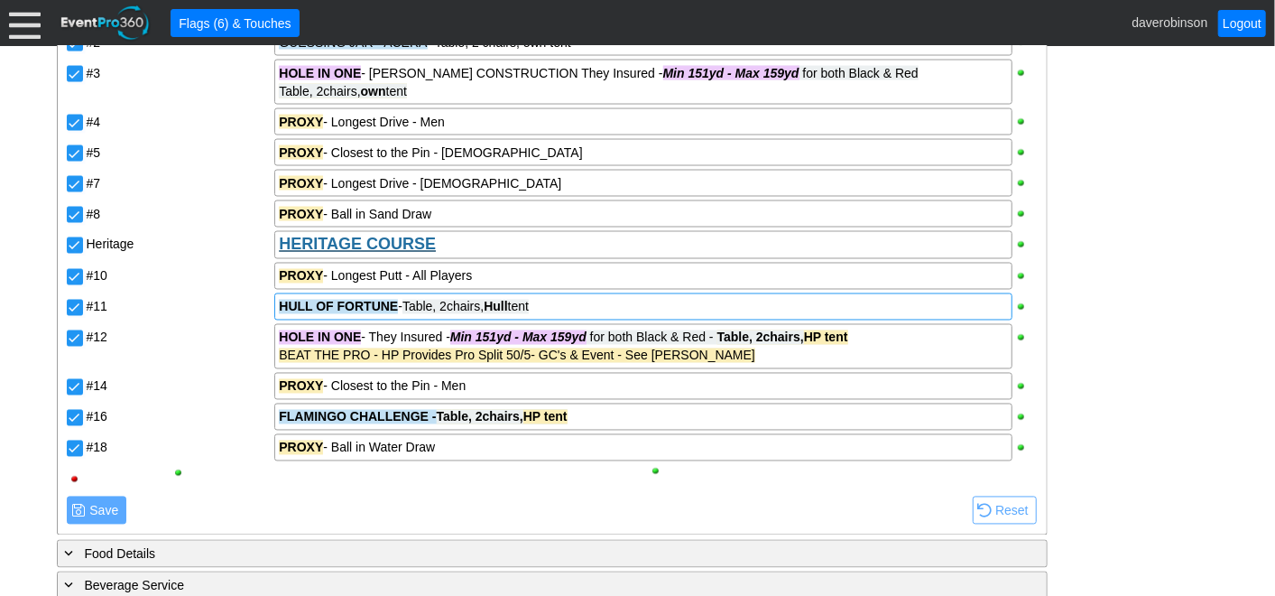
click at [579, 304] on div "HULL OF FORTUNE - Table, 2chairs, Hull tent" at bounding box center [643, 307] width 728 height 18
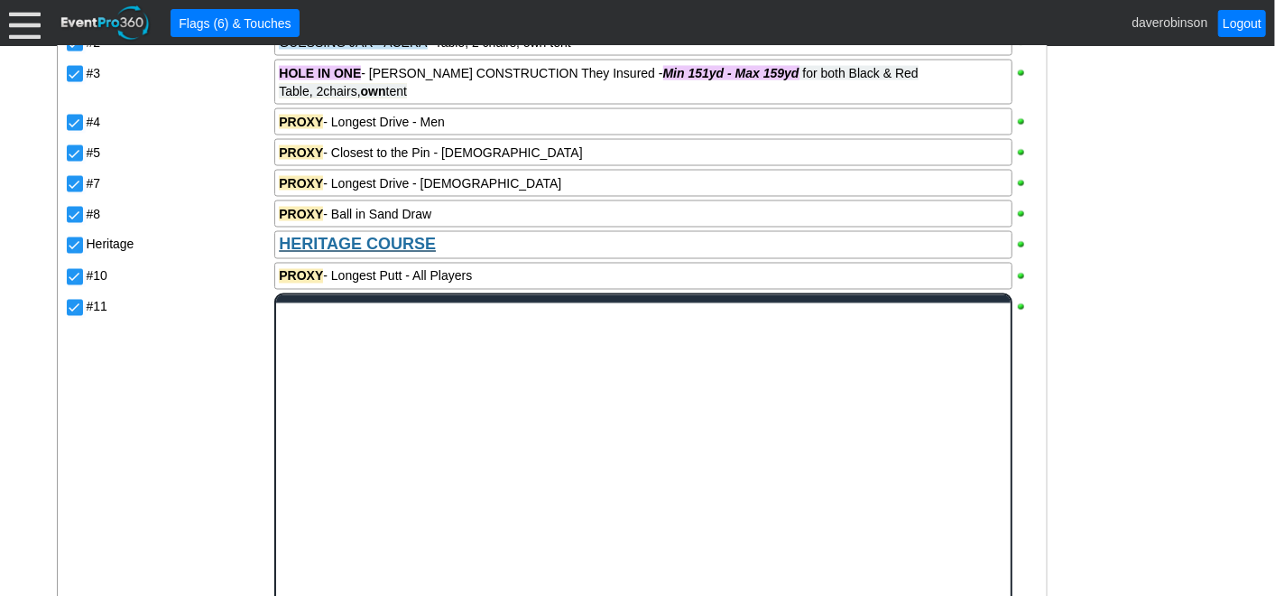
scroll to position [0, 0]
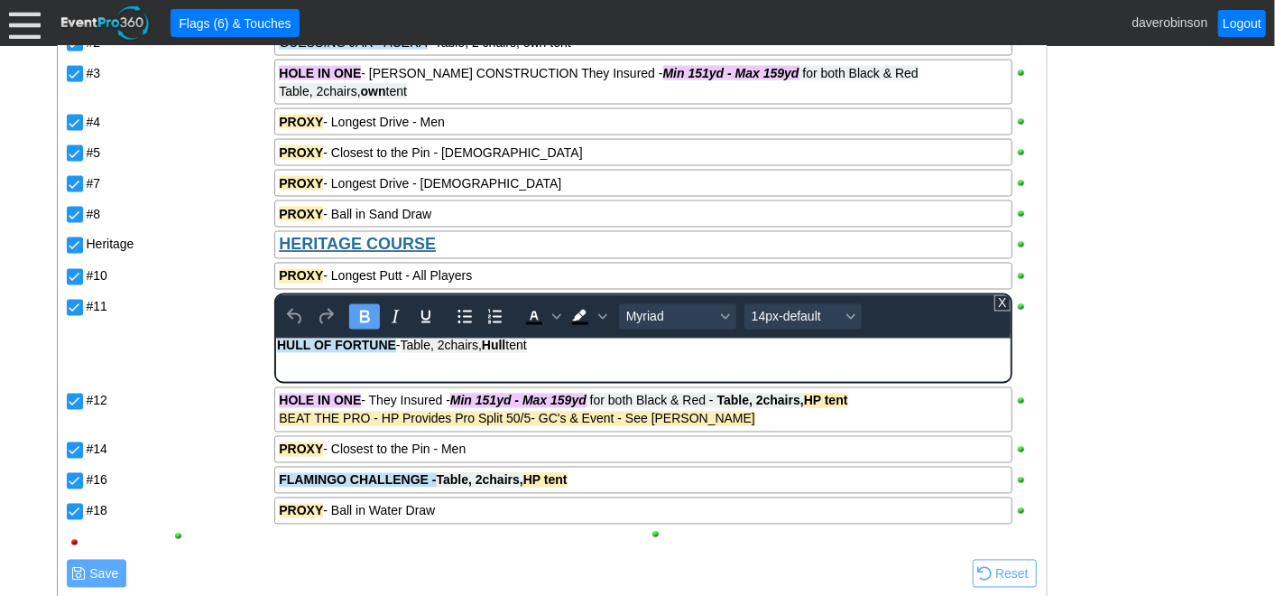
click at [572, 349] on div "HULL OF FORTUNE - Table, 2chairs, Hull tent" at bounding box center [643, 345] width 732 height 14
click at [587, 349] on span "Table, 2chairs, Hull tent - some swag/prizes to go to hole too" at bounding box center [567, 345] width 333 height 14
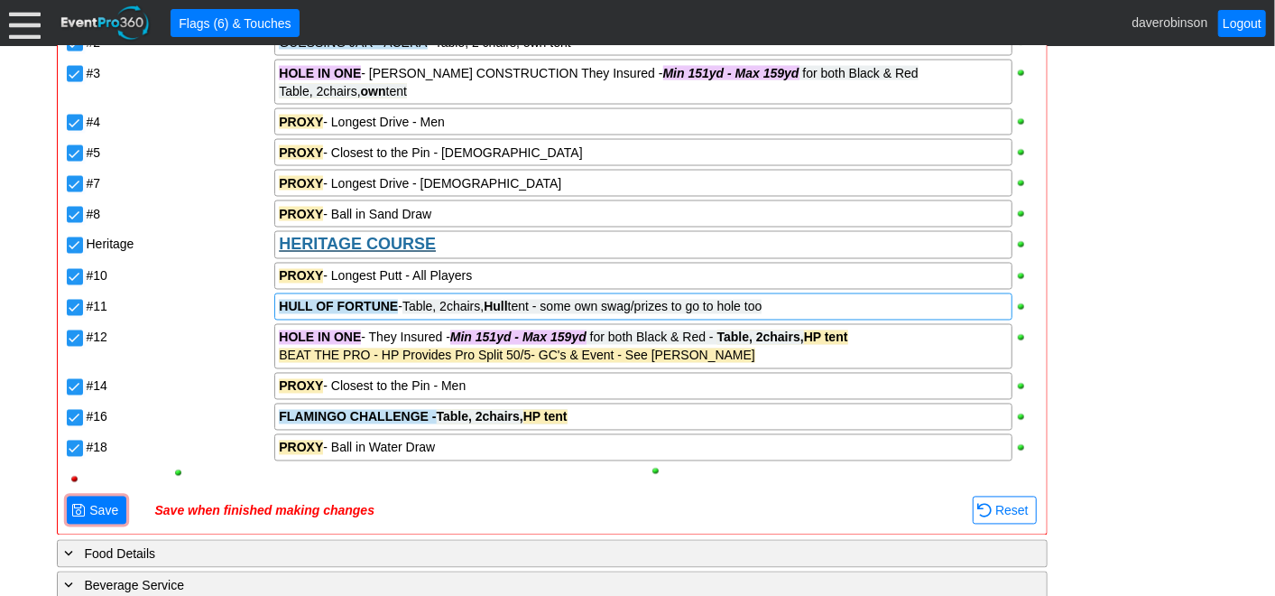
click at [182, 345] on div "Desert DESERT COURSE #1 PROXY - Shortest Drive - Men PROXY - Shortest Drive - […" at bounding box center [552, 220] width 975 height 547
click at [374, 330] on div "HOLE IN ONE - They Insured - Min 151yd - Max 159yd for both Black & Red - Table…" at bounding box center [643, 337] width 728 height 18
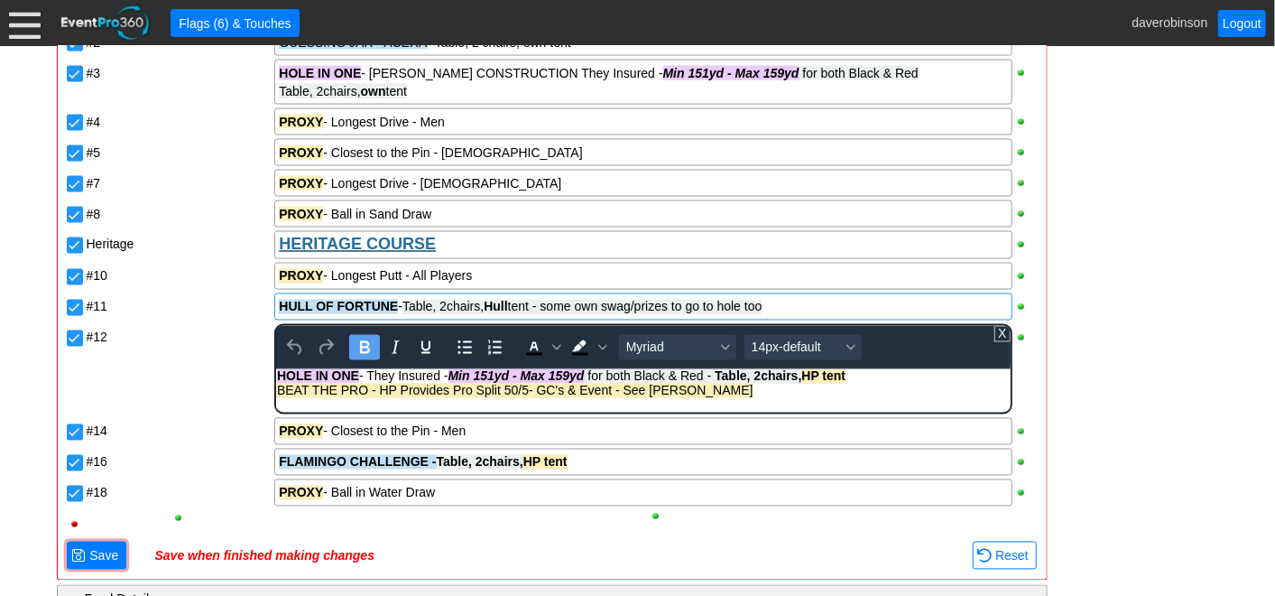
click at [370, 378] on div "HOLE IN ONE - They Insured - Min 151yd - Max 159yd for both Black & Red - Table…" at bounding box center [643, 376] width 732 height 14
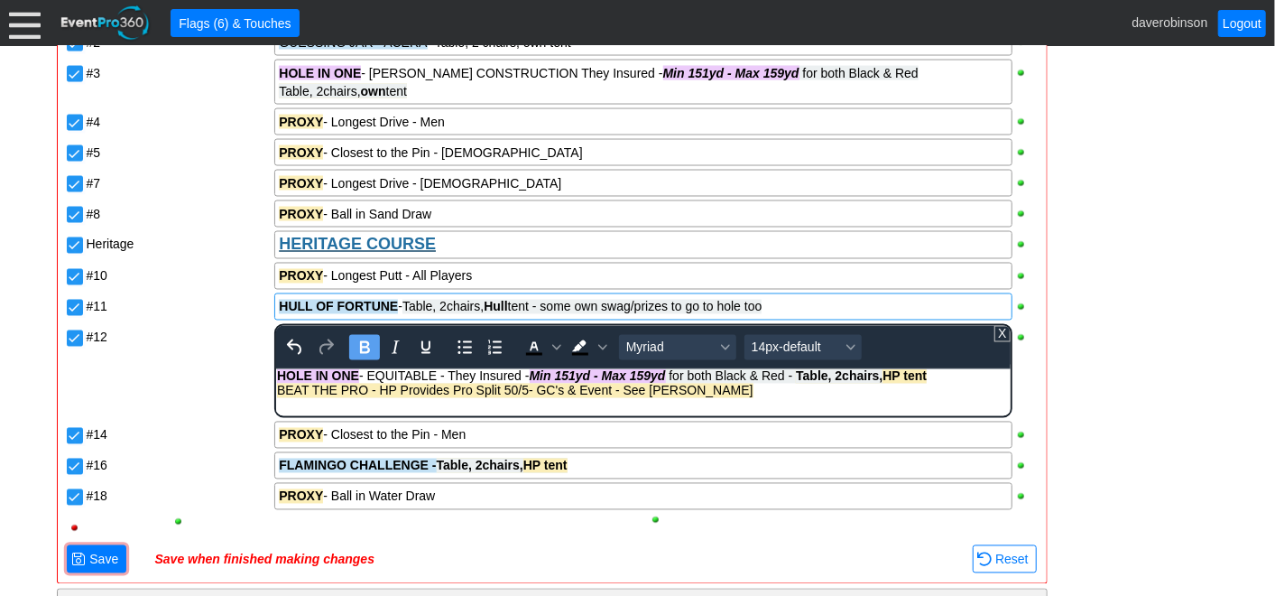
click at [806, 376] on span "Table, 2chairs," at bounding box center [839, 376] width 87 height 14
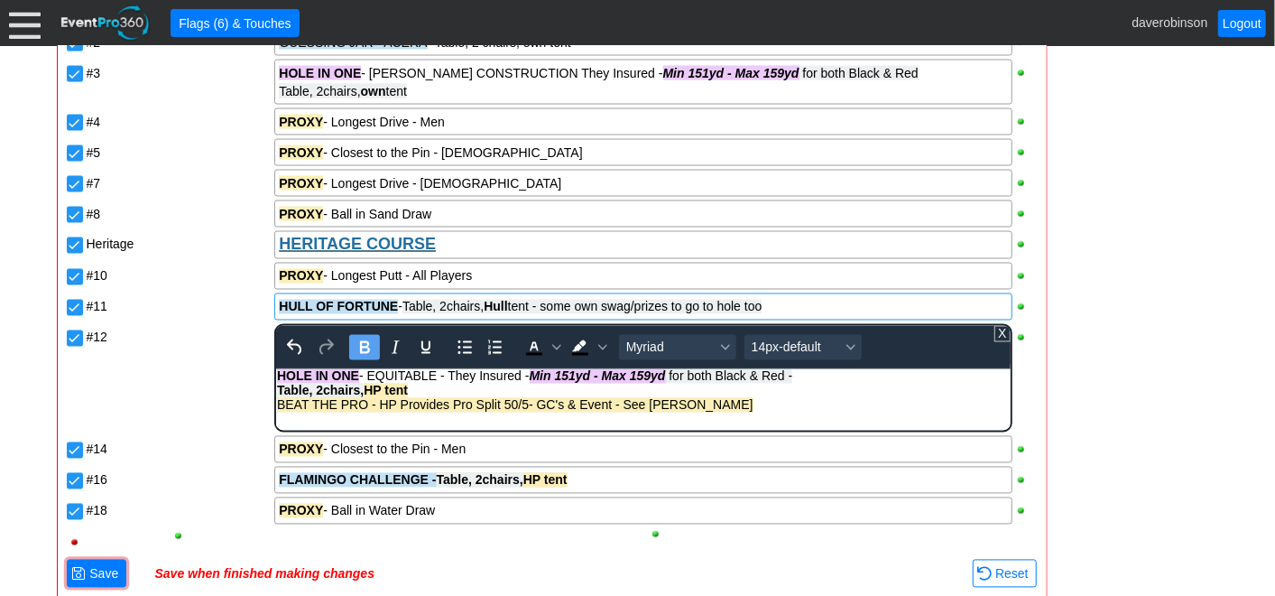
click at [435, 393] on div "Table, 2chairs, HP tent" at bounding box center [643, 391] width 732 height 14
click at [385, 388] on span "Table, 2chairs, HP tent" at bounding box center [342, 391] width 131 height 14
drag, startPoint x: 427, startPoint y: 391, endPoint x: 275, endPoint y: 393, distance: 151.6
click at [276, 393] on body "HOLE IN ONE - EQUITABLE - They Insured - Min 151yd - Max 159yd for both Black &…" at bounding box center [643, 395] width 734 height 52
click at [606, 346] on span "Background color Black" at bounding box center [603, 347] width 14 height 25
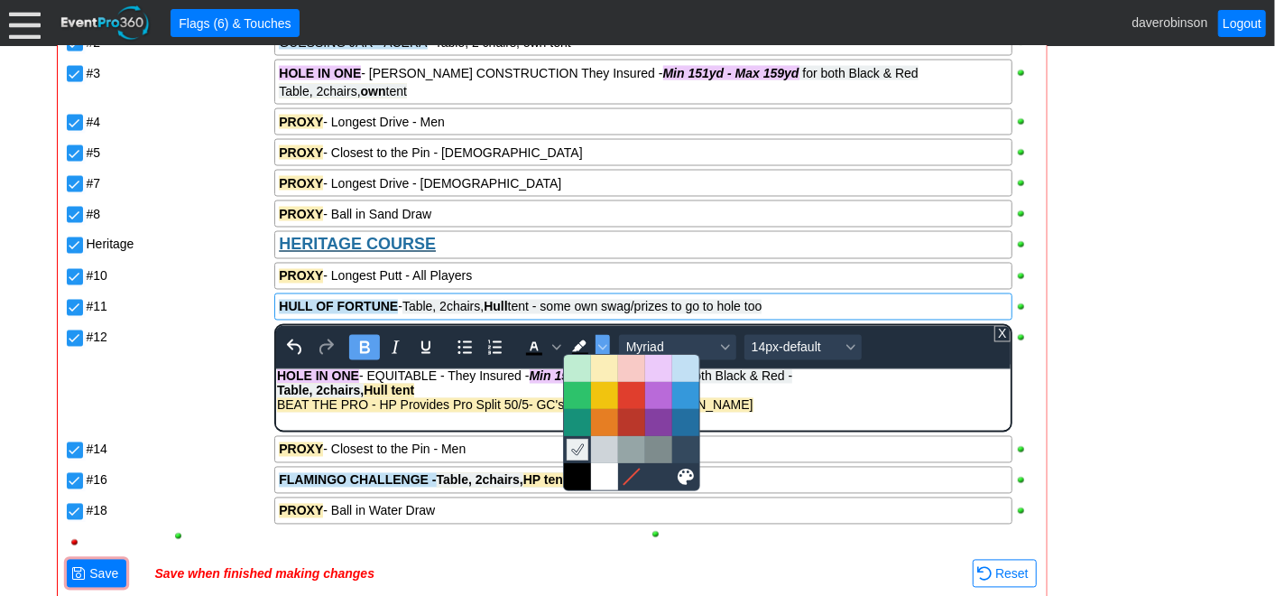
click at [575, 450] on icon at bounding box center [577, 449] width 17 height 17
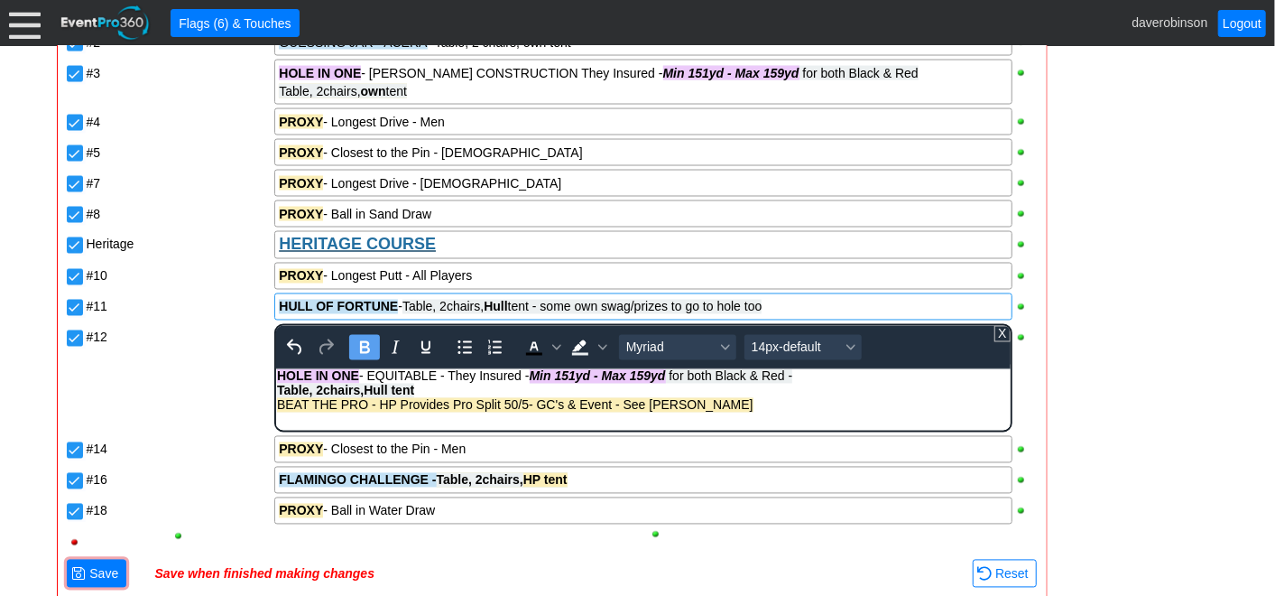
click at [361, 342] on icon "Bold" at bounding box center [365, 348] width 22 height 22
click at [364, 397] on body "HOLE IN ONE - EQUITABLE - They Insured - Min 151yd - Max 159yd for both Black &…" at bounding box center [643, 395] width 734 height 52
drag, startPoint x: 359, startPoint y: 384, endPoint x: 384, endPoint y: 390, distance: 25.2
click at [384, 390] on span "Table, 2chairs, Hull tent" at bounding box center [341, 391] width 128 height 14
click at [363, 341] on icon "Bold" at bounding box center [365, 347] width 10 height 13
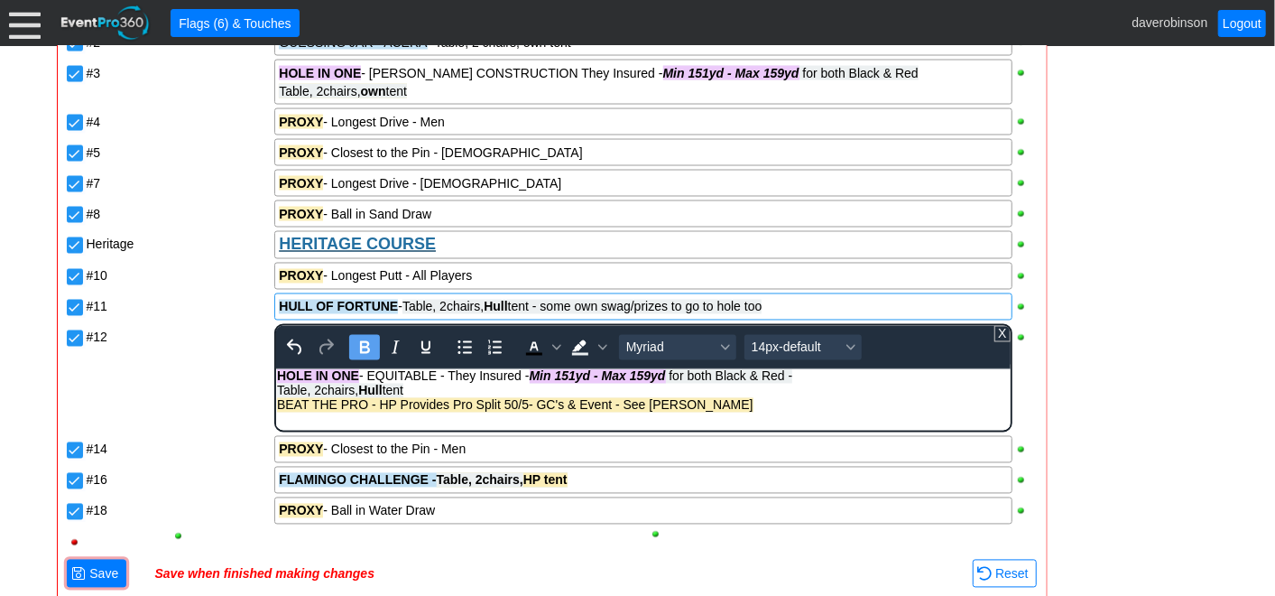
click at [237, 356] on div "#12" at bounding box center [179, 378] width 189 height 112
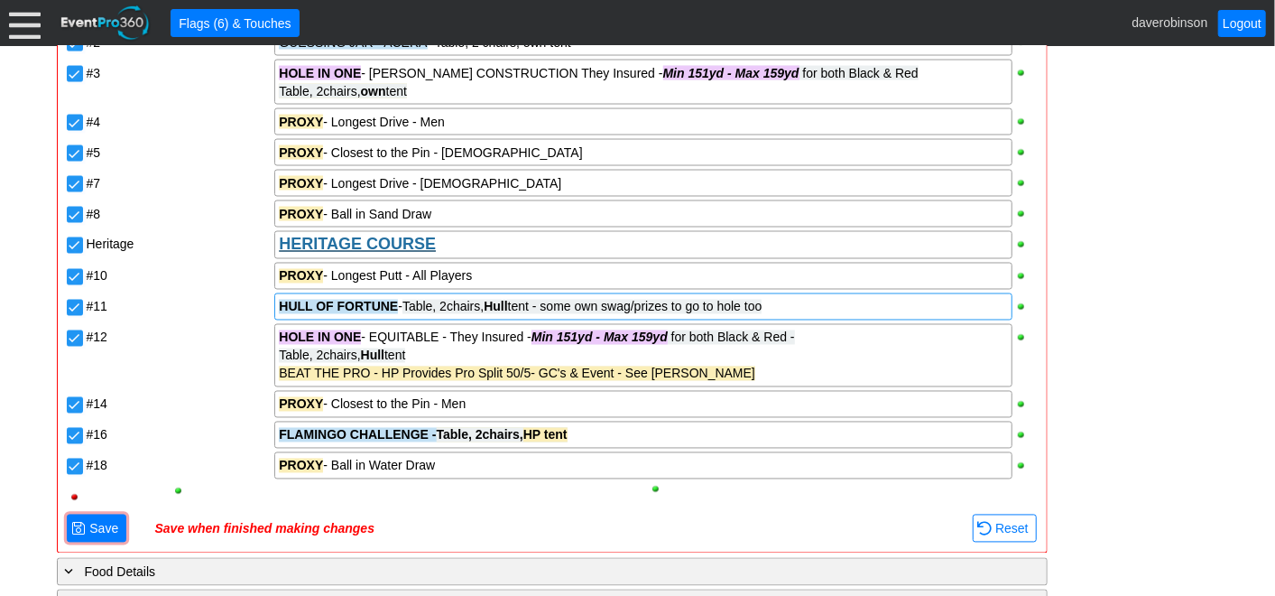
scroll to position [1828, 0]
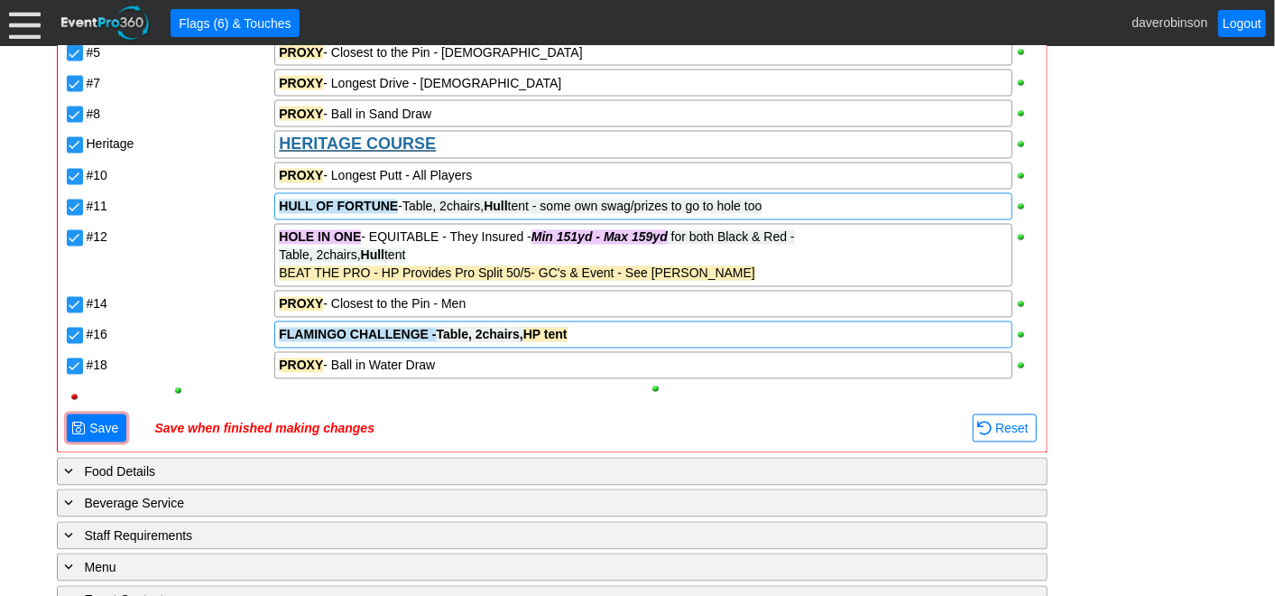
click at [530, 328] on span "Table, 2chairs, HP tent" at bounding box center [502, 335] width 131 height 14
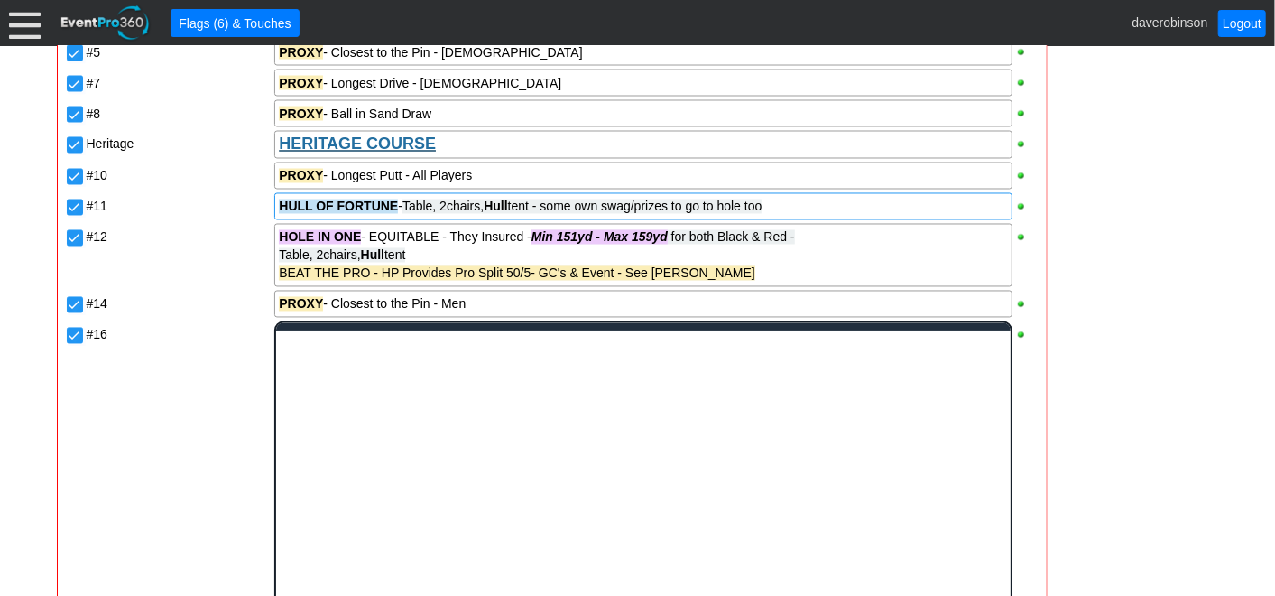
scroll to position [0, 0]
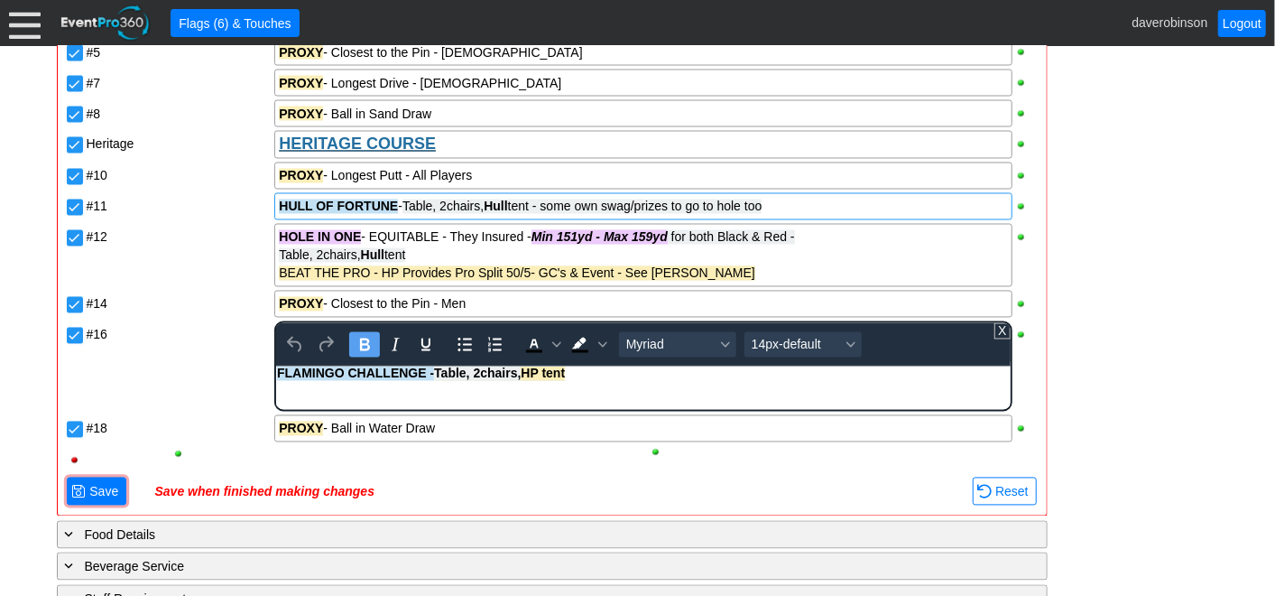
click at [546, 375] on span "Table, 2chairs, HP tent" at bounding box center [499, 373] width 131 height 14
drag, startPoint x: 601, startPoint y: 377, endPoint x: 784, endPoint y: 723, distance: 391.2
click at [438, 371] on div "FLAMINGO CHALLENGE - Table, 2chairs, Hull tent" at bounding box center [643, 373] width 732 height 14
drag, startPoint x: 363, startPoint y: 339, endPoint x: 582, endPoint y: 338, distance: 219.3
click at [363, 338] on icon "Bold" at bounding box center [365, 345] width 22 height 22
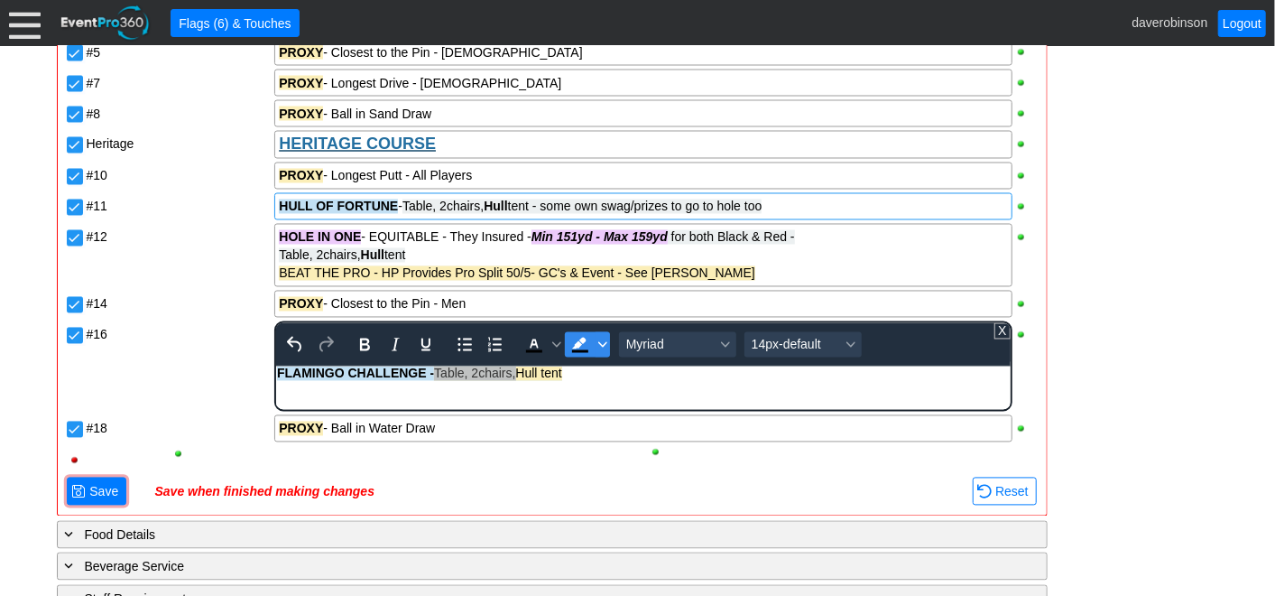
click at [598, 340] on icon "Background color Black" at bounding box center [602, 344] width 9 height 9
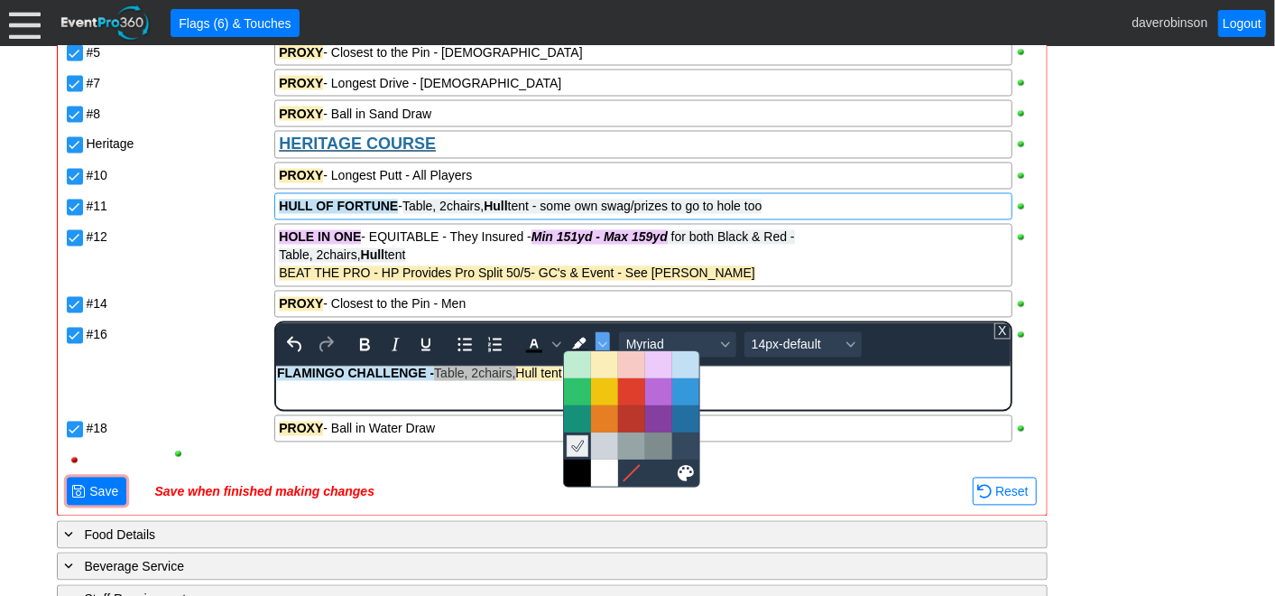
click at [579, 440] on icon at bounding box center [577, 446] width 17 height 17
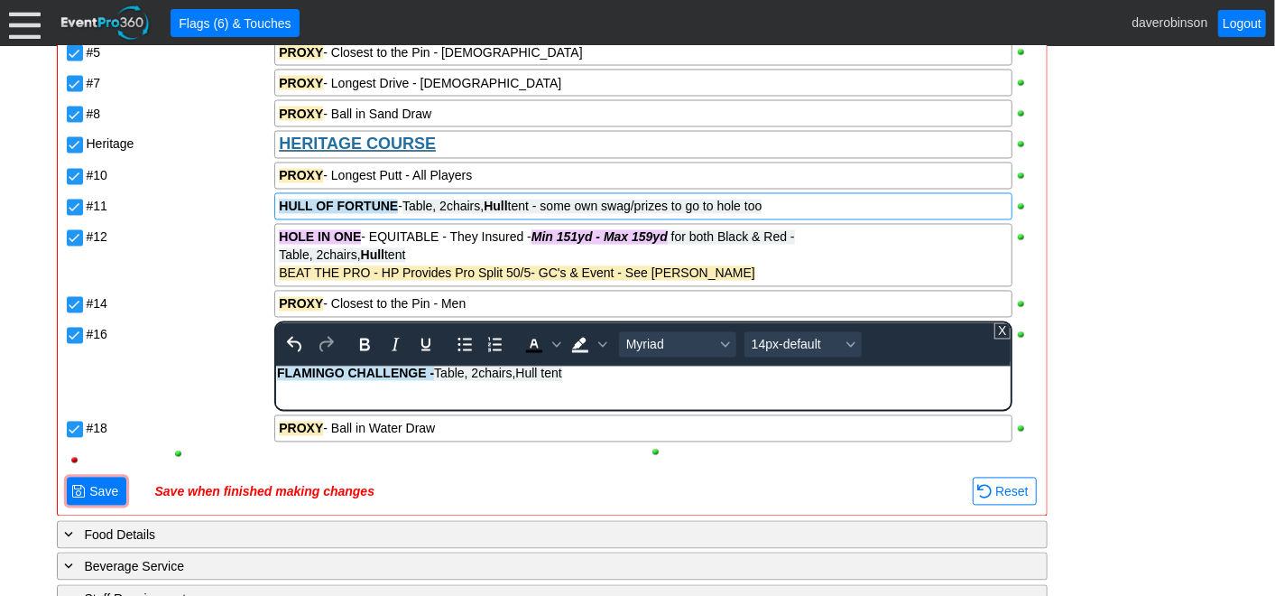
click at [525, 370] on span "Table, 2chairs, Hull tent" at bounding box center [498, 373] width 128 height 14
click at [532, 390] on html "FLAMINGO CHALLENGE - Table, 2chairs, Hull tent" at bounding box center [643, 377] width 734 height 23
drag, startPoint x: 521, startPoint y: 375, endPoint x: 545, endPoint y: 377, distance: 24.5
click at [545, 377] on span "Table, 2chairs, Hull tent" at bounding box center [498, 373] width 128 height 14
click at [369, 340] on icon "Bold" at bounding box center [365, 345] width 22 height 22
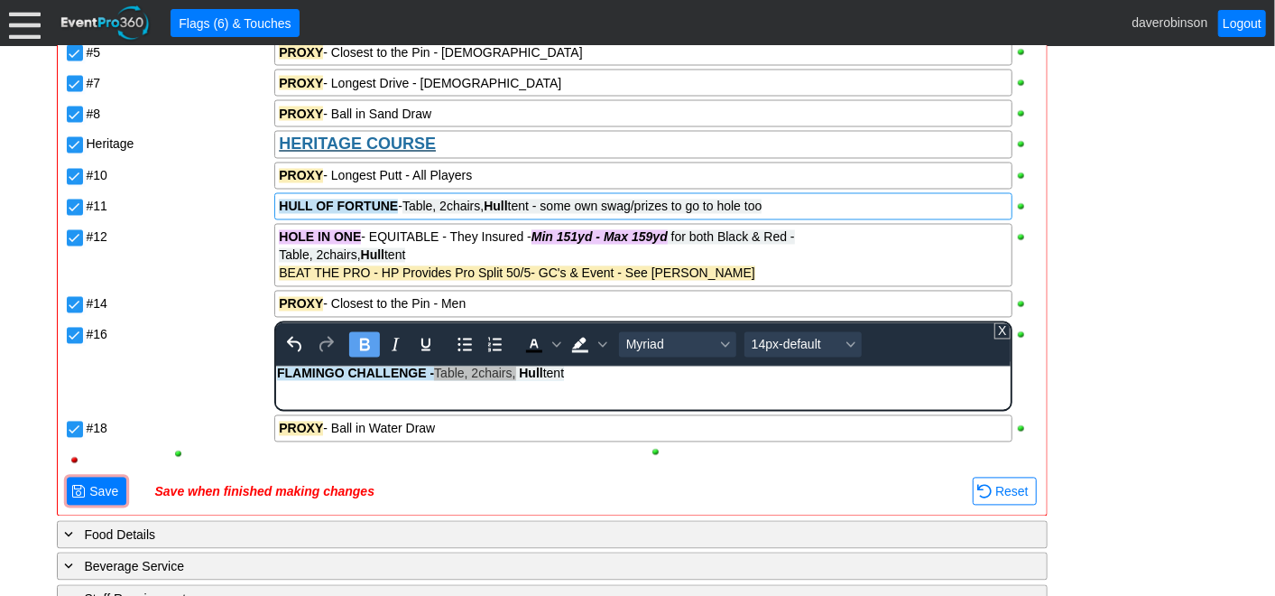
click at [217, 349] on div "Desert DESERT COURSE #1 PROXY - Shortest Drive - Men PROXY - Shortest Drive - […" at bounding box center [552, 161] width 975 height 628
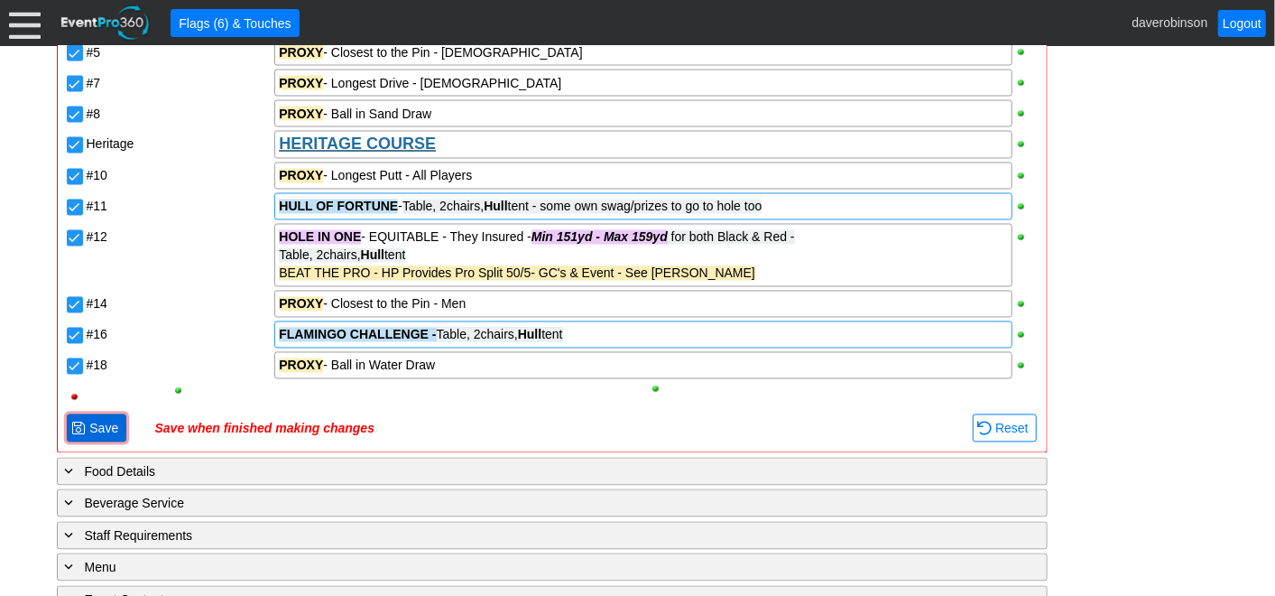
click at [88, 420] on span "Save" at bounding box center [104, 429] width 36 height 18
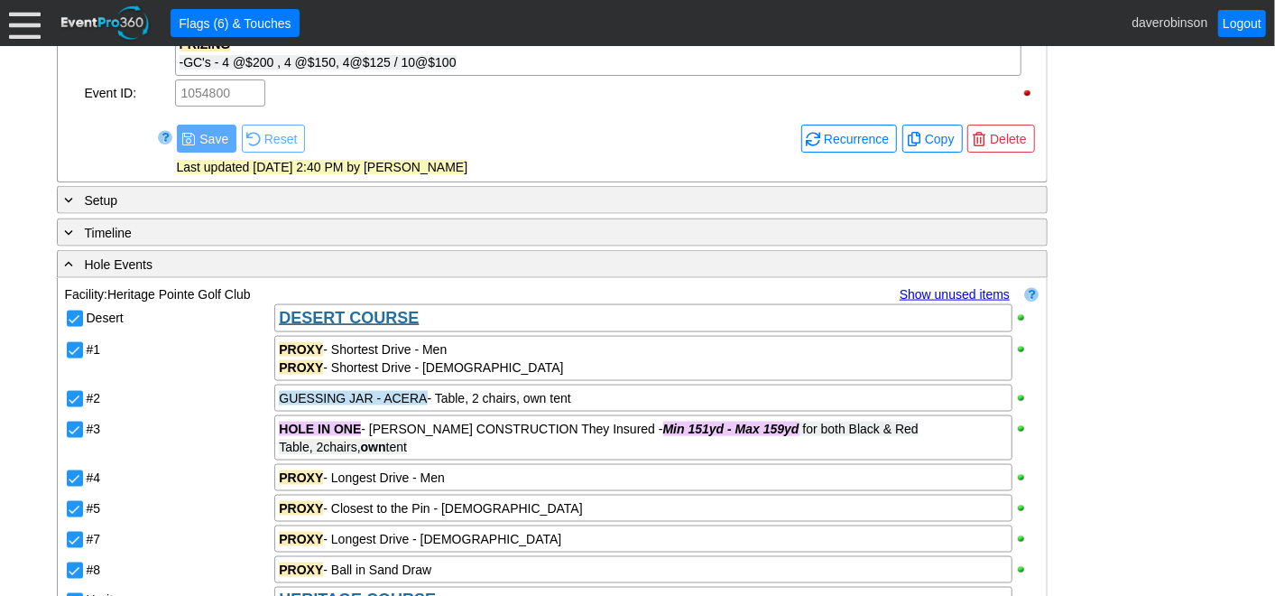
scroll to position [1327, 0]
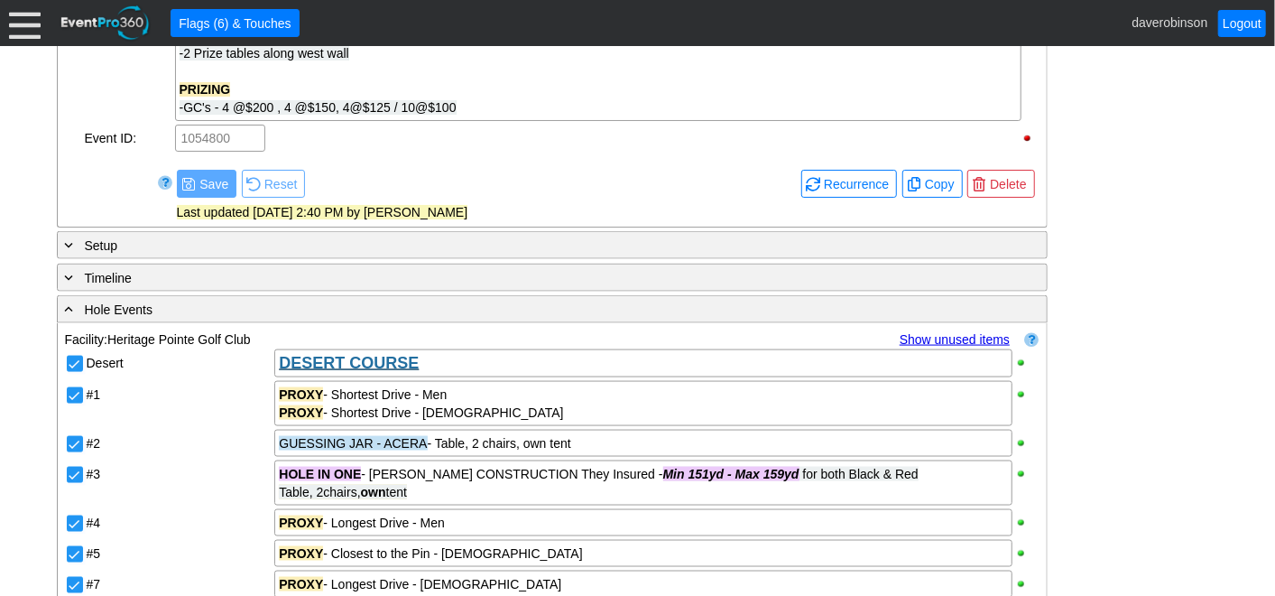
click at [968, 335] on link "Show unused items" at bounding box center [955, 339] width 110 height 14
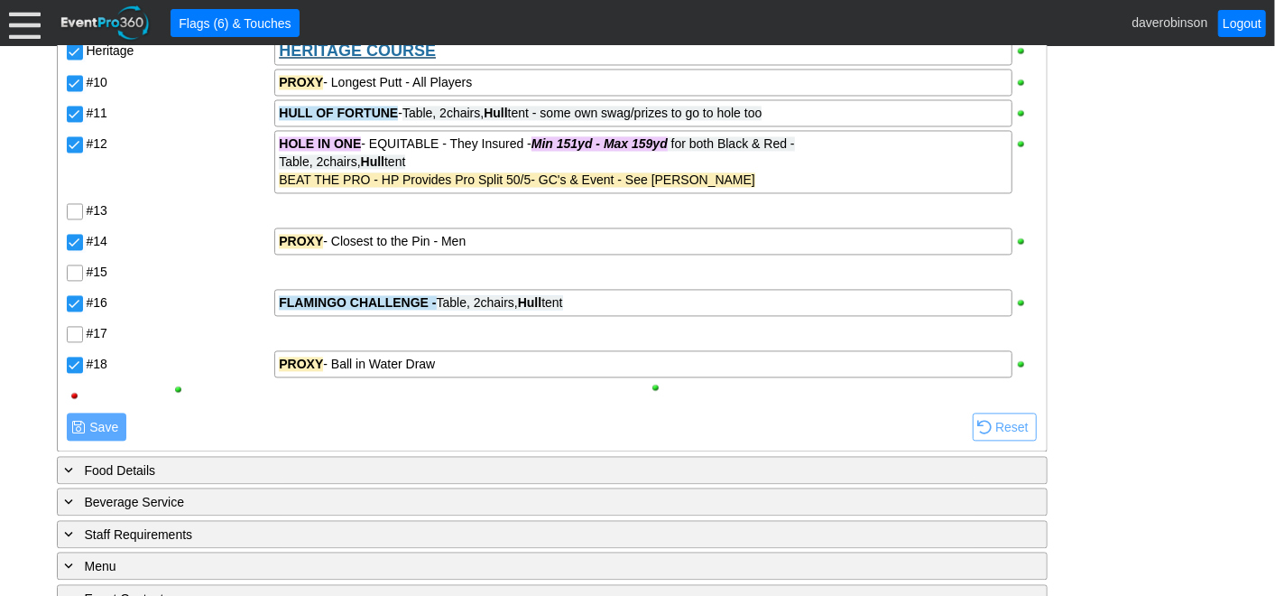
scroll to position [2029, 0]
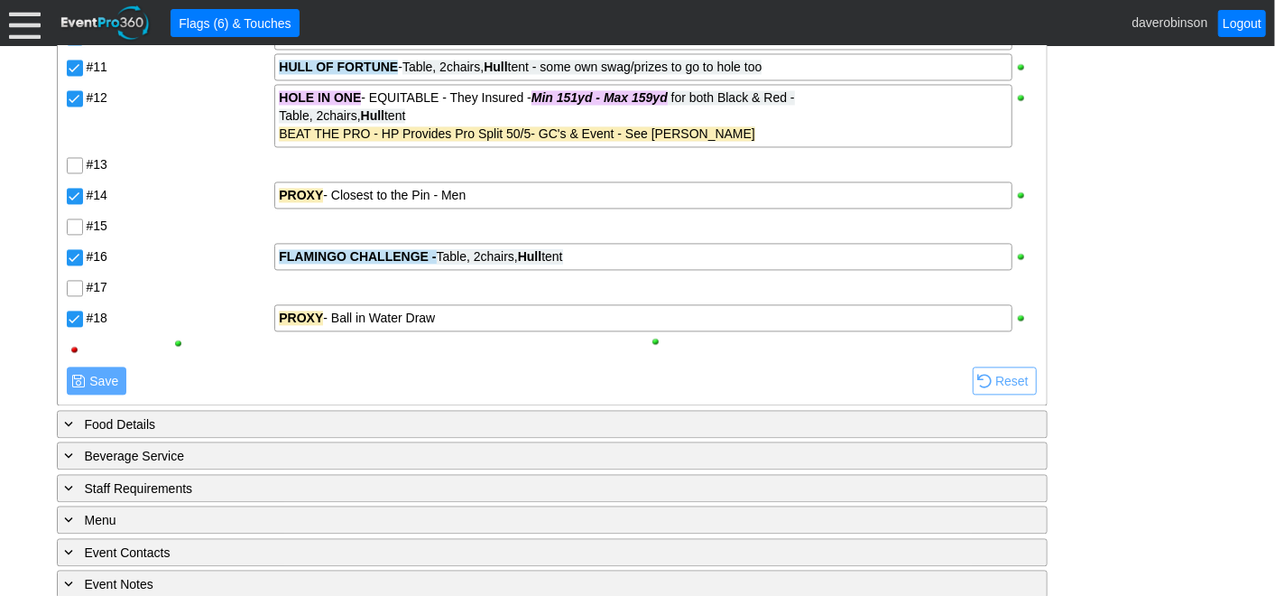
click at [73, 282] on input "#17" at bounding box center [77, 290] width 18 height 18
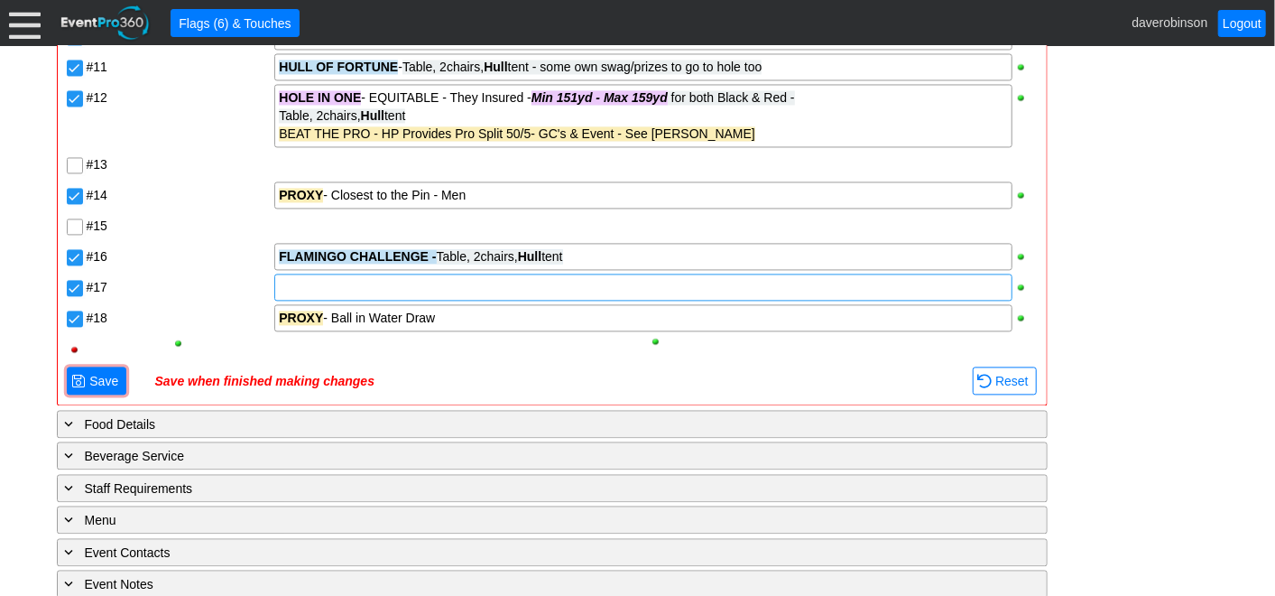
click at [311, 286] on div at bounding box center [642, 286] width 737 height 27
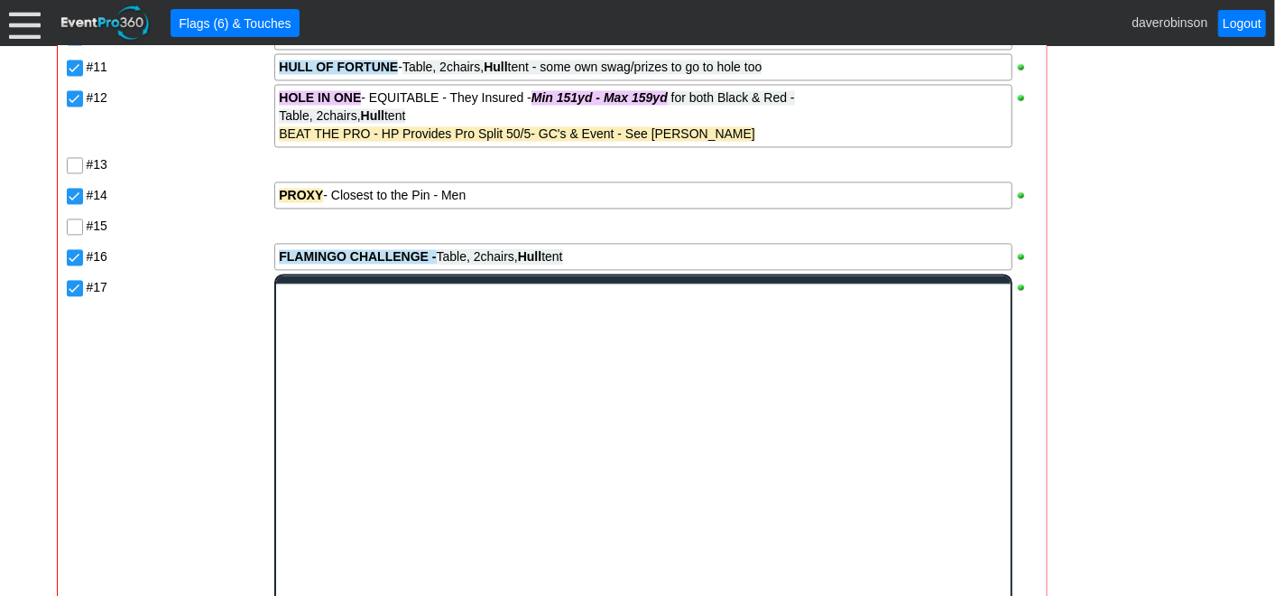
scroll to position [0, 0]
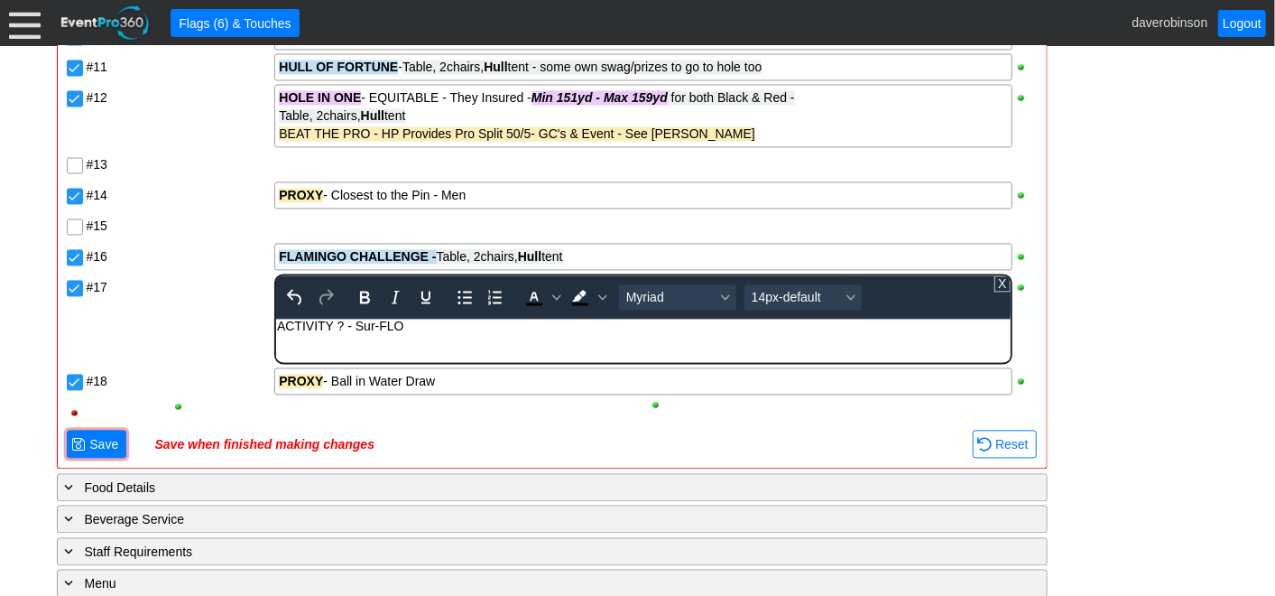
click at [373, 331] on div "ACTIVITY ? - Sur-FLO" at bounding box center [643, 326] width 732 height 14
click at [453, 324] on div "ACTIVITY ? - SUR-FLO" at bounding box center [643, 326] width 732 height 14
drag, startPoint x: 508, startPoint y: 329, endPoint x: 532, endPoint y: 328, distance: 24.4
click at [532, 328] on div "ACTIVITY ? - SUR-FLO - Table, 2 chairs, own tent" at bounding box center [643, 326] width 732 height 14
click at [362, 287] on icon "Bold" at bounding box center [365, 297] width 22 height 22
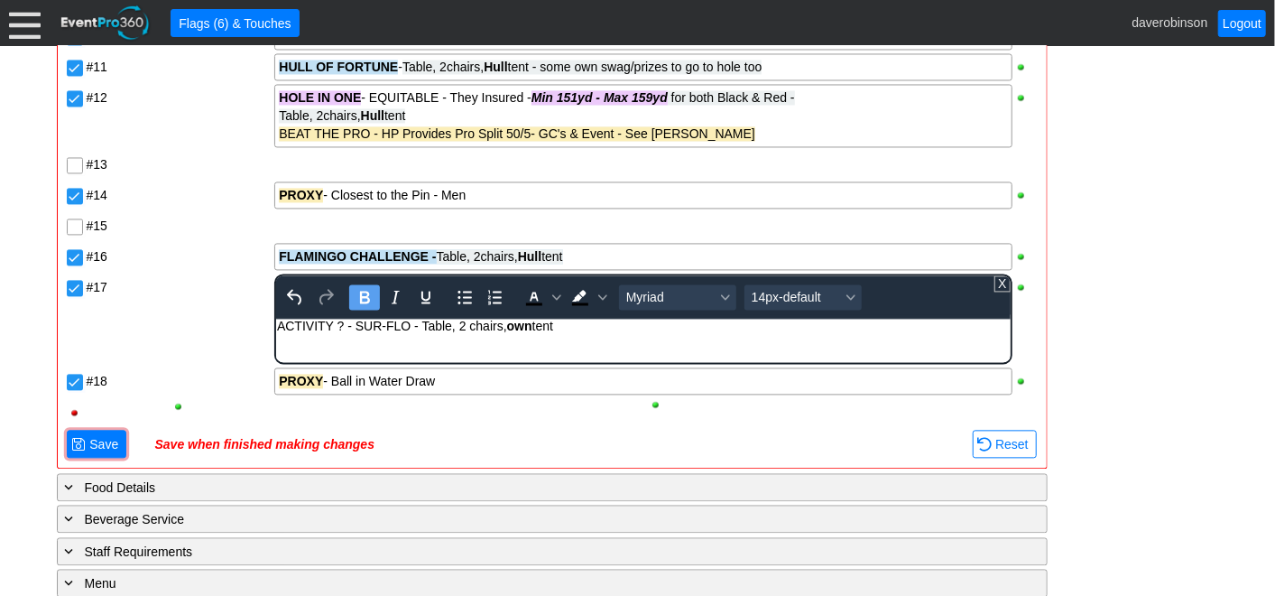
click at [234, 337] on div "Desert DESERT COURSE #1 PROXY - Shortest Drive - Men PROXY - Shortest Drive - […" at bounding box center [552, 36] width 975 height 782
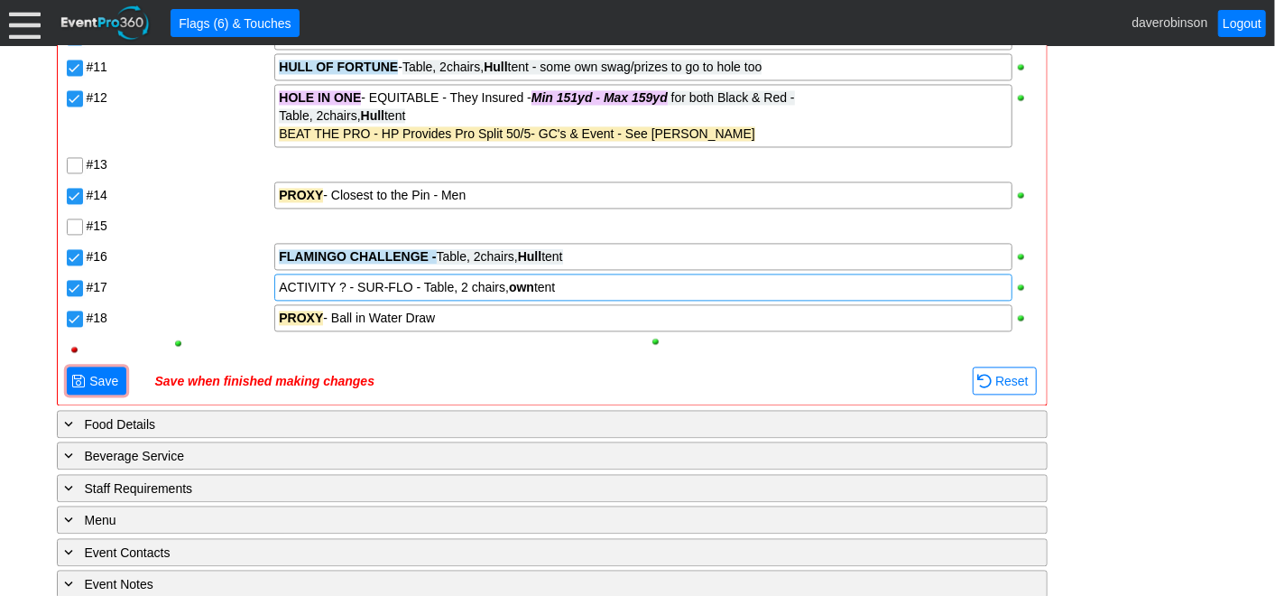
click at [347, 278] on div "ACTIVITY ? - SUR-FLO - Table, 2 chairs, own tent" at bounding box center [643, 287] width 728 height 18
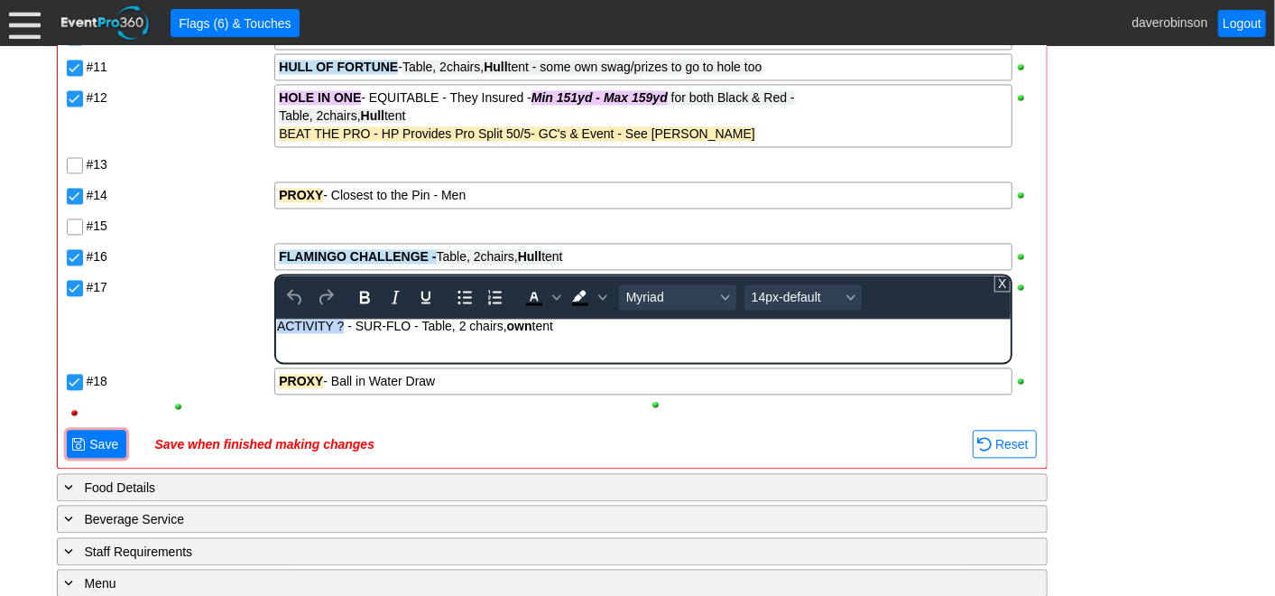
drag, startPoint x: 344, startPoint y: 324, endPoint x: 287, endPoint y: 319, distance: 57.1
click at [276, 328] on html "ACTIVITY ? - SUR-FLO - Table, 2 chairs, own tent" at bounding box center [643, 330] width 734 height 23
click at [600, 286] on span "Background color Black" at bounding box center [603, 296] width 14 height 25
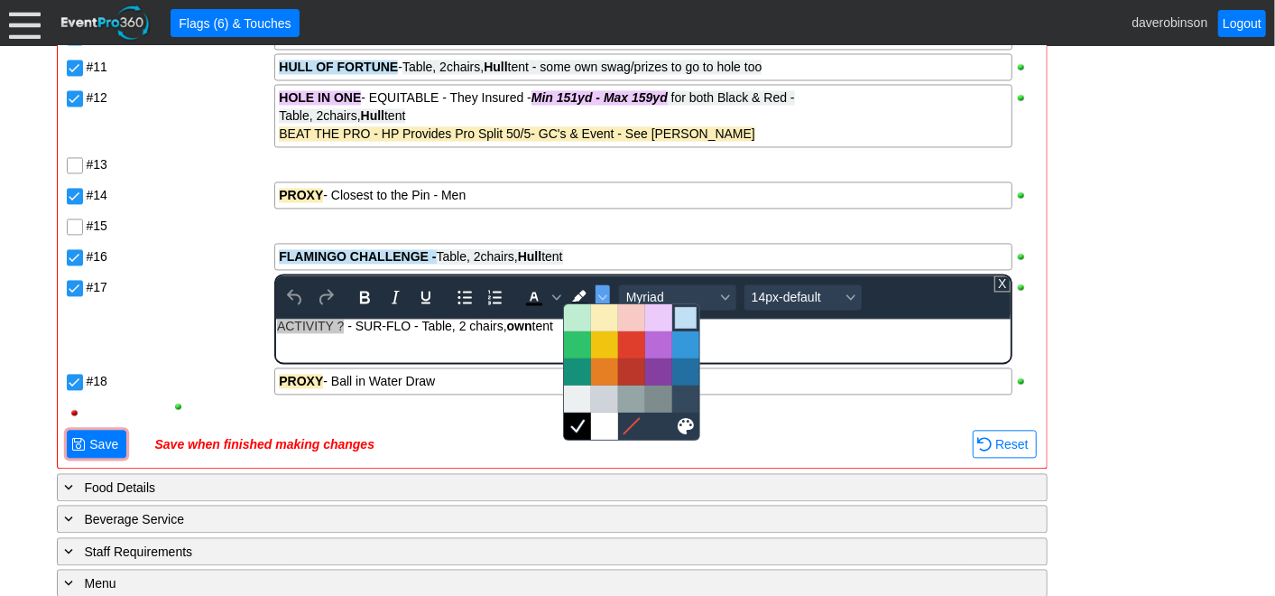
click at [686, 318] on div at bounding box center [686, 318] width 22 height 22
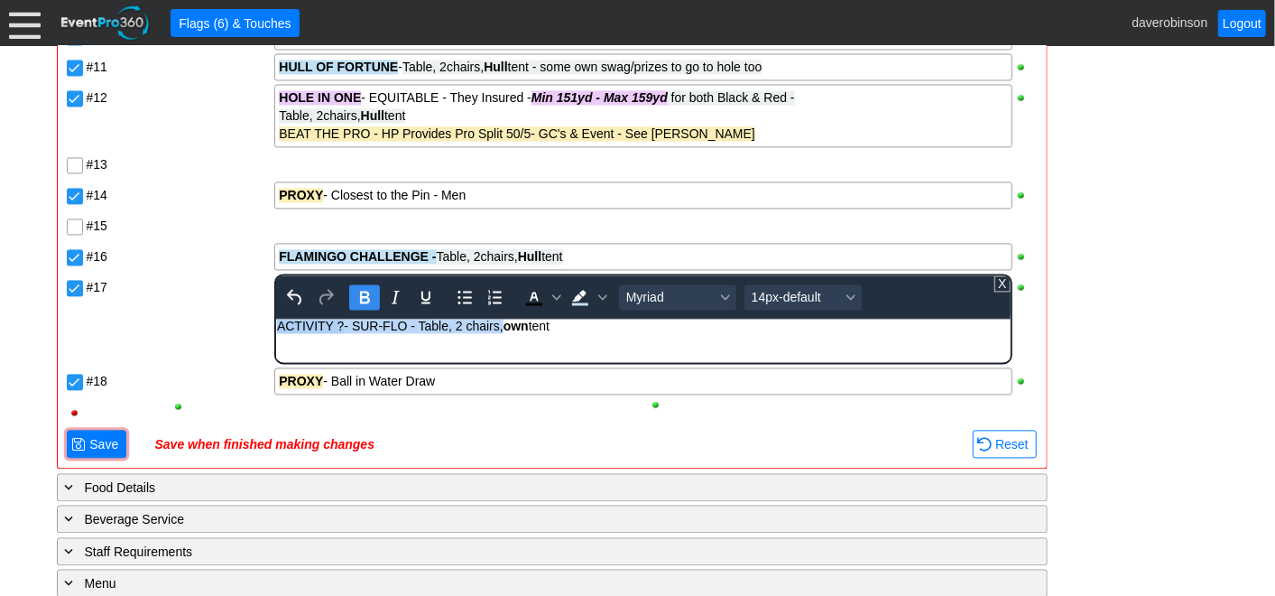
click at [366, 293] on icon "Bold" at bounding box center [365, 297] width 10 height 13
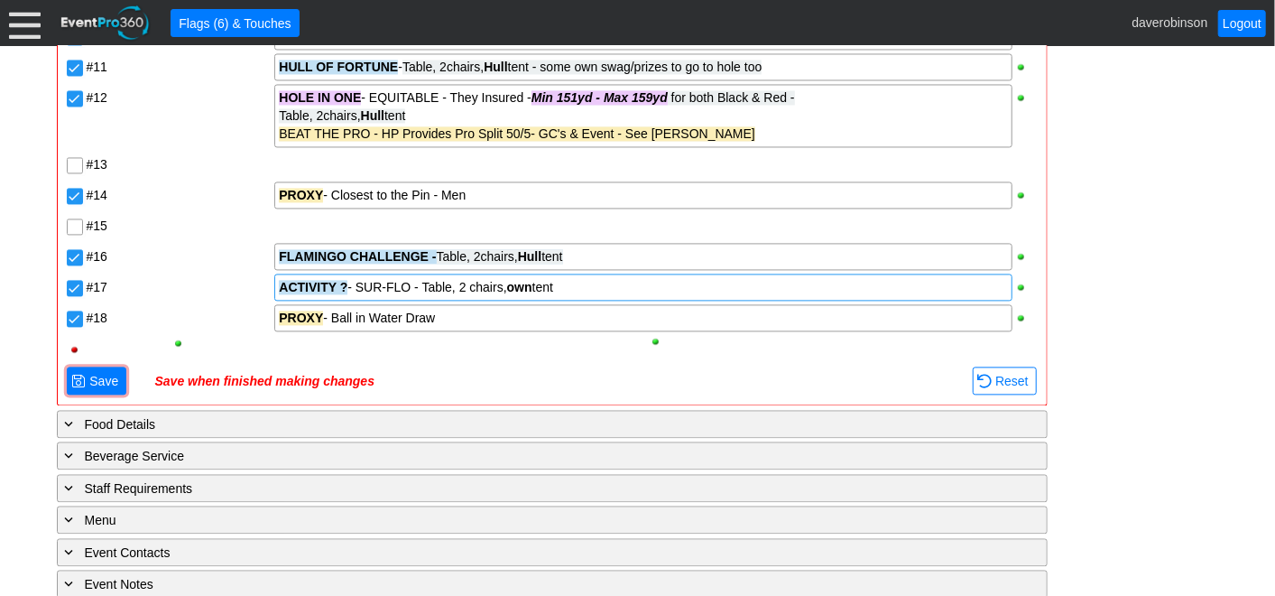
click at [210, 318] on div "Desert DESERT COURSE #1 PROXY - Shortest Drive - Men PROXY - Shortest Drive - […" at bounding box center [552, 4] width 975 height 718
click at [95, 375] on span "Save" at bounding box center [104, 381] width 36 height 18
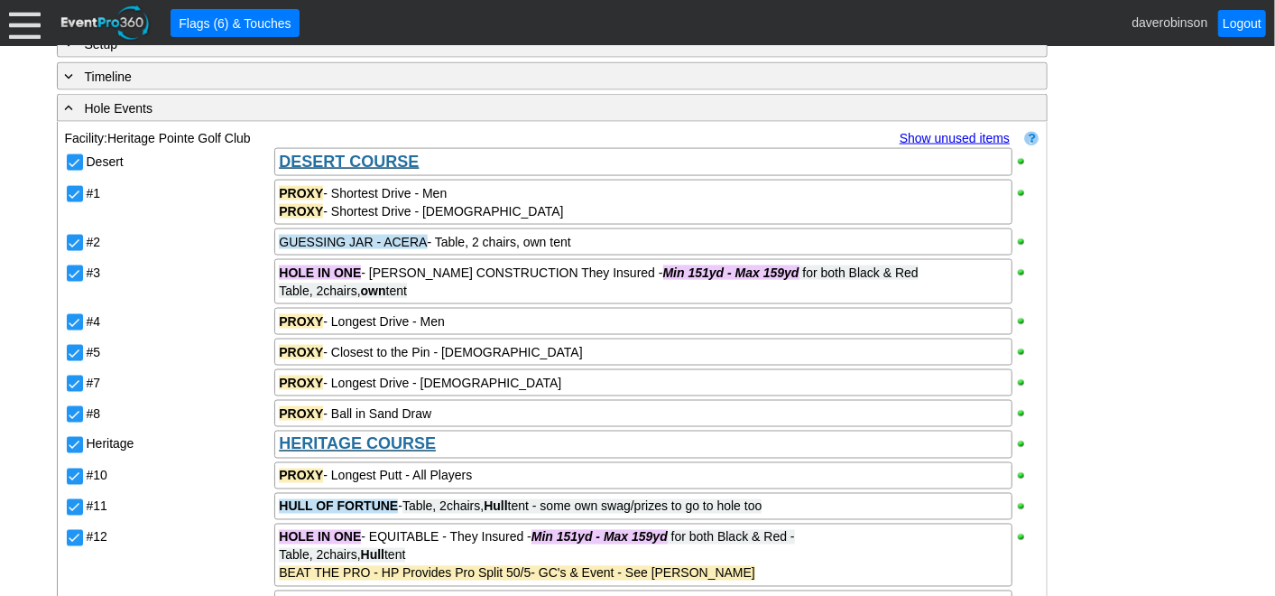
scroll to position [1476, 0]
